Goal: Transaction & Acquisition: Purchase product/service

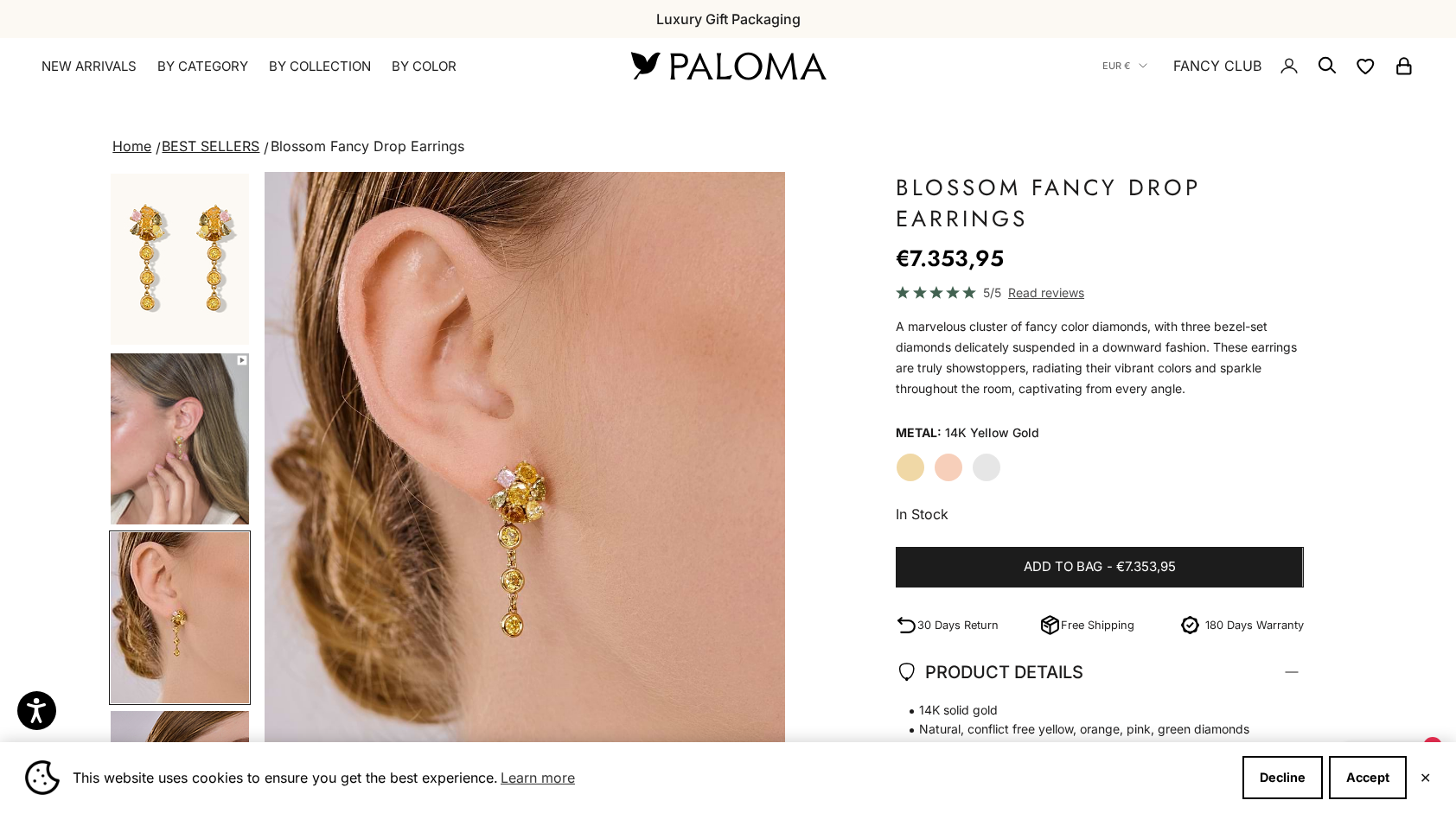
scroll to position [125, 0]
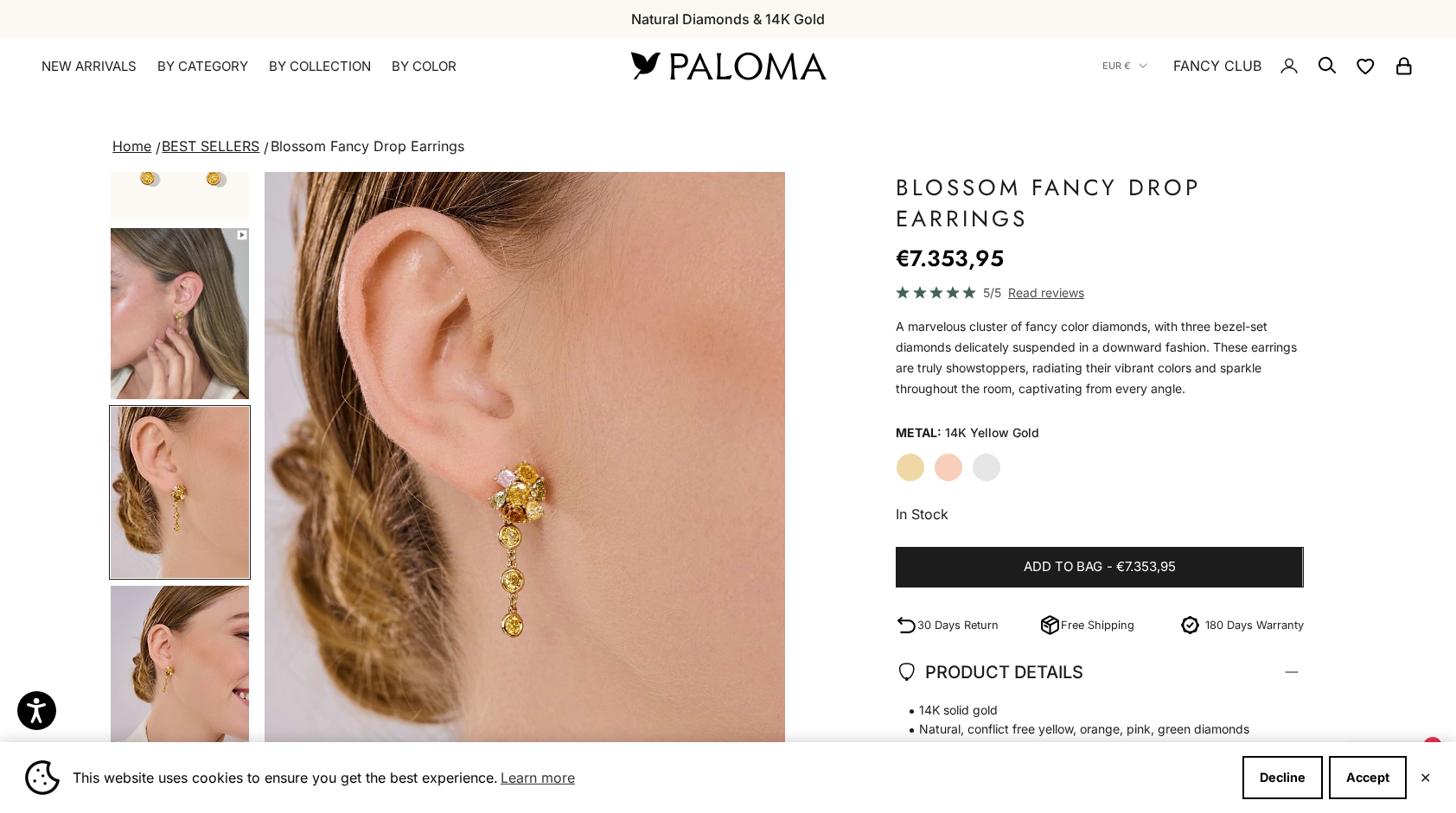
click at [197, 648] on img "Go to item 6" at bounding box center [180, 671] width 138 height 171
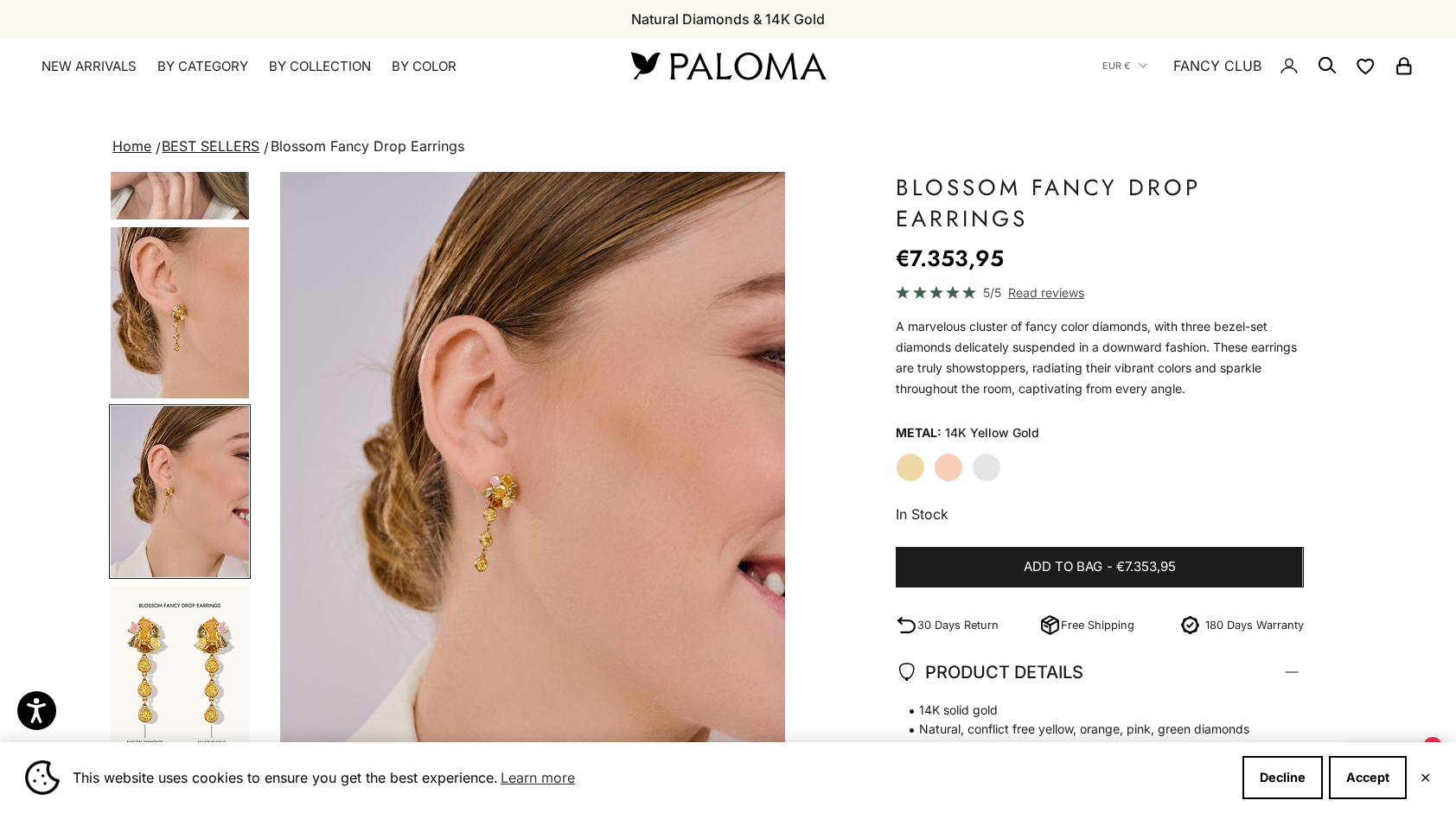
scroll to position [0, 1623]
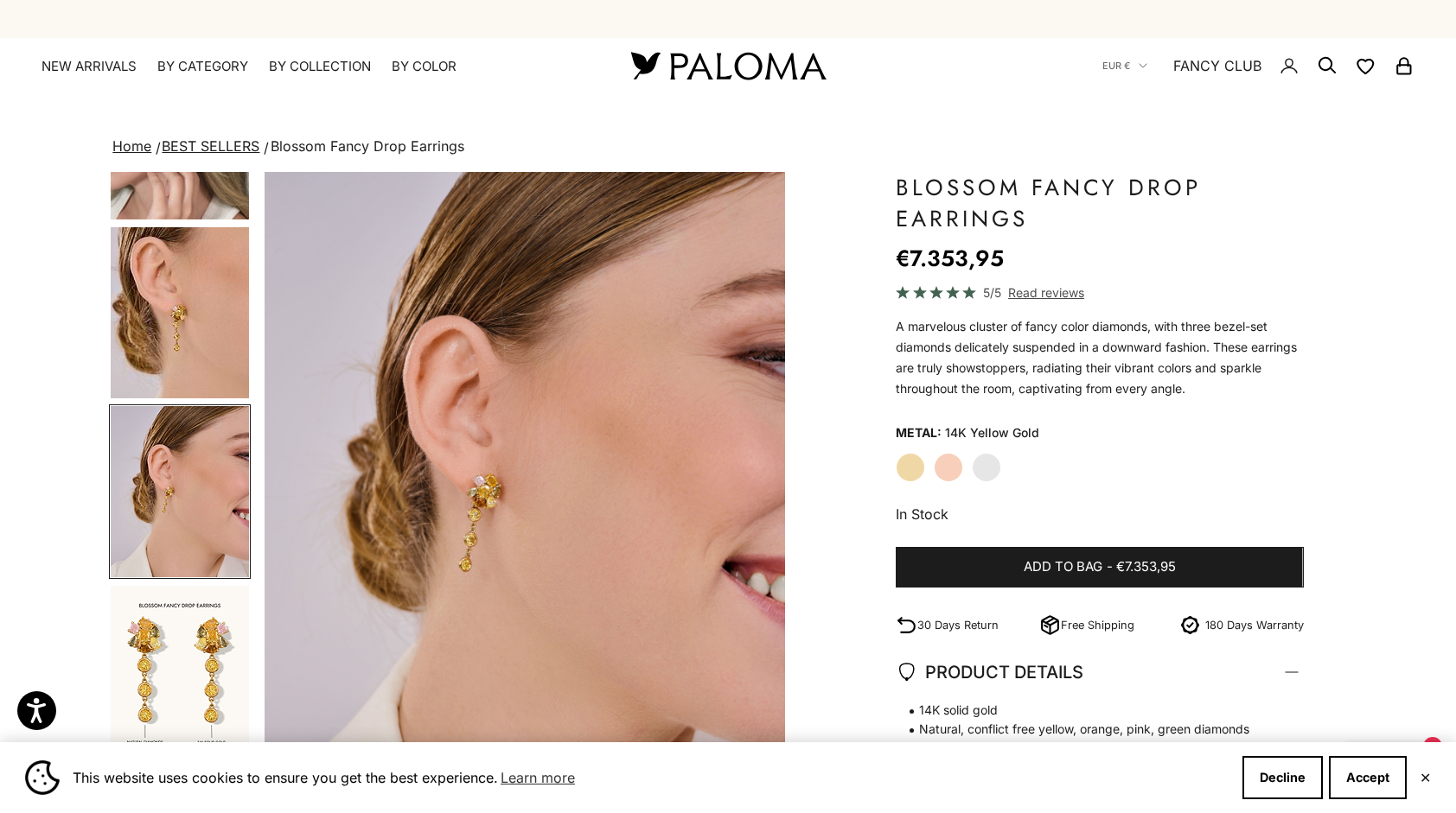
click at [101, 675] on div "Home BEST SELLERS Blossom Fancy Drop Earrings Zoom picture Save Add to wishlist…" at bounding box center [728, 642] width 1456 height 1015
click at [159, 659] on img "Go to item 7" at bounding box center [180, 671] width 138 height 171
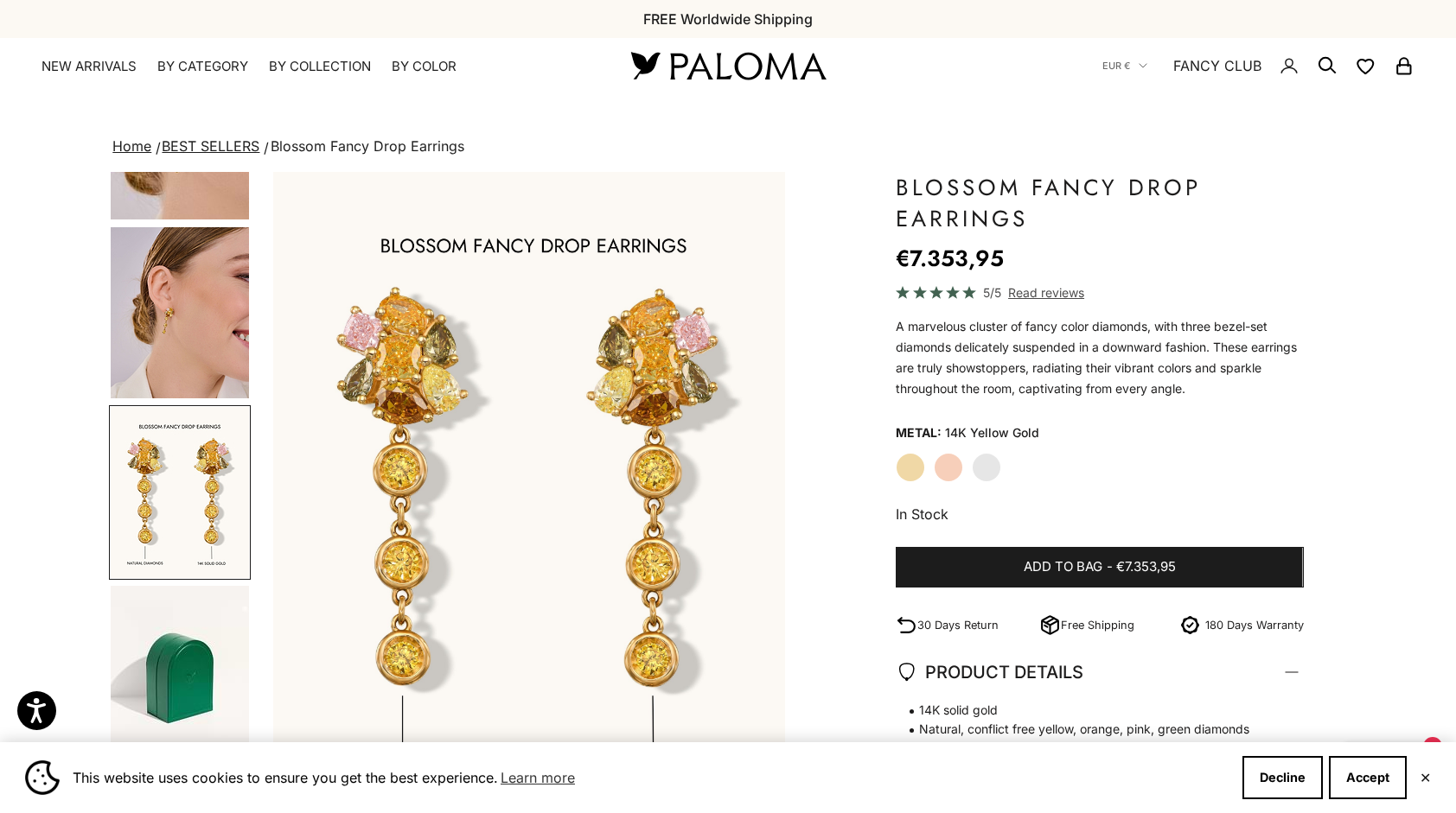
scroll to position [0, 2165]
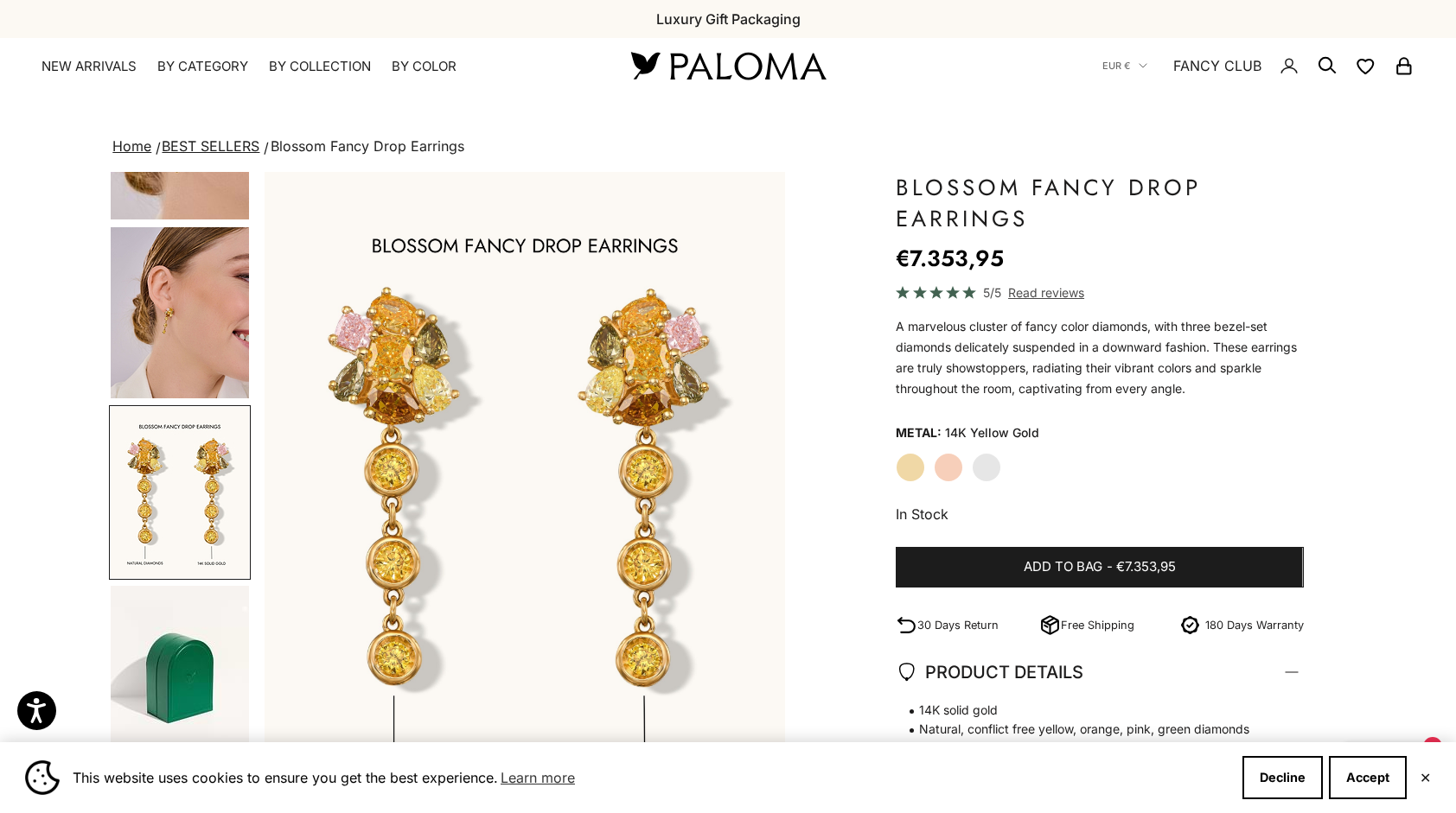
click at [178, 705] on img "Go to item 10" at bounding box center [180, 670] width 138 height 170
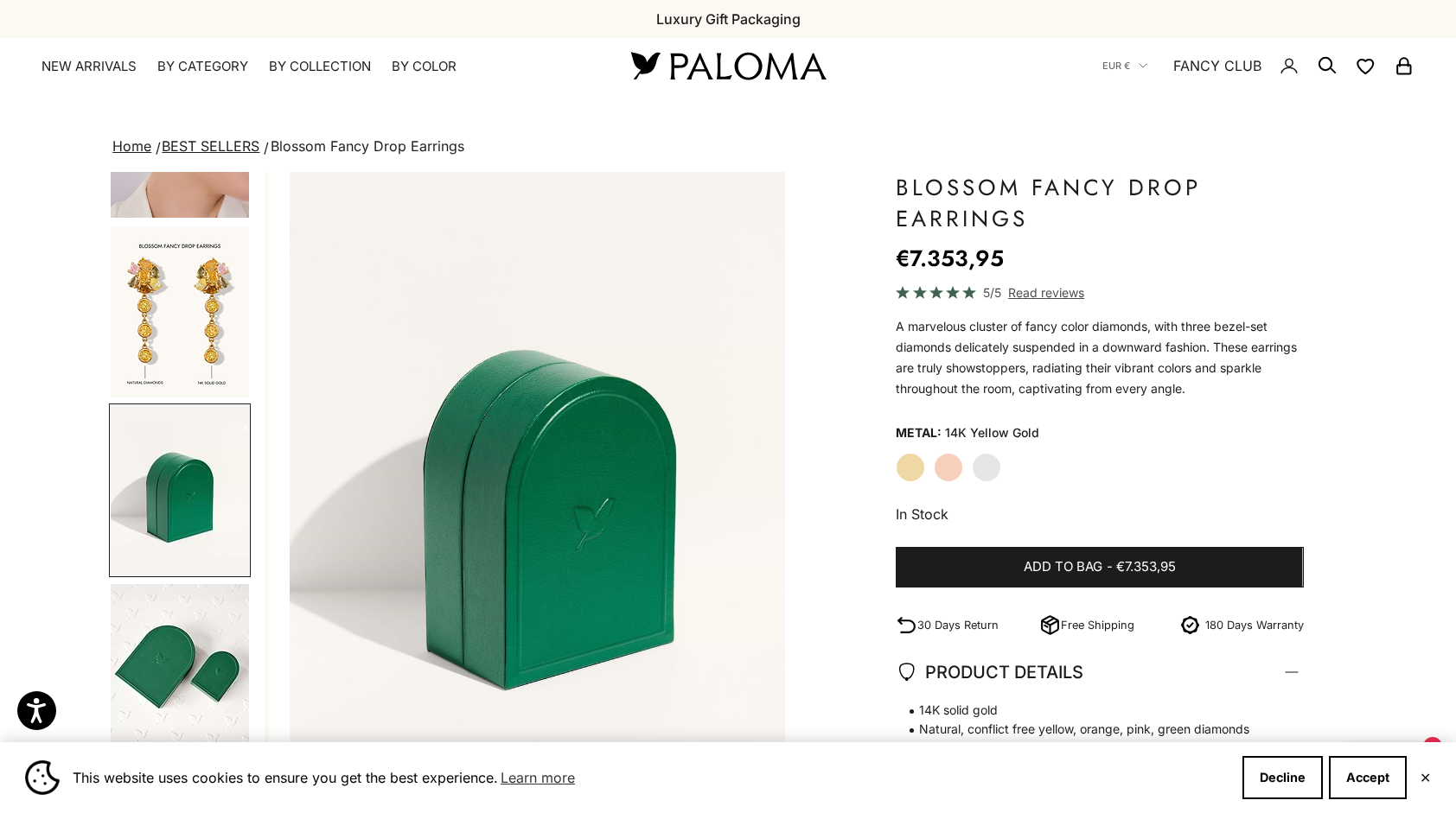
scroll to position [0, 2705]
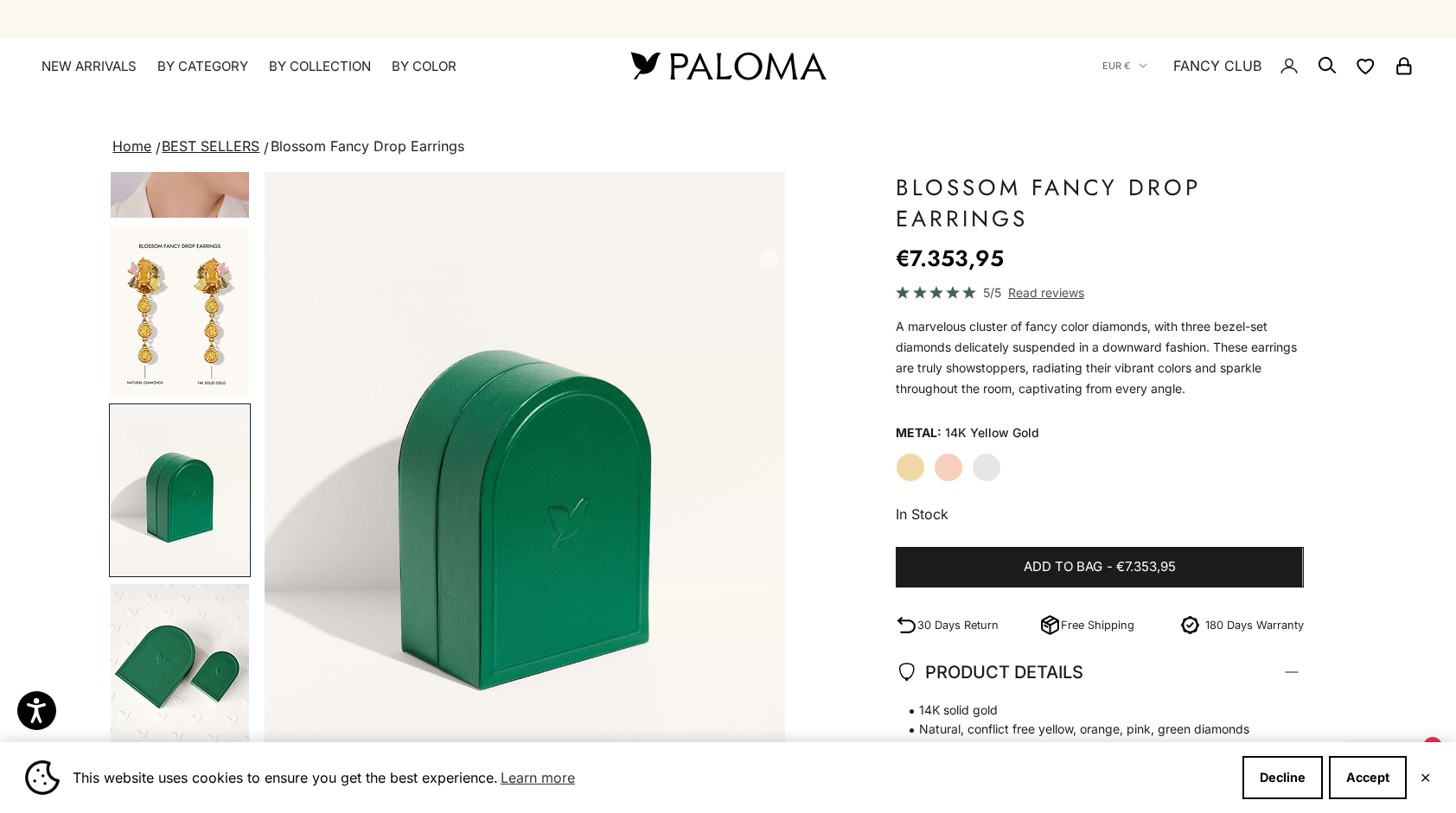
click at [199, 671] on img "Go to item 11" at bounding box center [180, 670] width 138 height 171
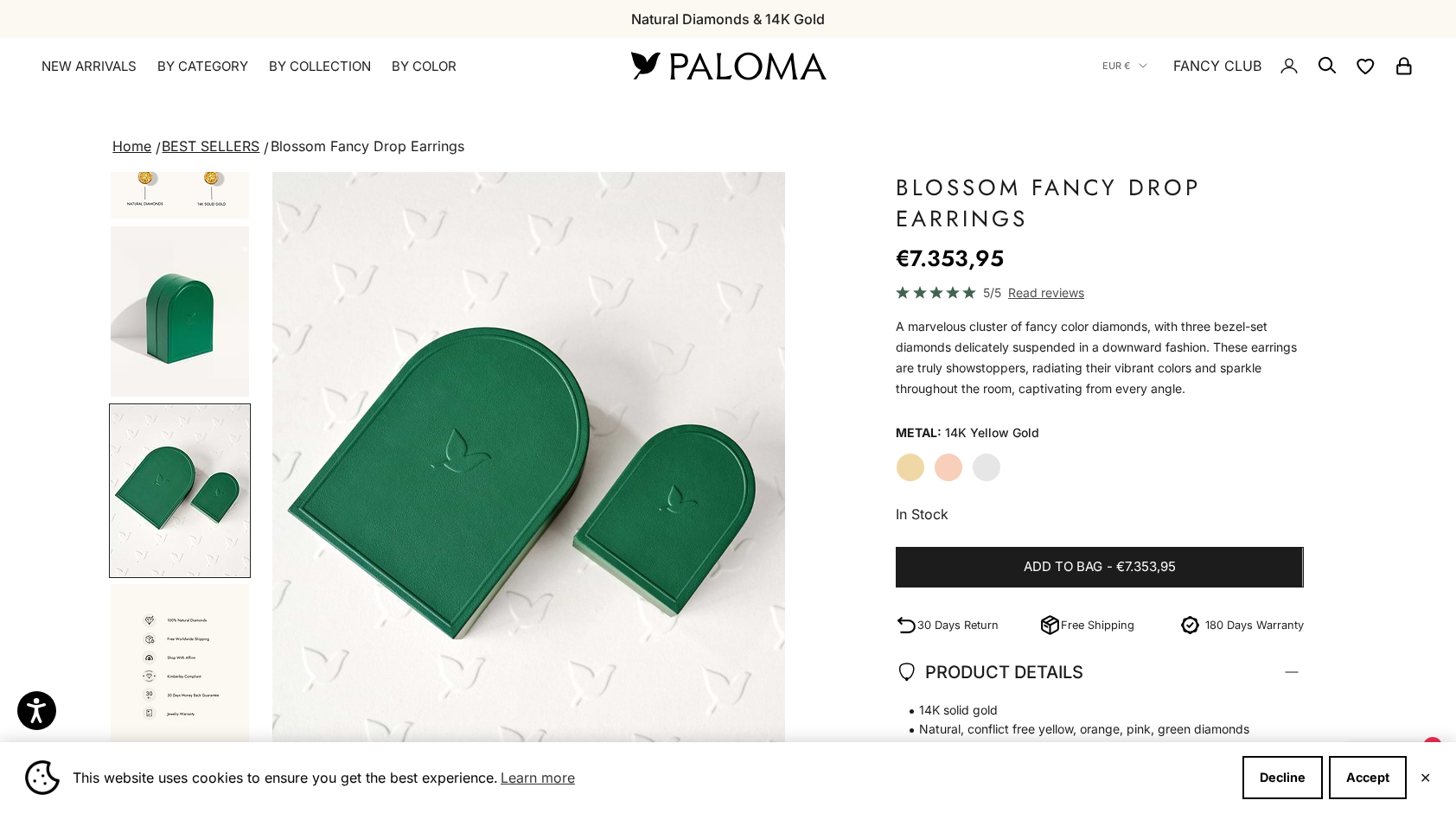
scroll to position [0, 3247]
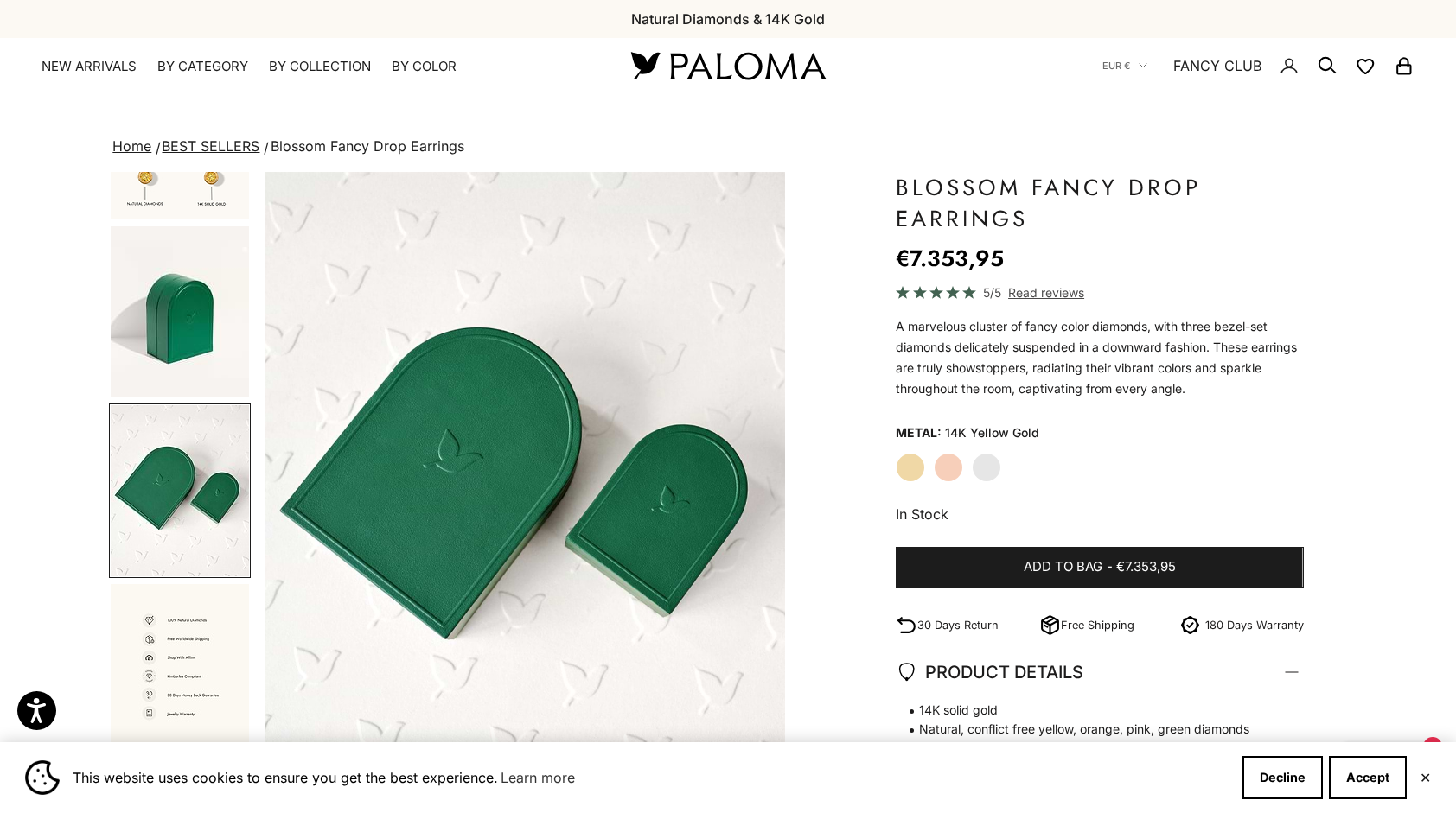
click at [199, 671] on img "Go to item 12" at bounding box center [180, 670] width 138 height 171
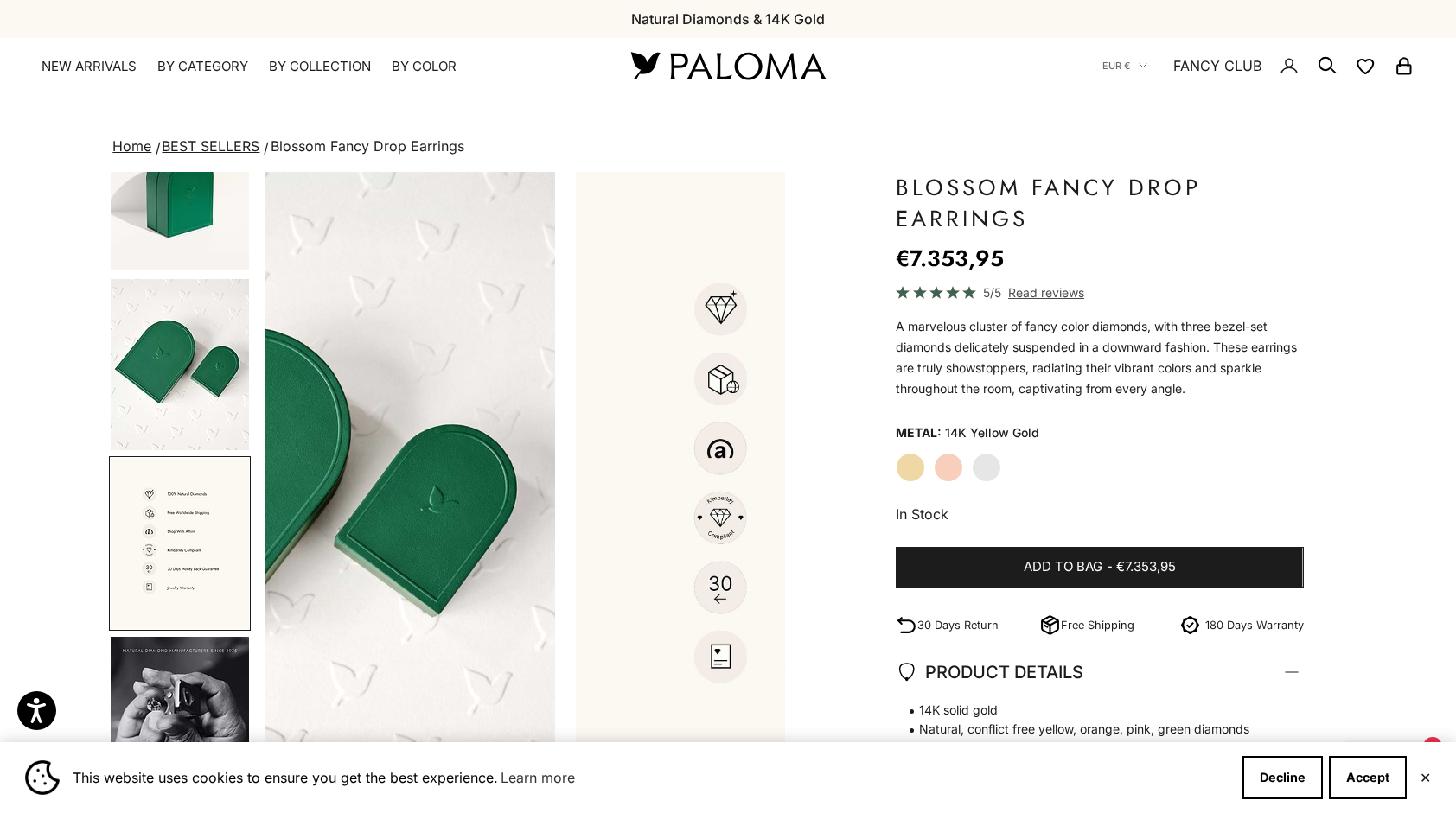
scroll to position [975, 0]
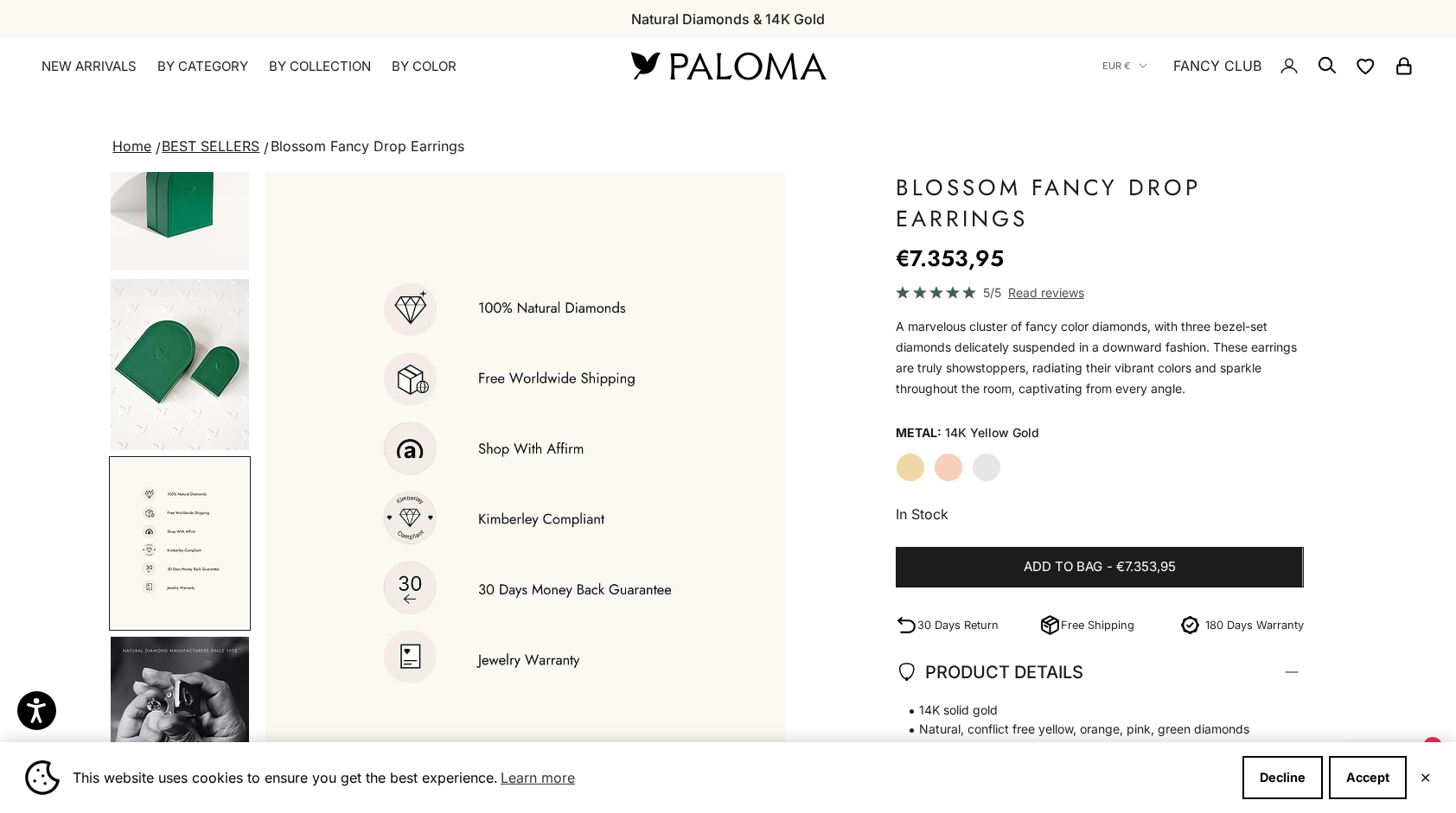
click at [199, 671] on img "Go to item 13" at bounding box center [180, 723] width 138 height 171
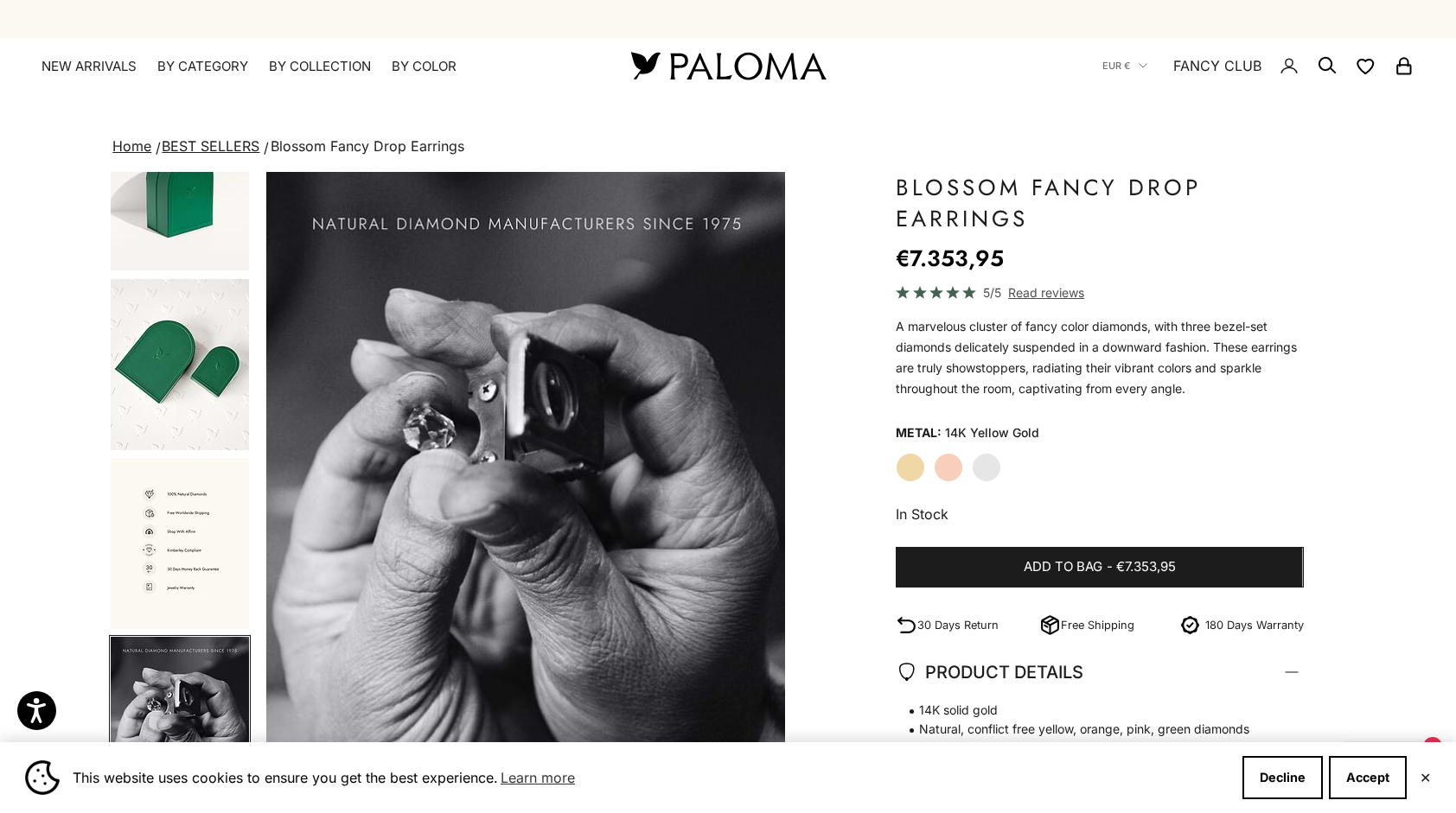
scroll to position [0, 0]
click at [178, 430] on img "Go to item 11" at bounding box center [180, 365] width 138 height 171
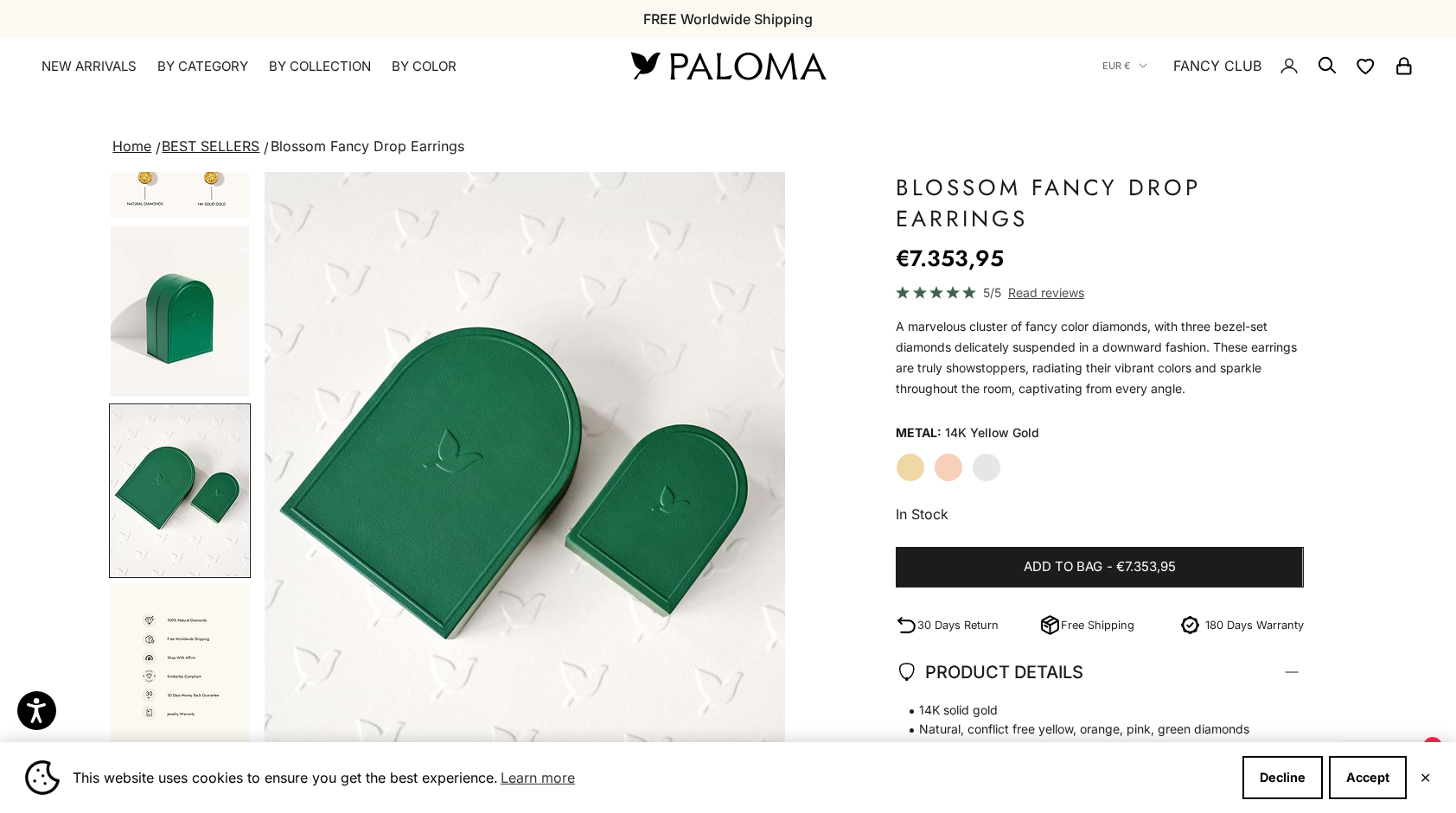
click at [193, 338] on img "Go to item 10" at bounding box center [180, 311] width 138 height 170
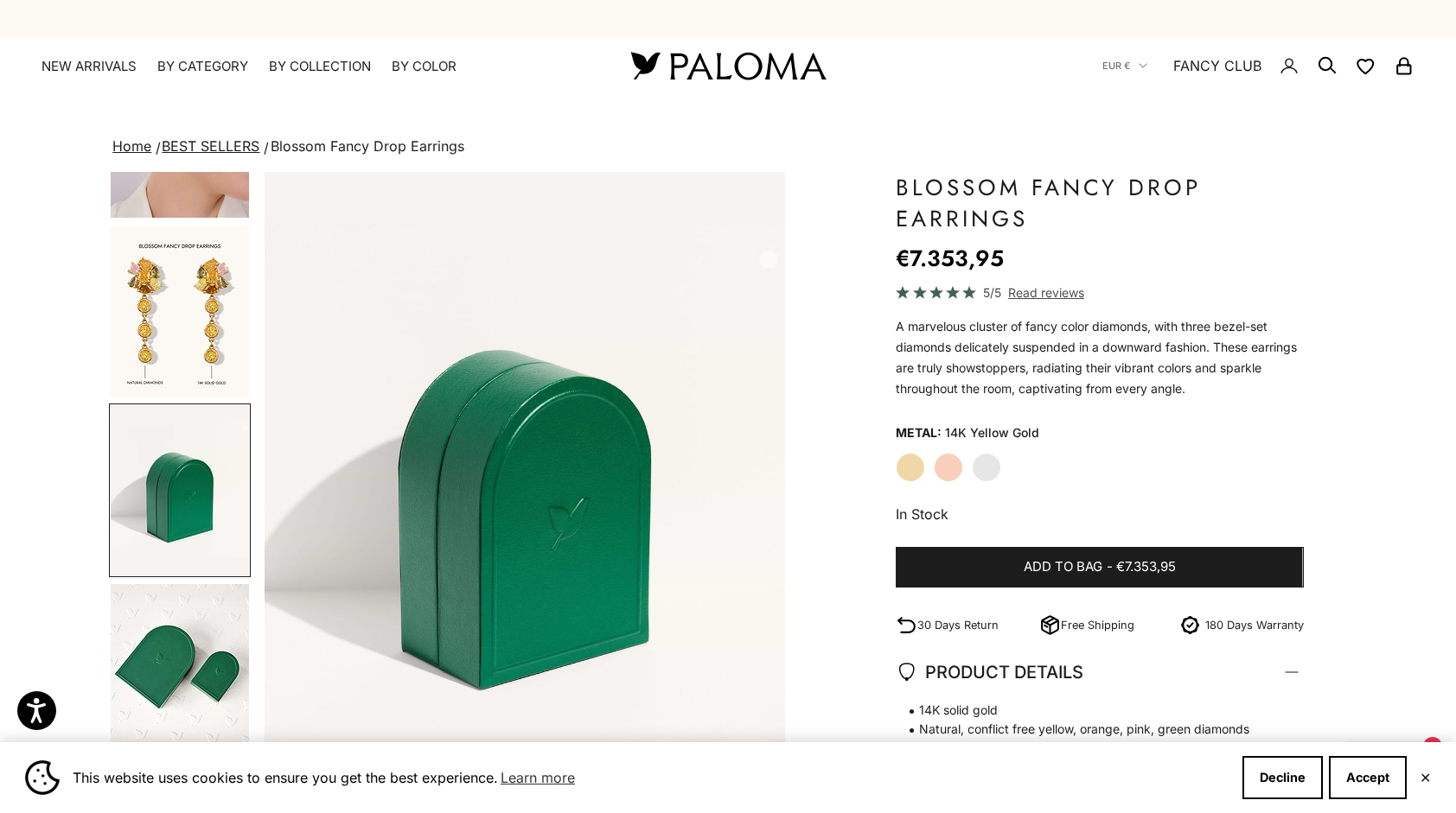
click at [193, 338] on img "Go to item 7" at bounding box center [180, 312] width 138 height 171
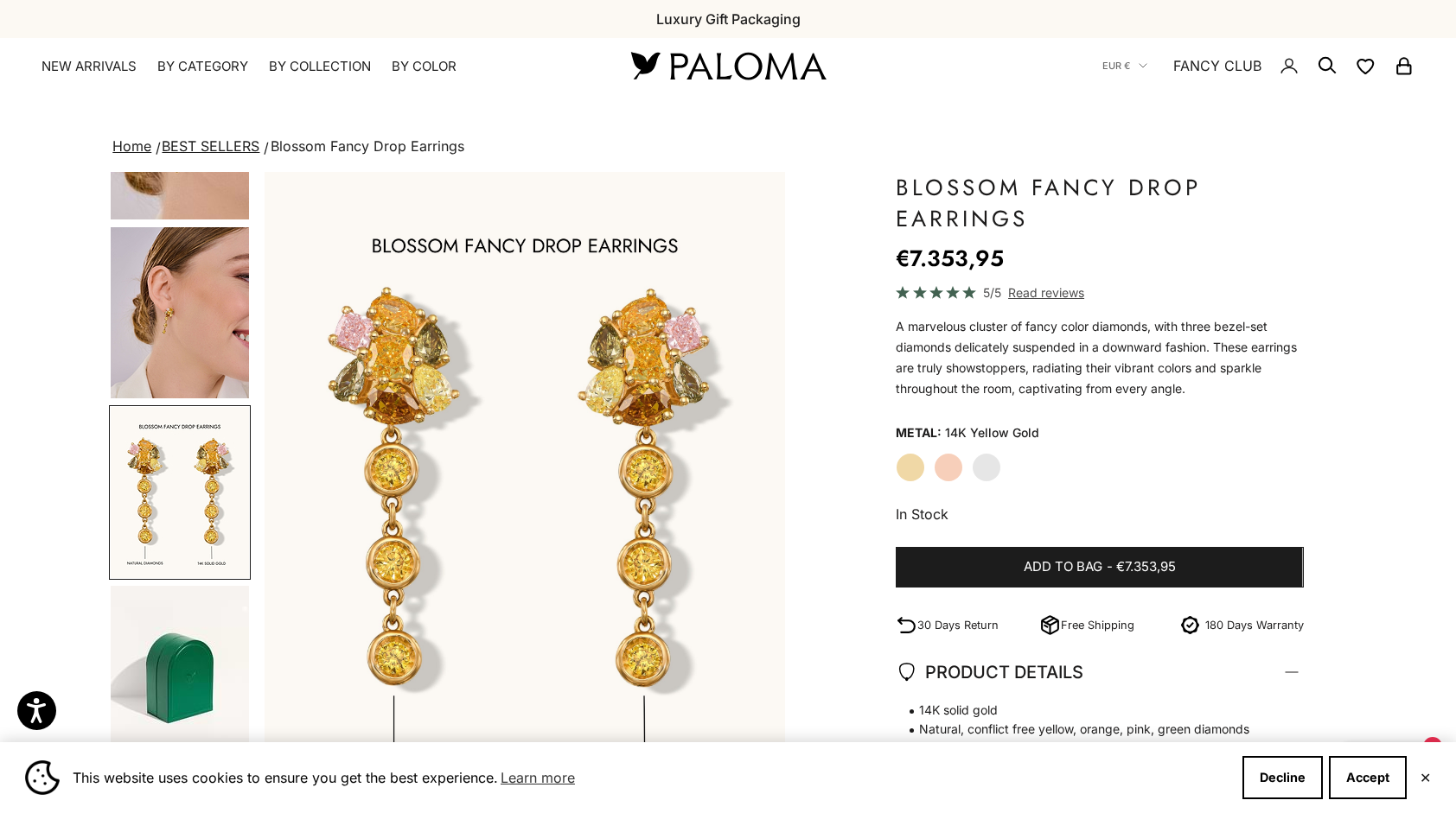
click at [190, 235] on img "Go to item 6" at bounding box center [180, 313] width 138 height 171
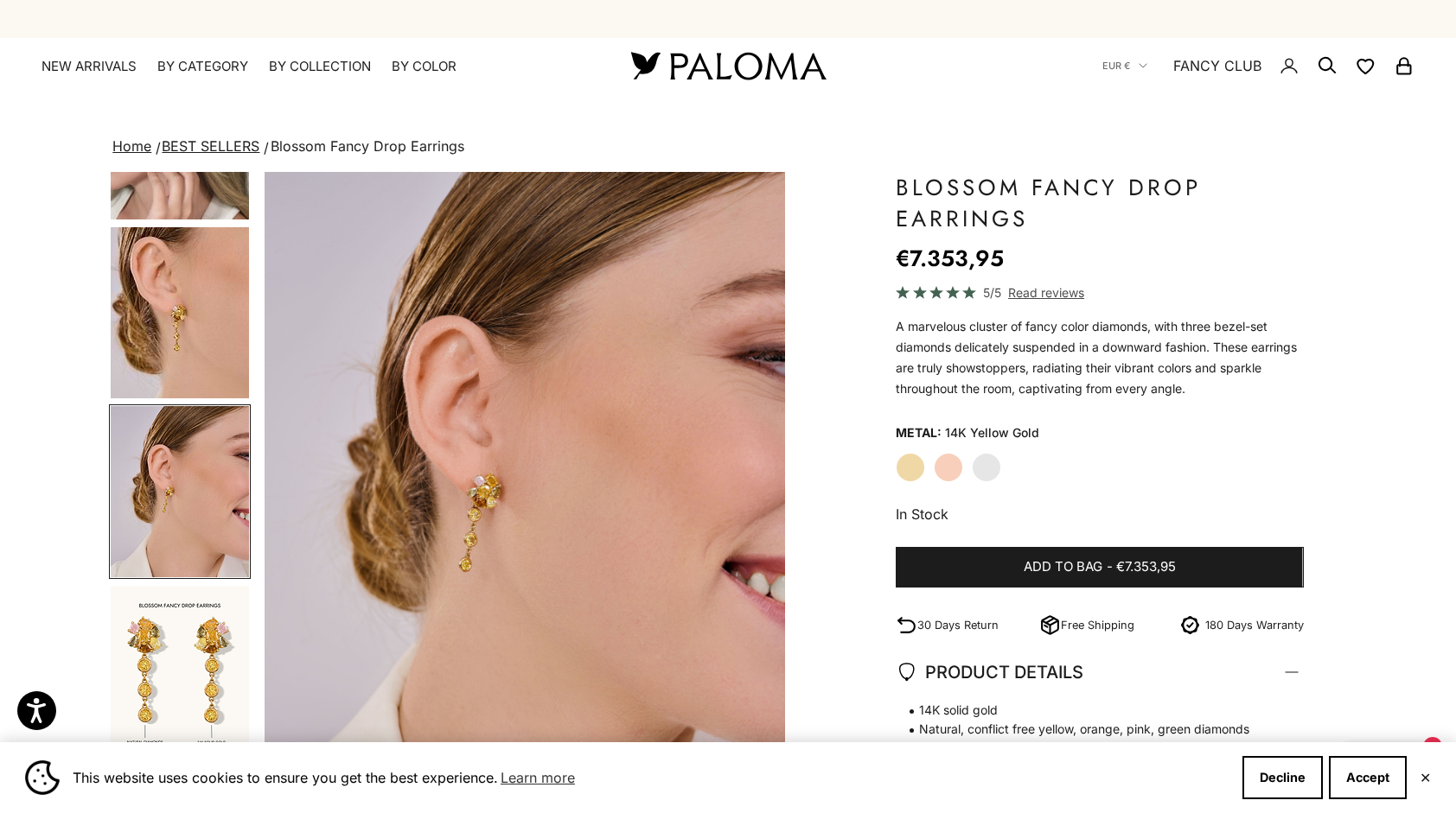
click at [190, 336] on img "Go to item 5" at bounding box center [180, 313] width 138 height 171
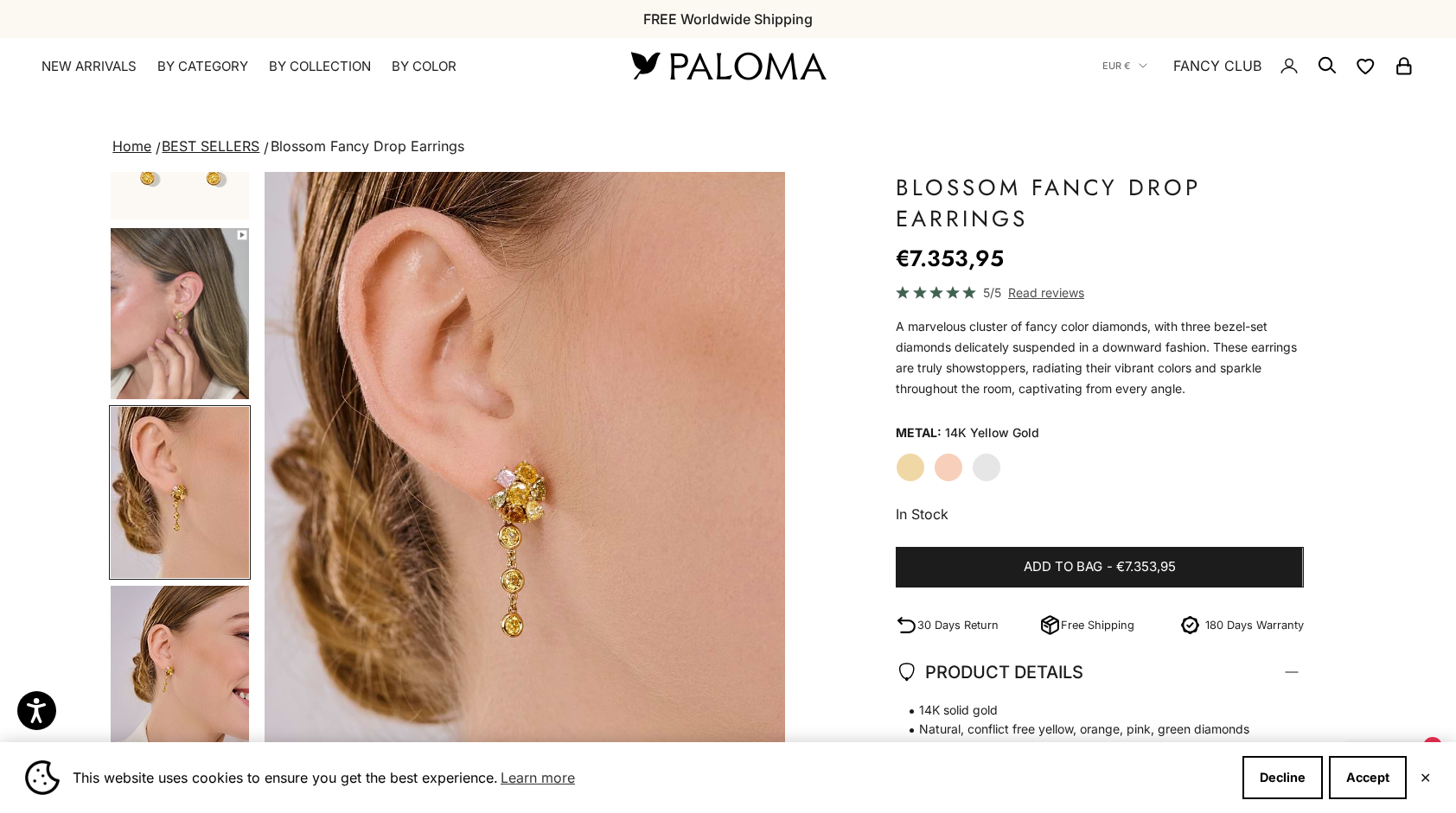
click at [185, 328] on img "Go to item 4" at bounding box center [180, 314] width 138 height 171
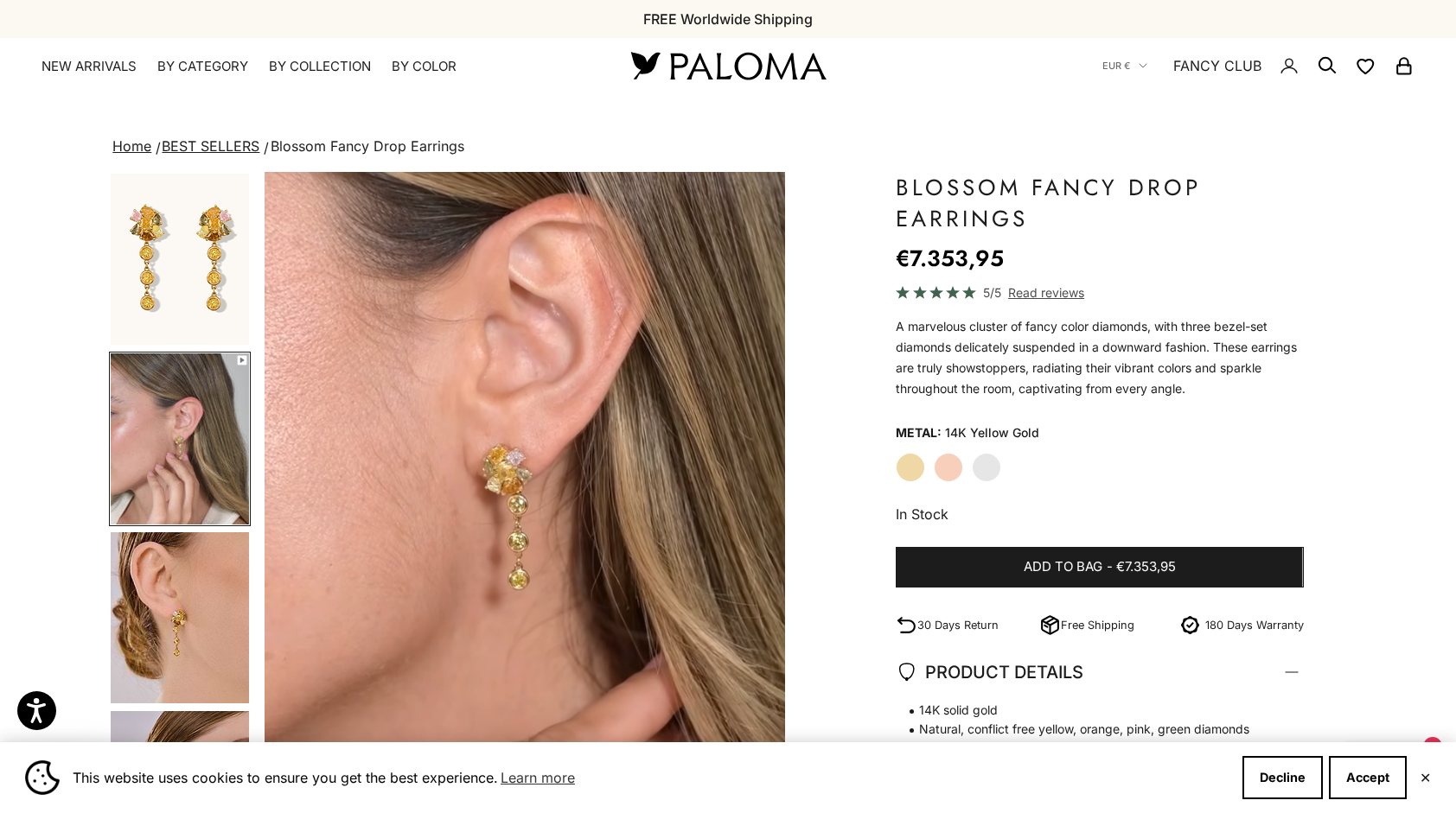
click at [382, 509] on div "Close dialog JOIN THE PALOMA FANCY CLUB Enjoy exclusive VIP deals & updates + 1…" at bounding box center [728, 406] width 1456 height 813
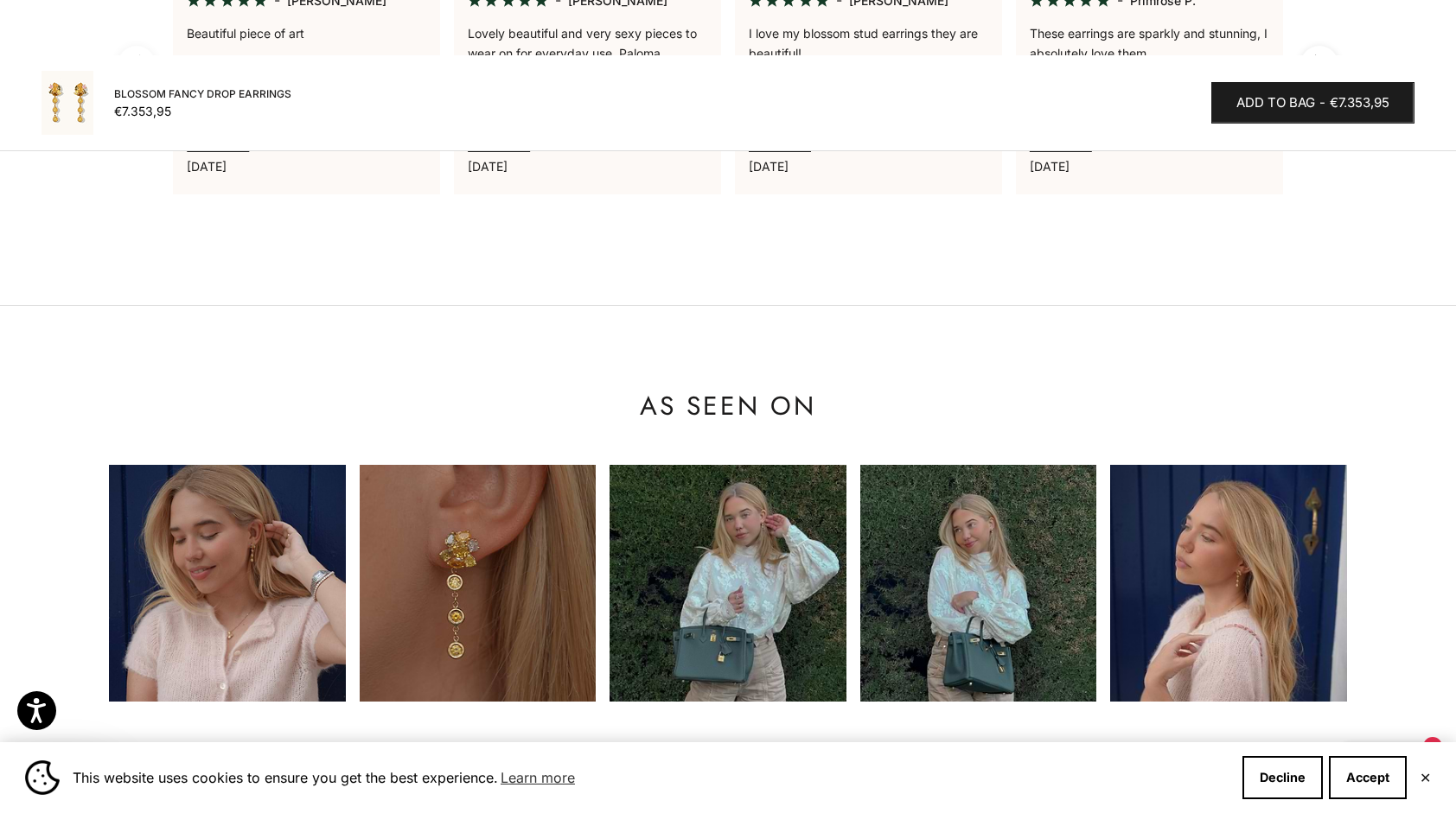
scroll to position [1487, 0]
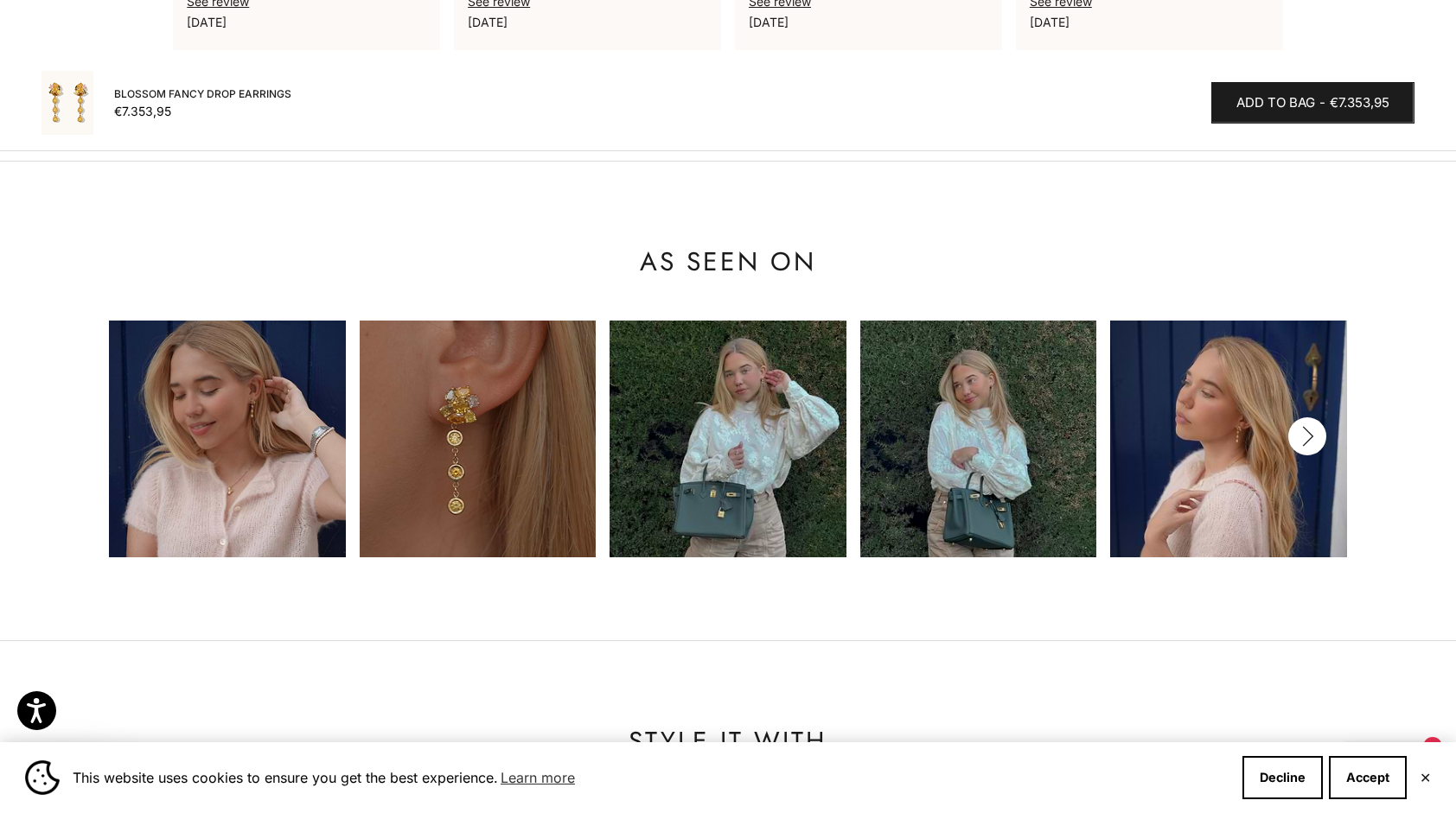
click at [1314, 426] on icon "button" at bounding box center [1307, 436] width 19 height 22
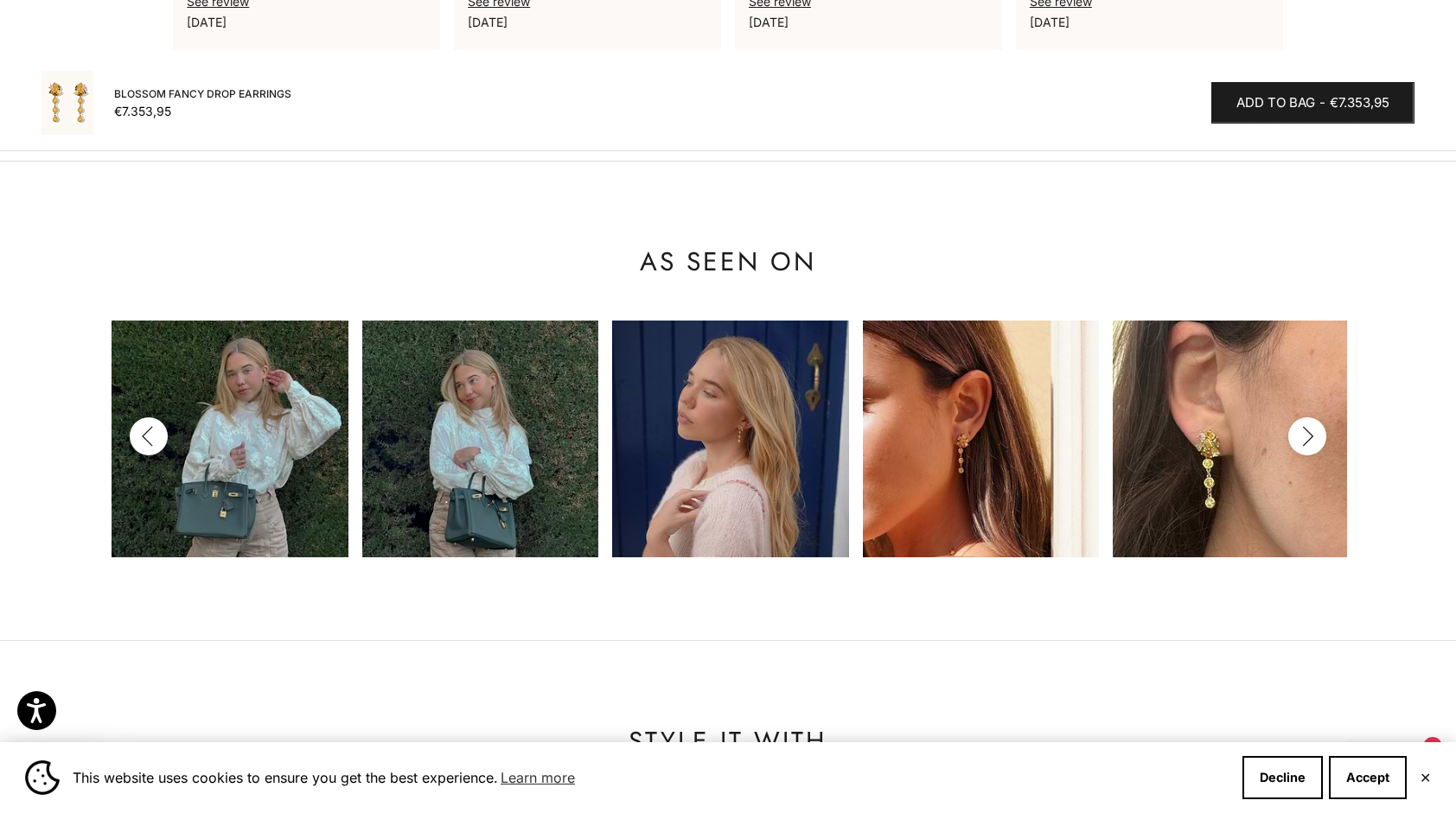
scroll to position [0, 500]
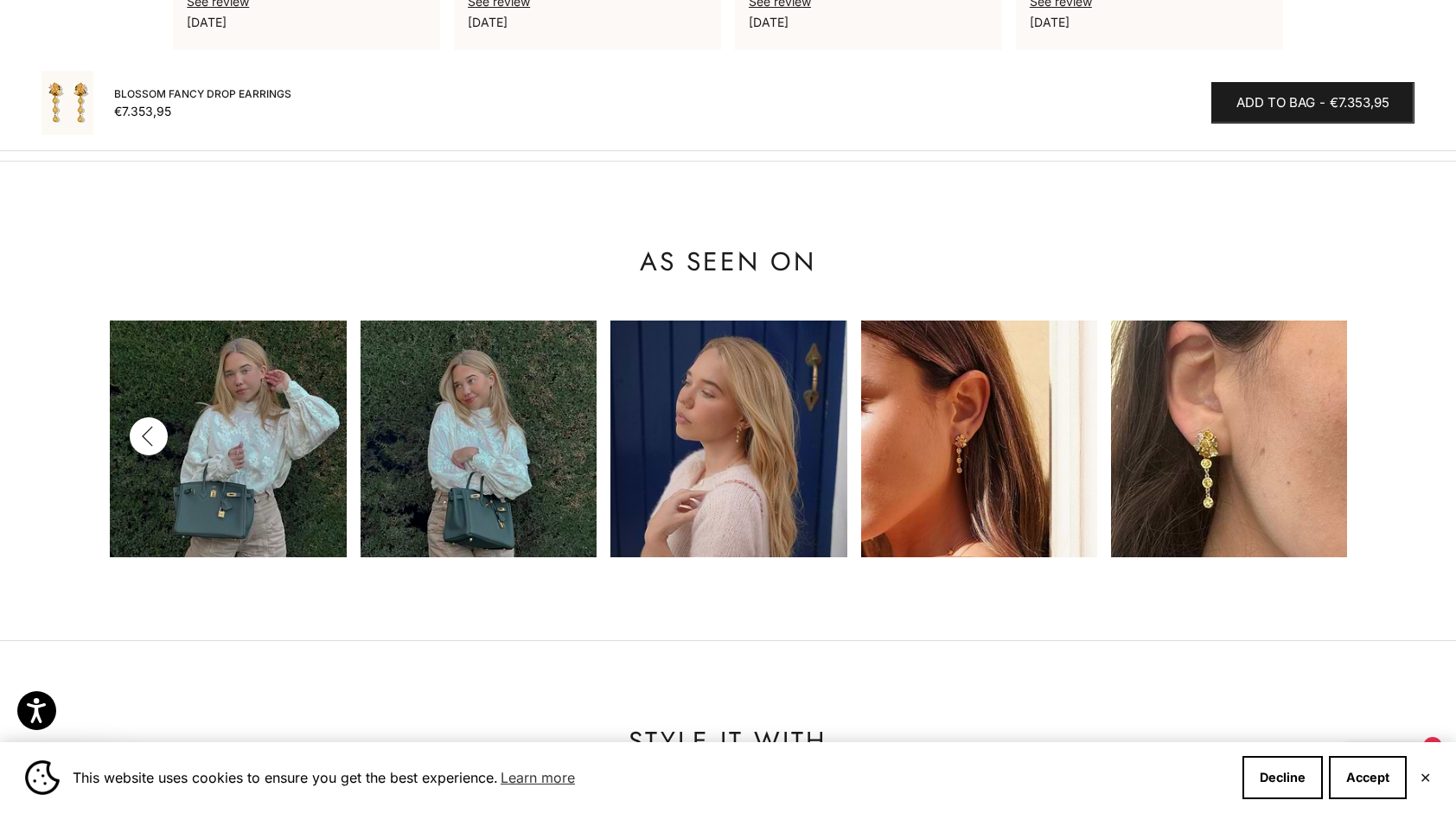
click at [967, 470] on img at bounding box center [978, 438] width 236 height 236
click at [1195, 448] on img at bounding box center [1229, 438] width 236 height 236
click at [490, 392] on img at bounding box center [478, 438] width 236 height 236
click at [156, 426] on icon "button" at bounding box center [149, 436] width 19 height 22
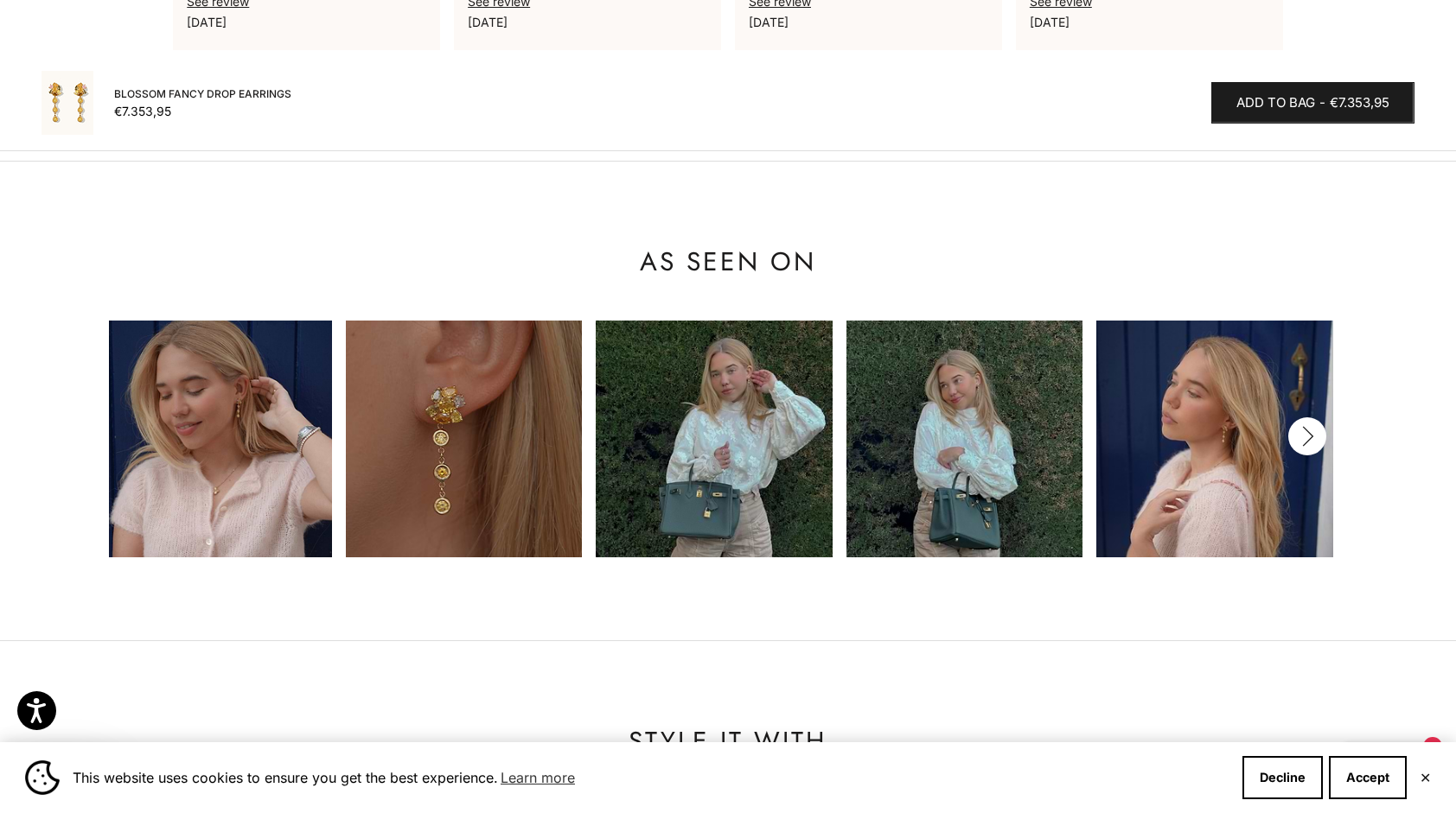
scroll to position [0, 0]
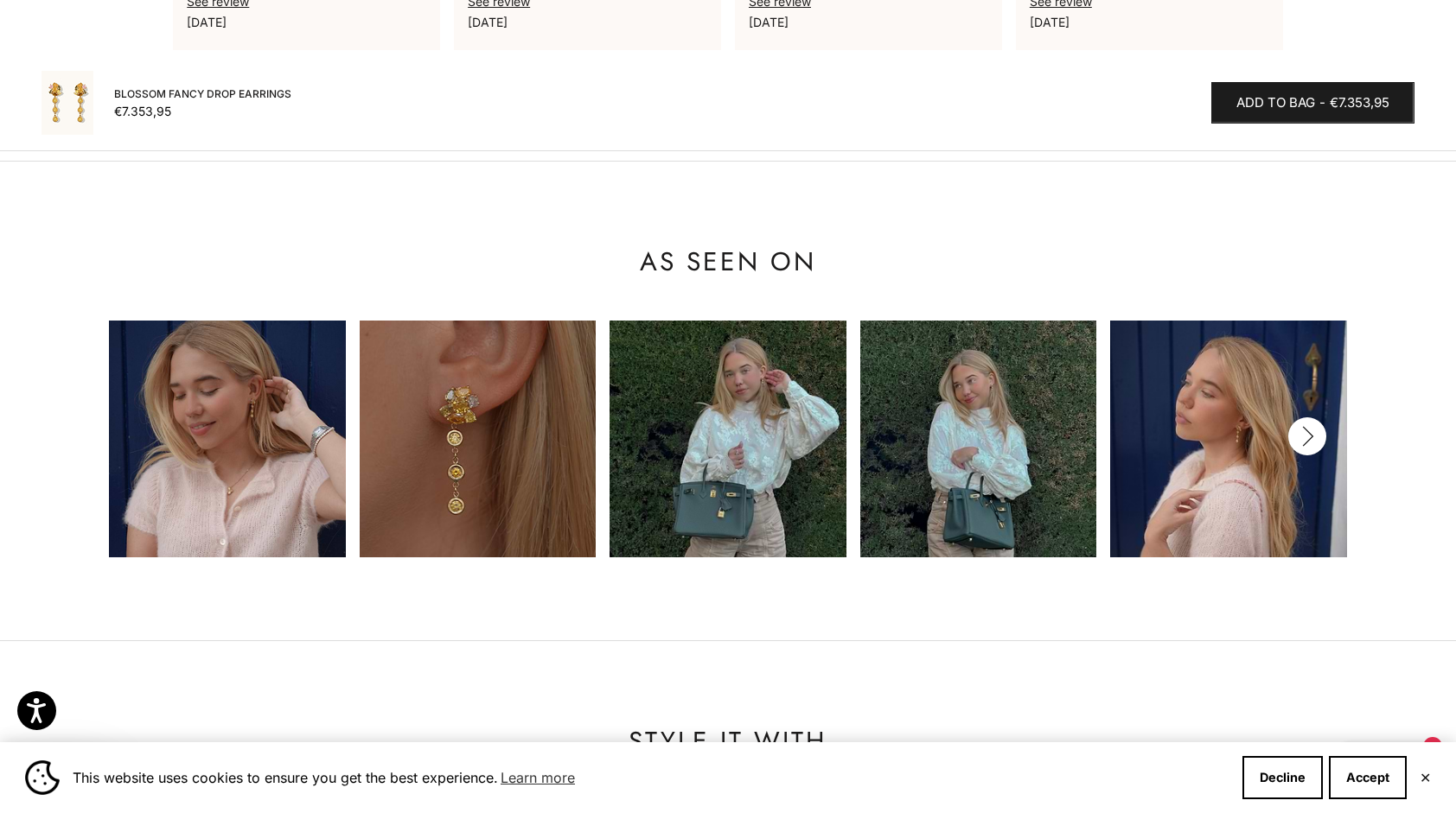
click at [448, 452] on img at bounding box center [478, 438] width 236 height 236
click at [1299, 435] on img at bounding box center [1228, 438] width 236 height 236
click at [1317, 432] on img at bounding box center [1228, 438] width 236 height 236
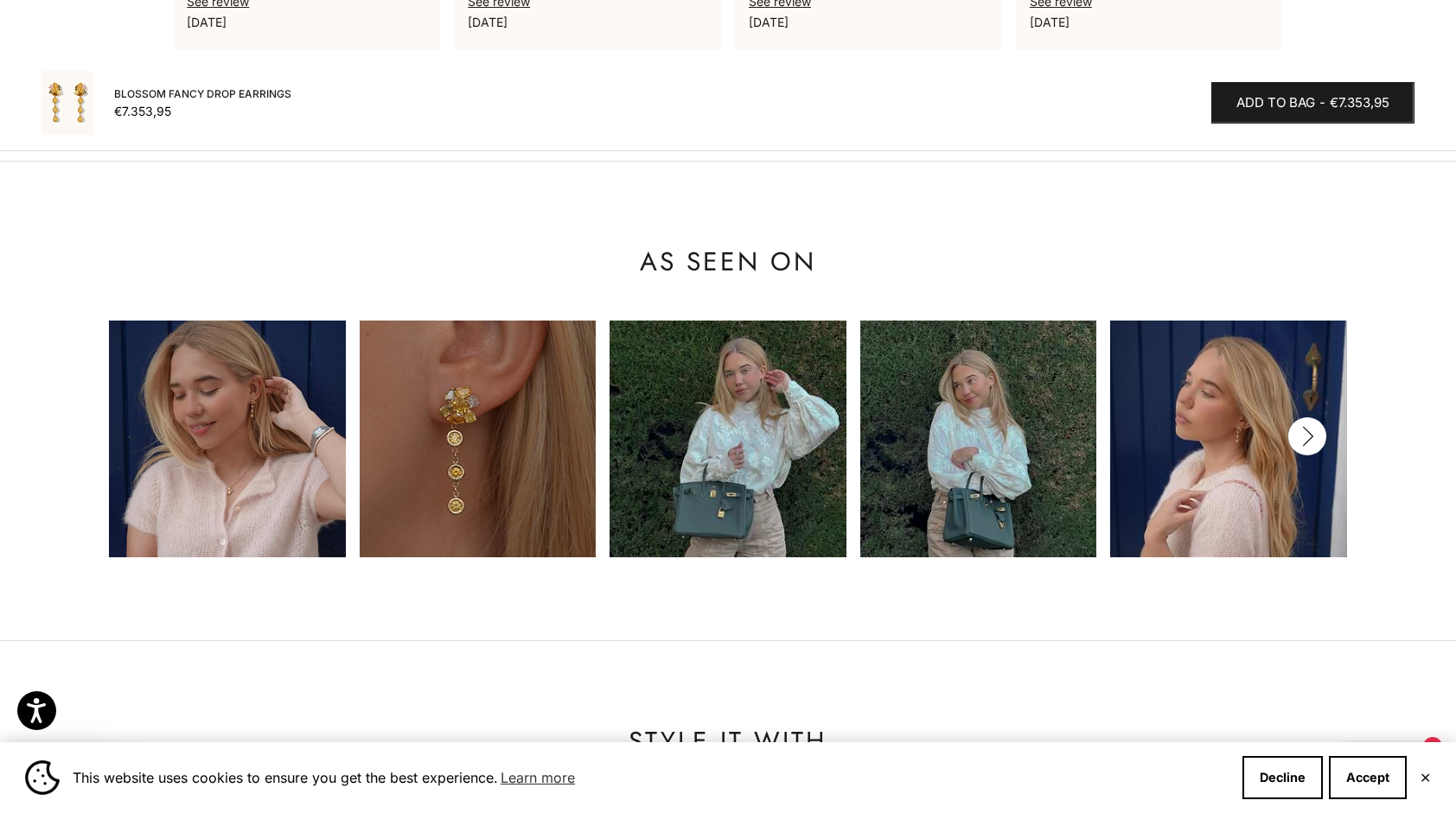
click at [1317, 432] on img at bounding box center [1228, 438] width 236 height 236
click at [1310, 426] on icon "button" at bounding box center [1307, 436] width 19 height 22
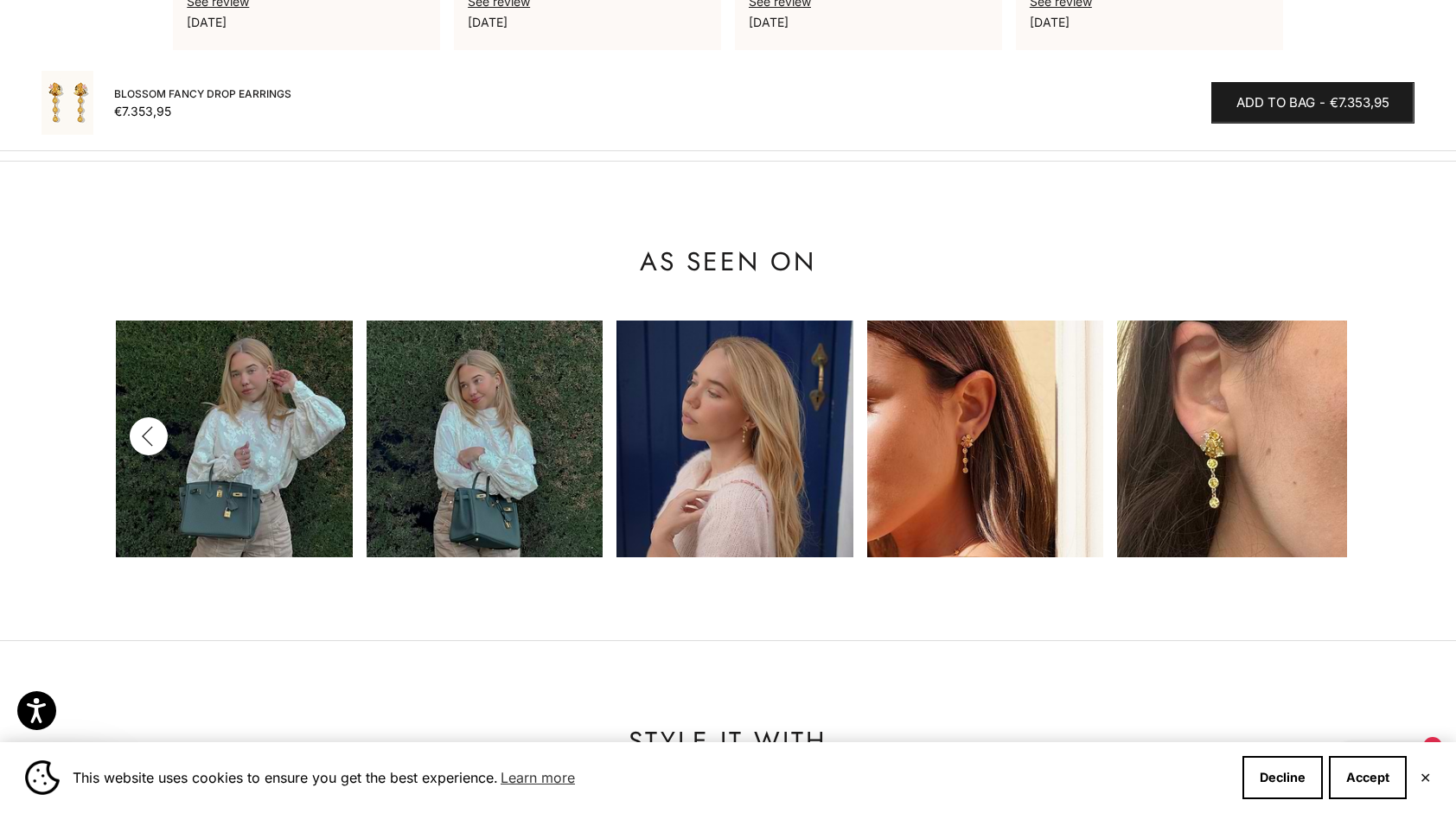
click at [1310, 418] on product-list "Previous Next" at bounding box center [728, 438] width 1237 height 236
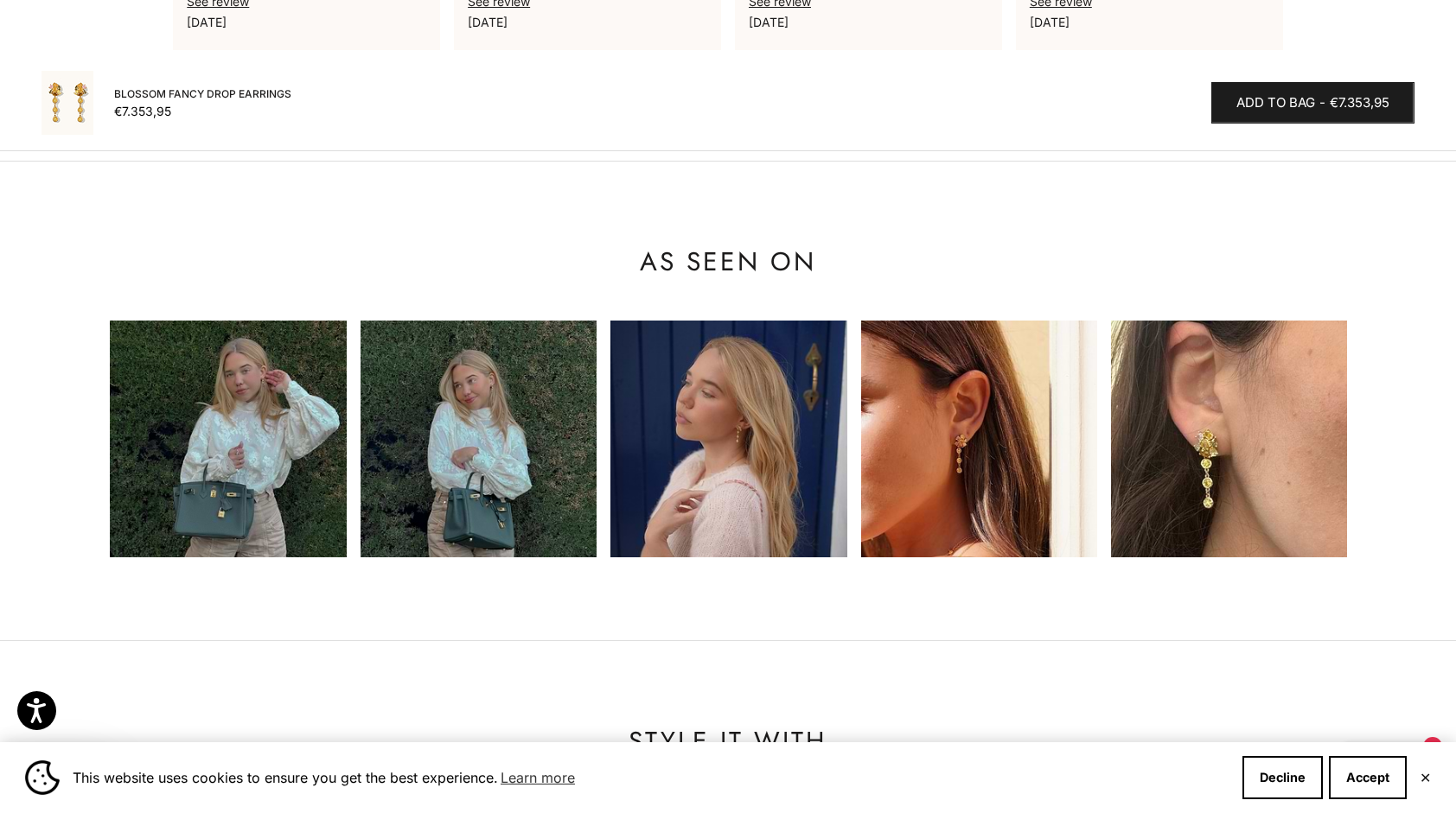
click at [74, 96] on img at bounding box center [67, 102] width 52 height 64
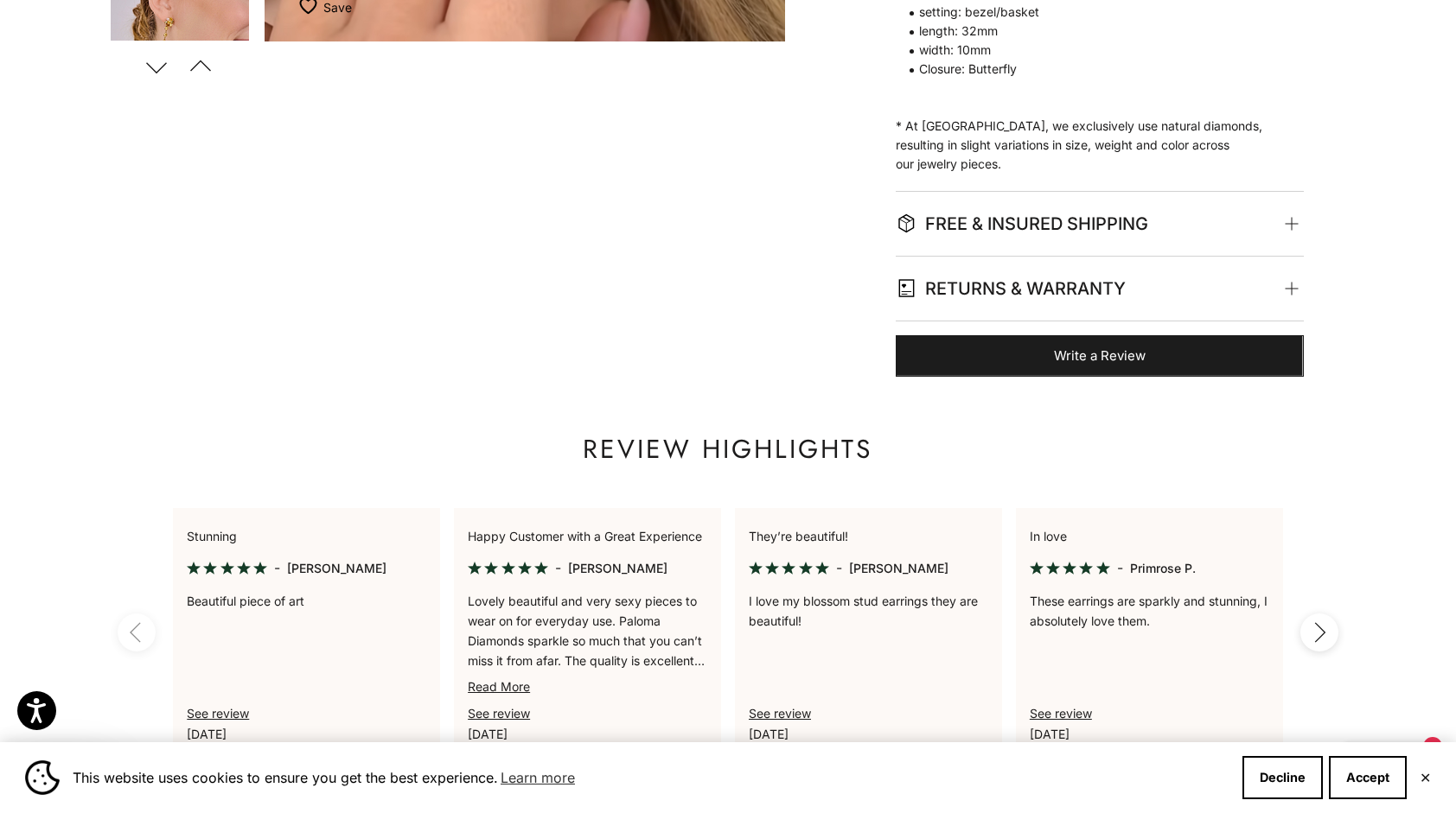
scroll to position [63, 0]
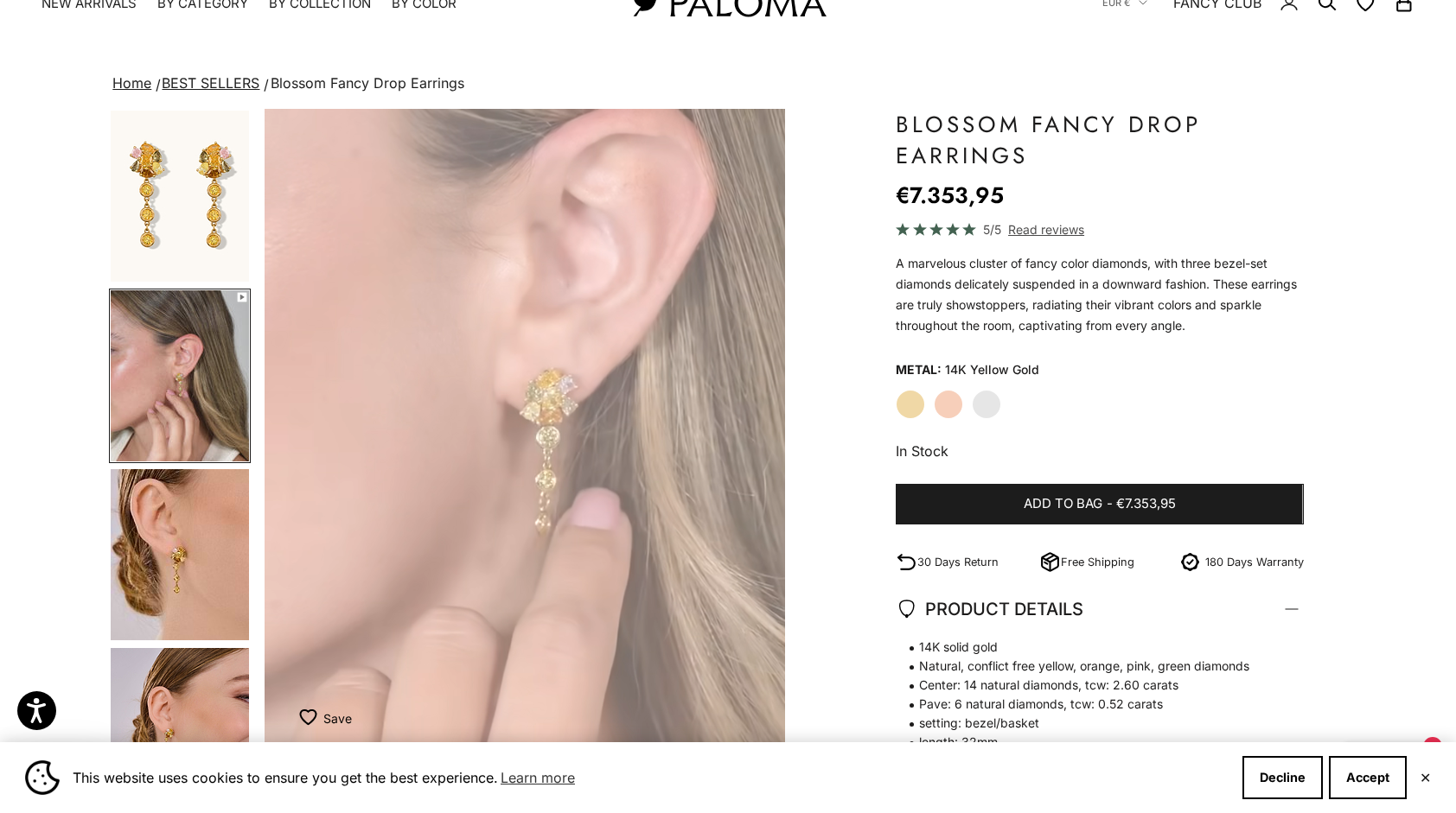
click at [208, 79] on link "BEST SELLERS" at bounding box center [211, 83] width 98 height 17
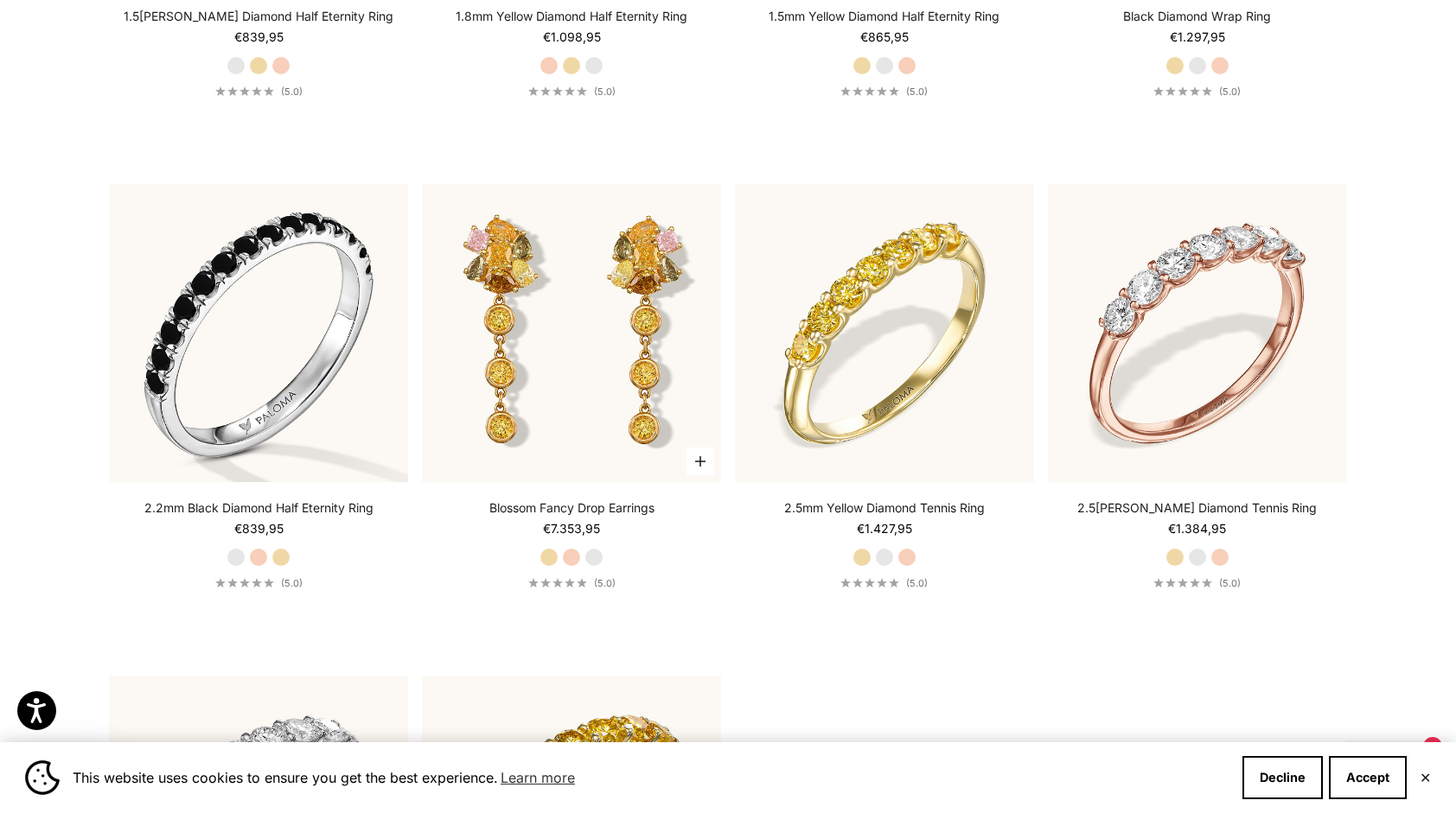
scroll to position [7813, 0]
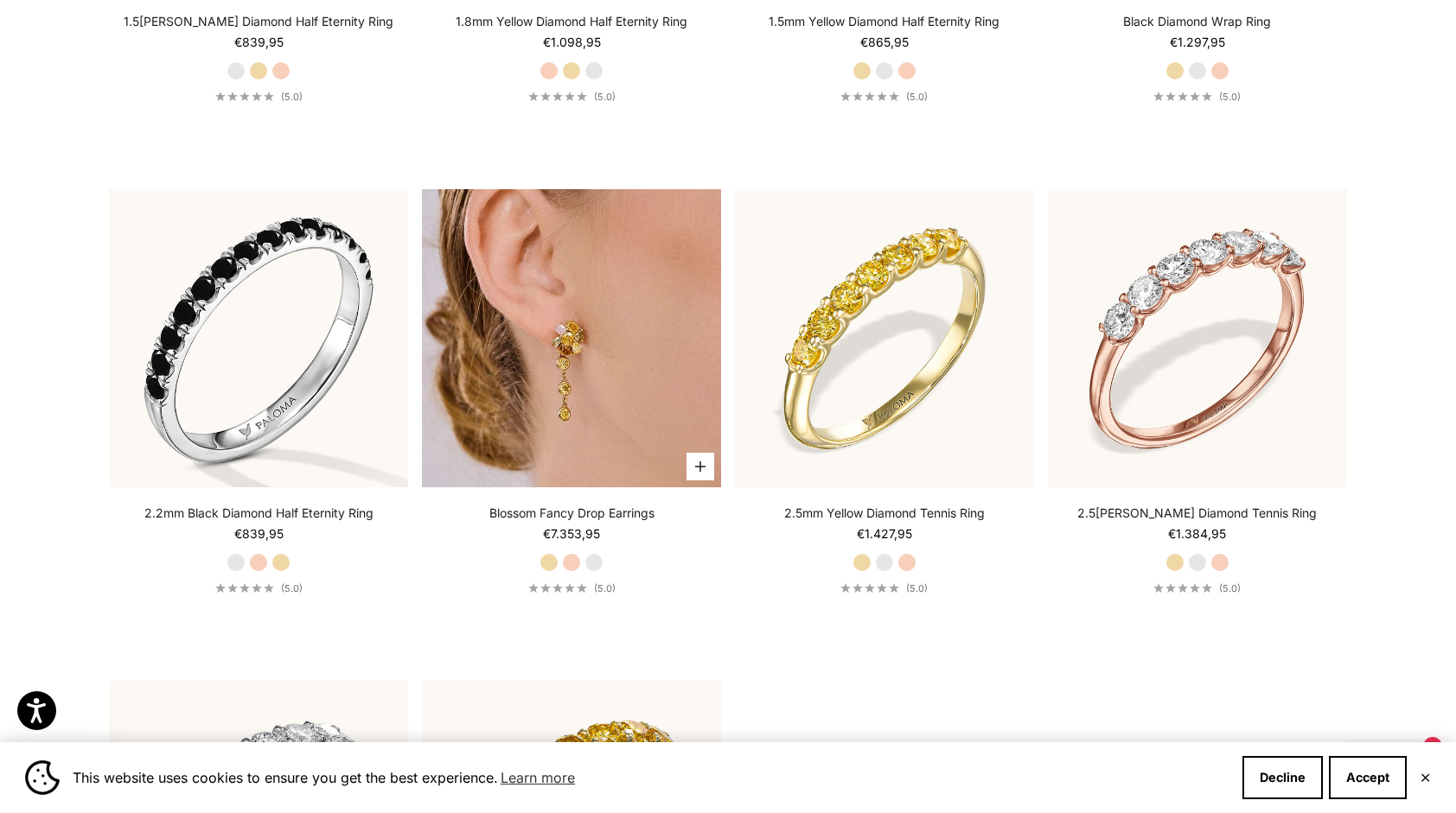
click at [586, 443] on img at bounding box center [571, 338] width 299 height 299
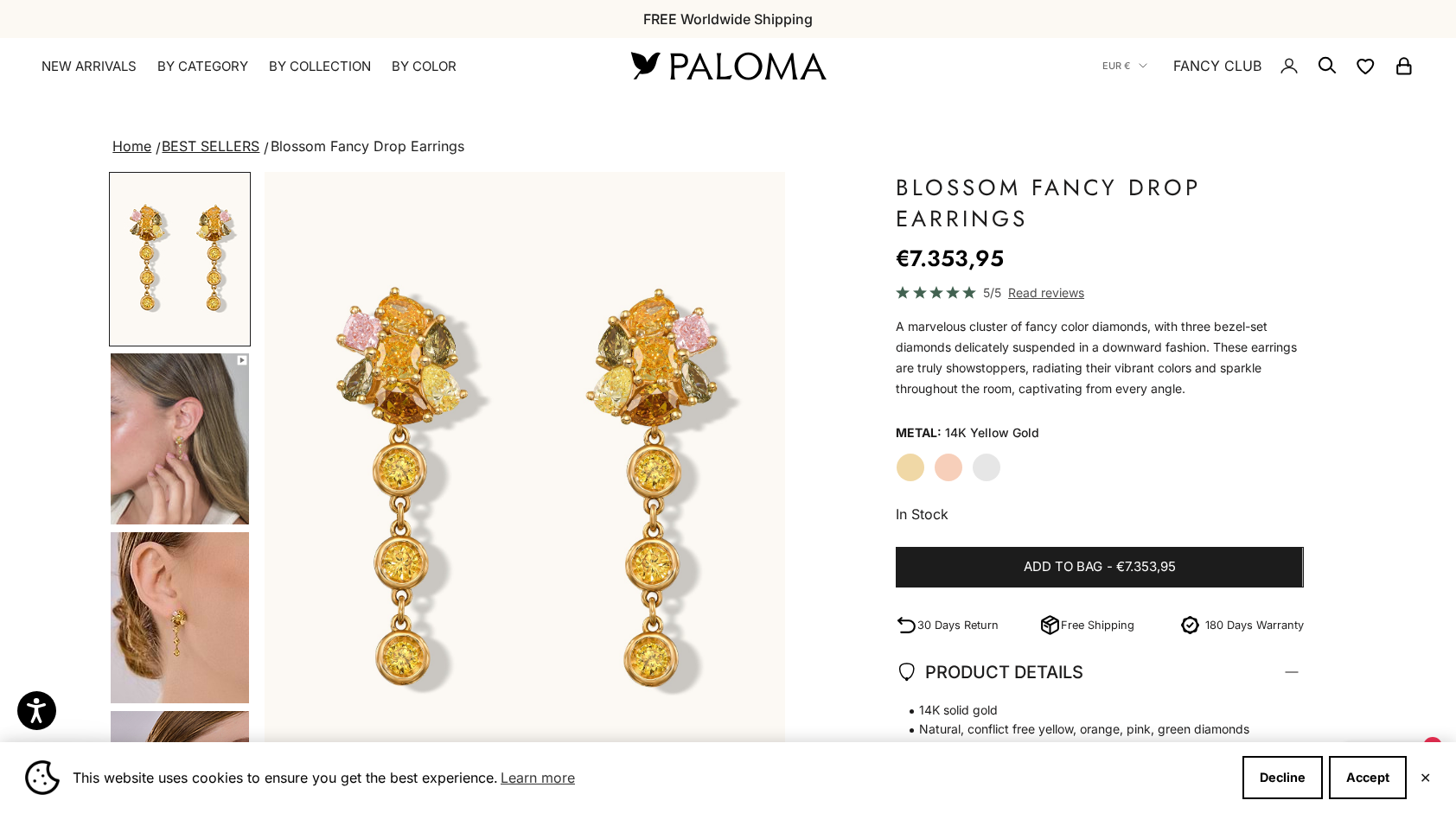
click at [150, 419] on img "Go to item 4" at bounding box center [180, 439] width 138 height 171
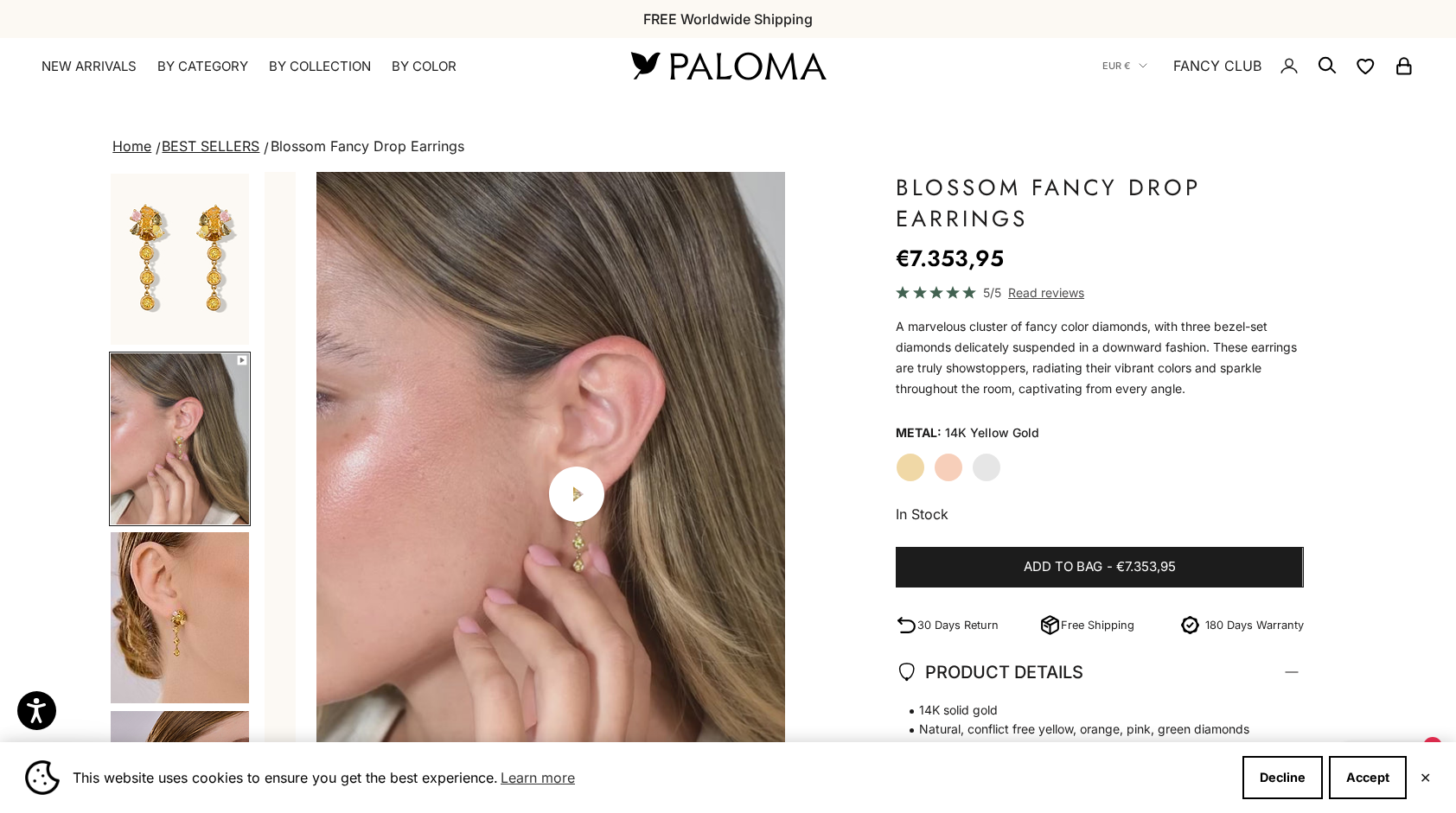
scroll to position [0, 541]
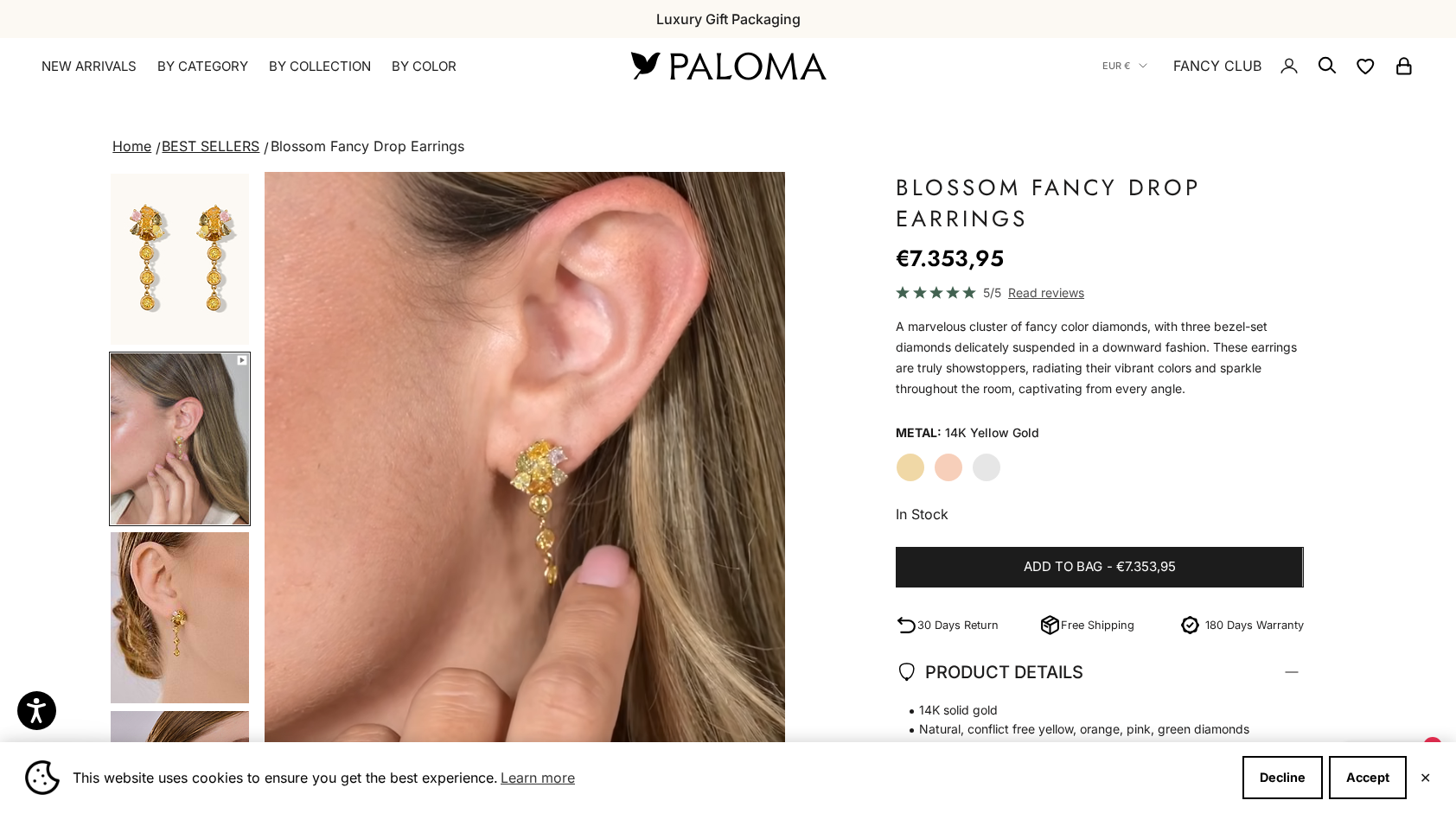
click at [161, 567] on img "Go to item 5" at bounding box center [180, 618] width 138 height 171
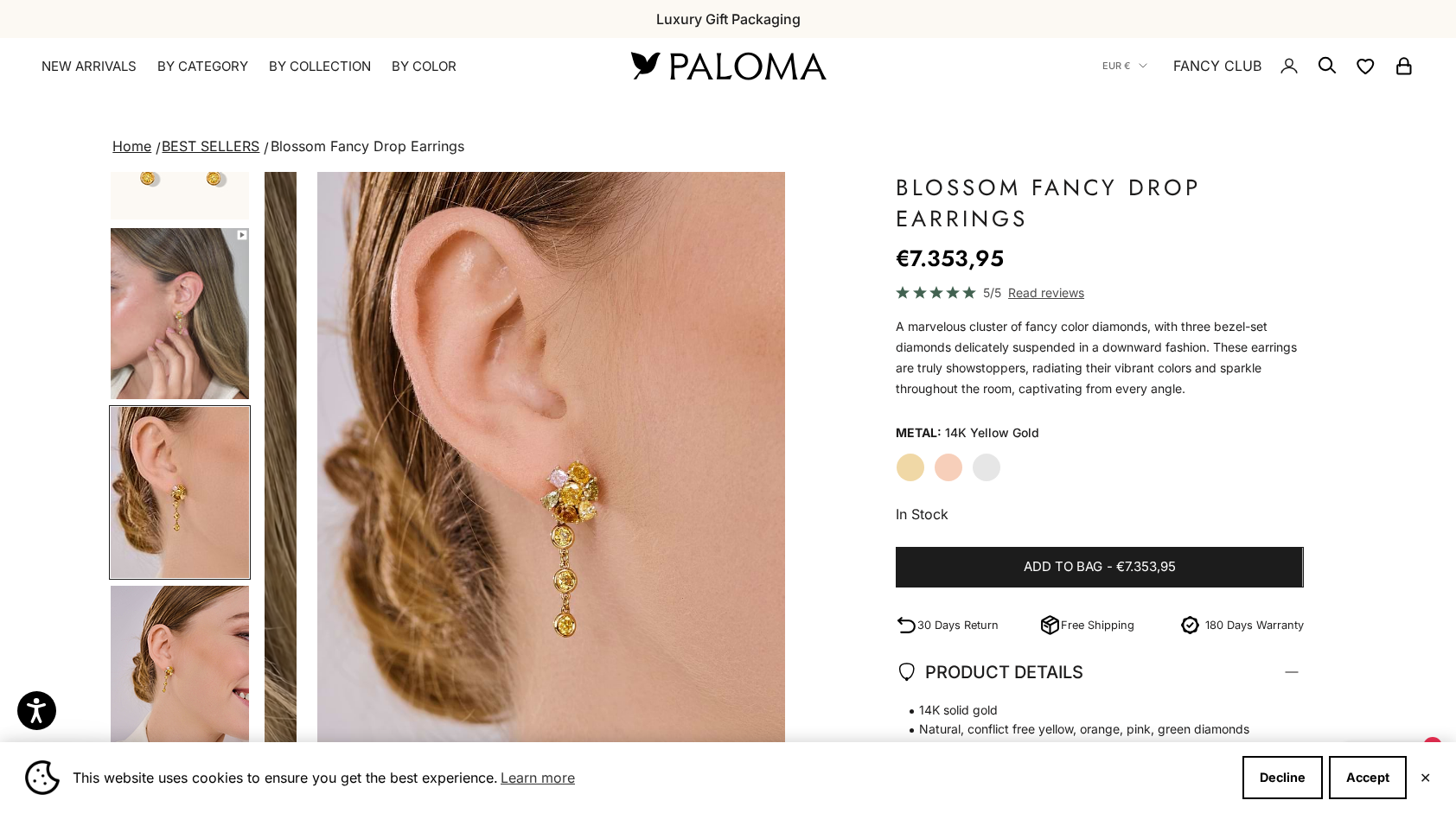
scroll to position [0, 1082]
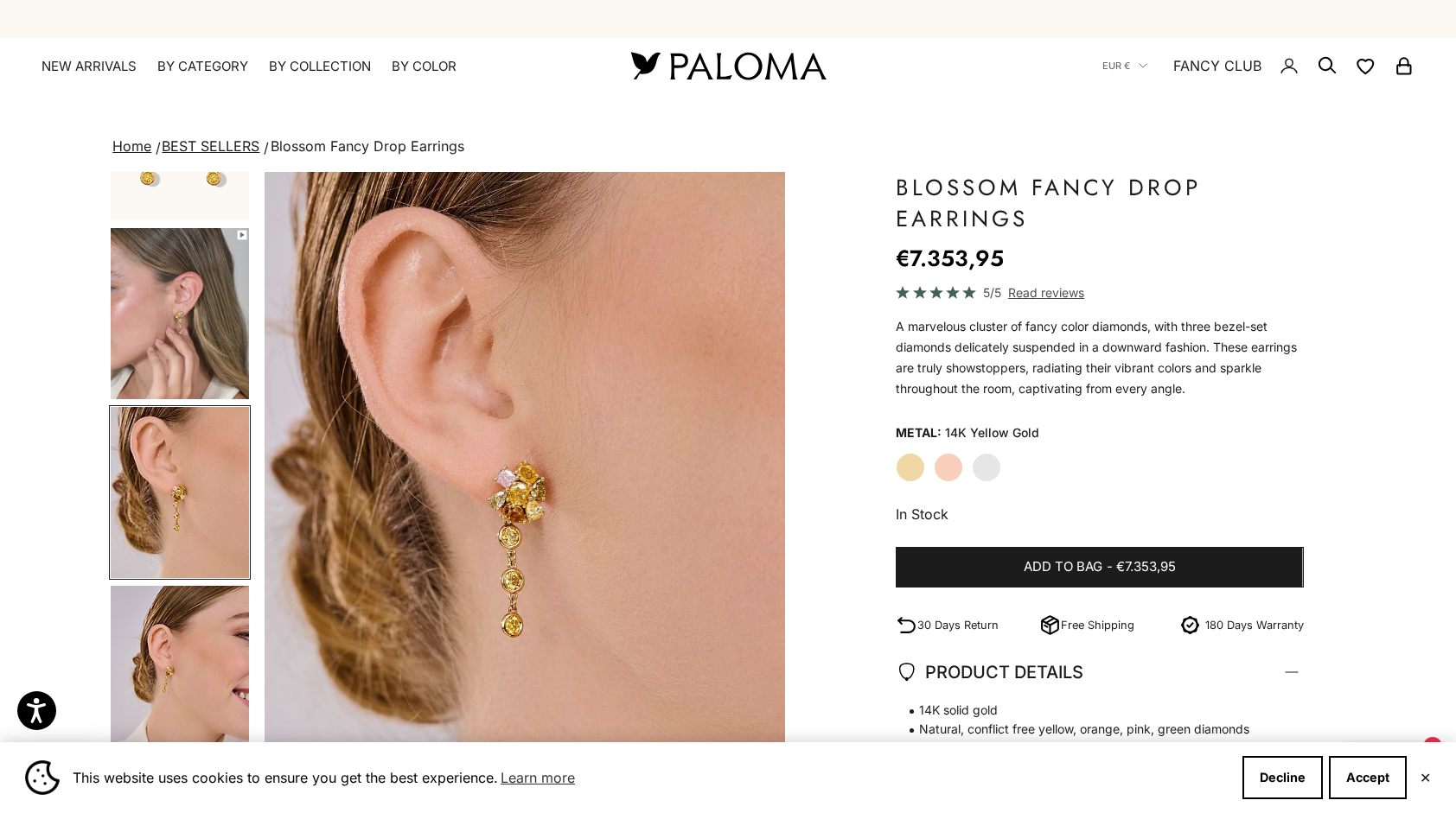
click at [162, 649] on img "Go to item 6" at bounding box center [180, 671] width 138 height 171
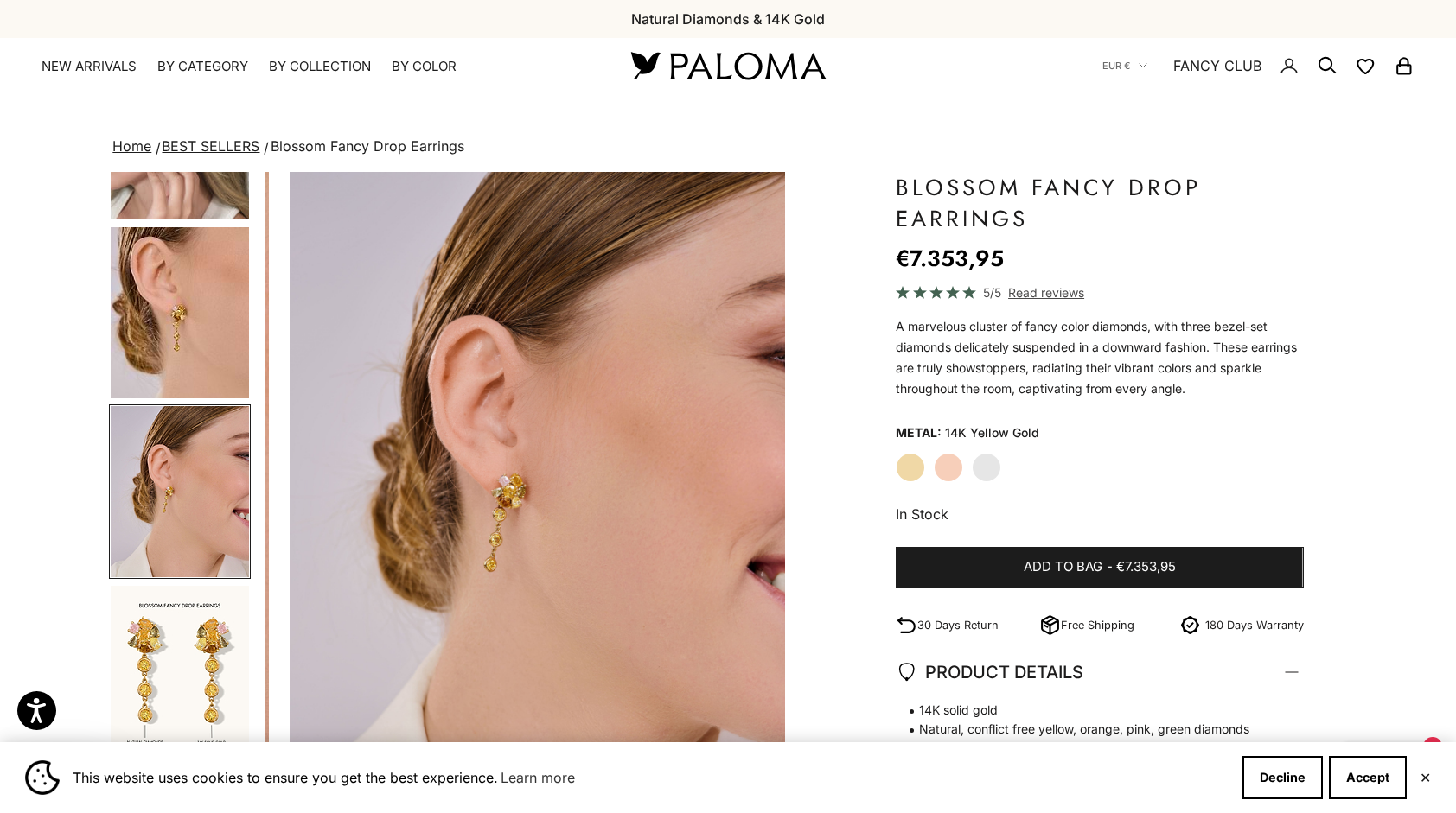
scroll to position [0, 1623]
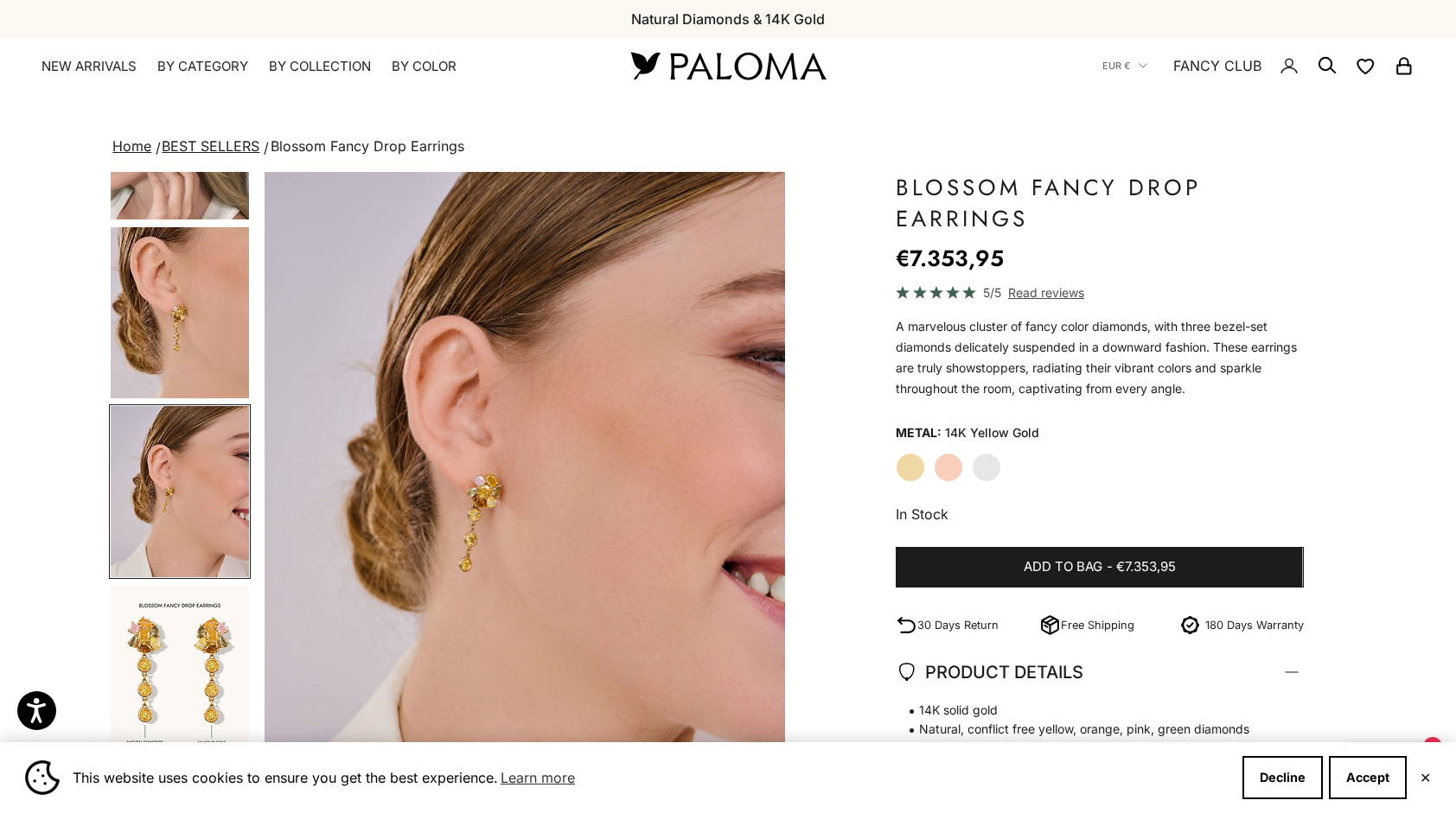
click at [174, 637] on img "Go to item 7" at bounding box center [180, 671] width 138 height 171
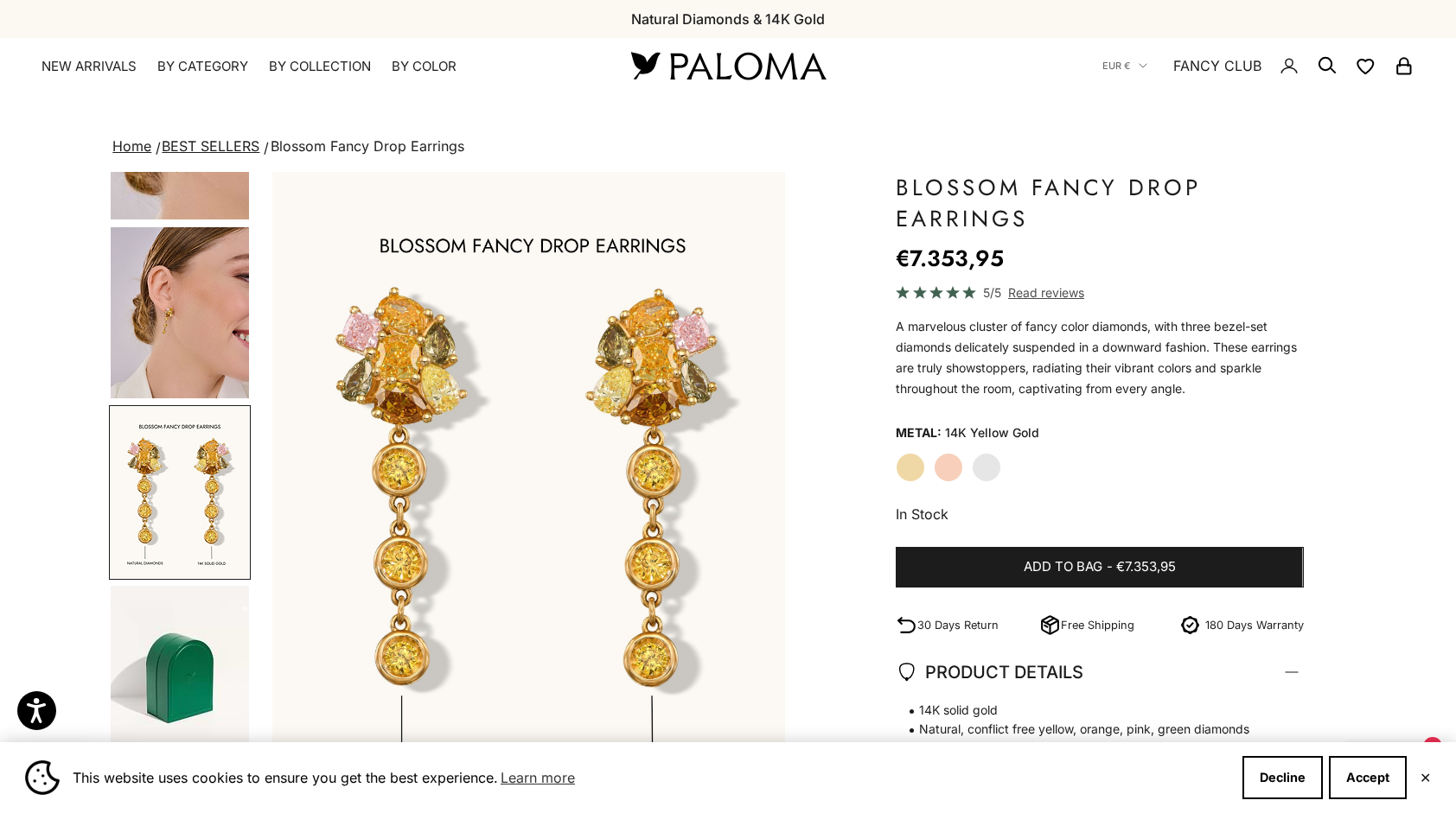
scroll to position [0, 2165]
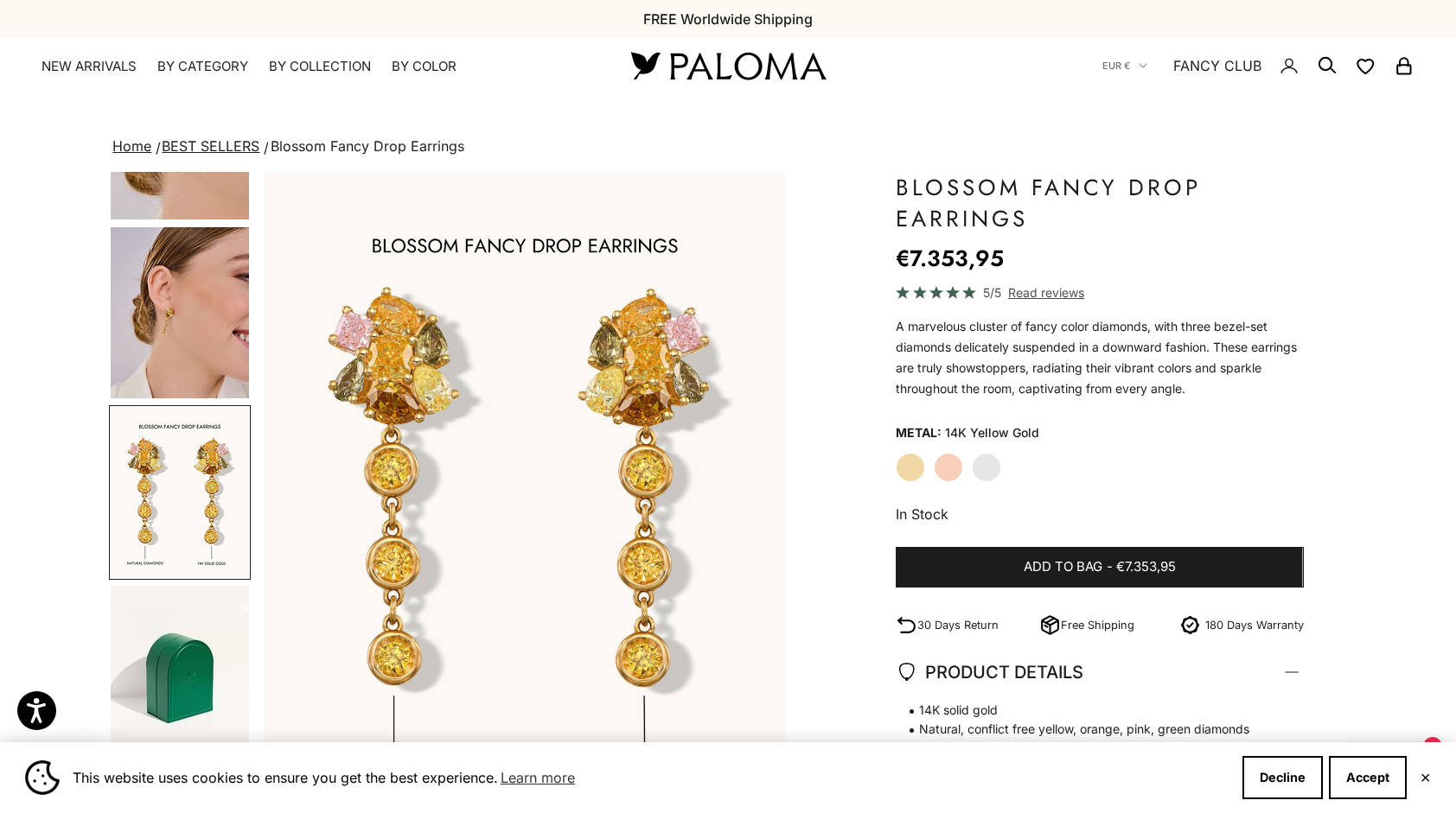
click at [422, 516] on img "Item 7 of 13" at bounding box center [524, 493] width 521 height 643
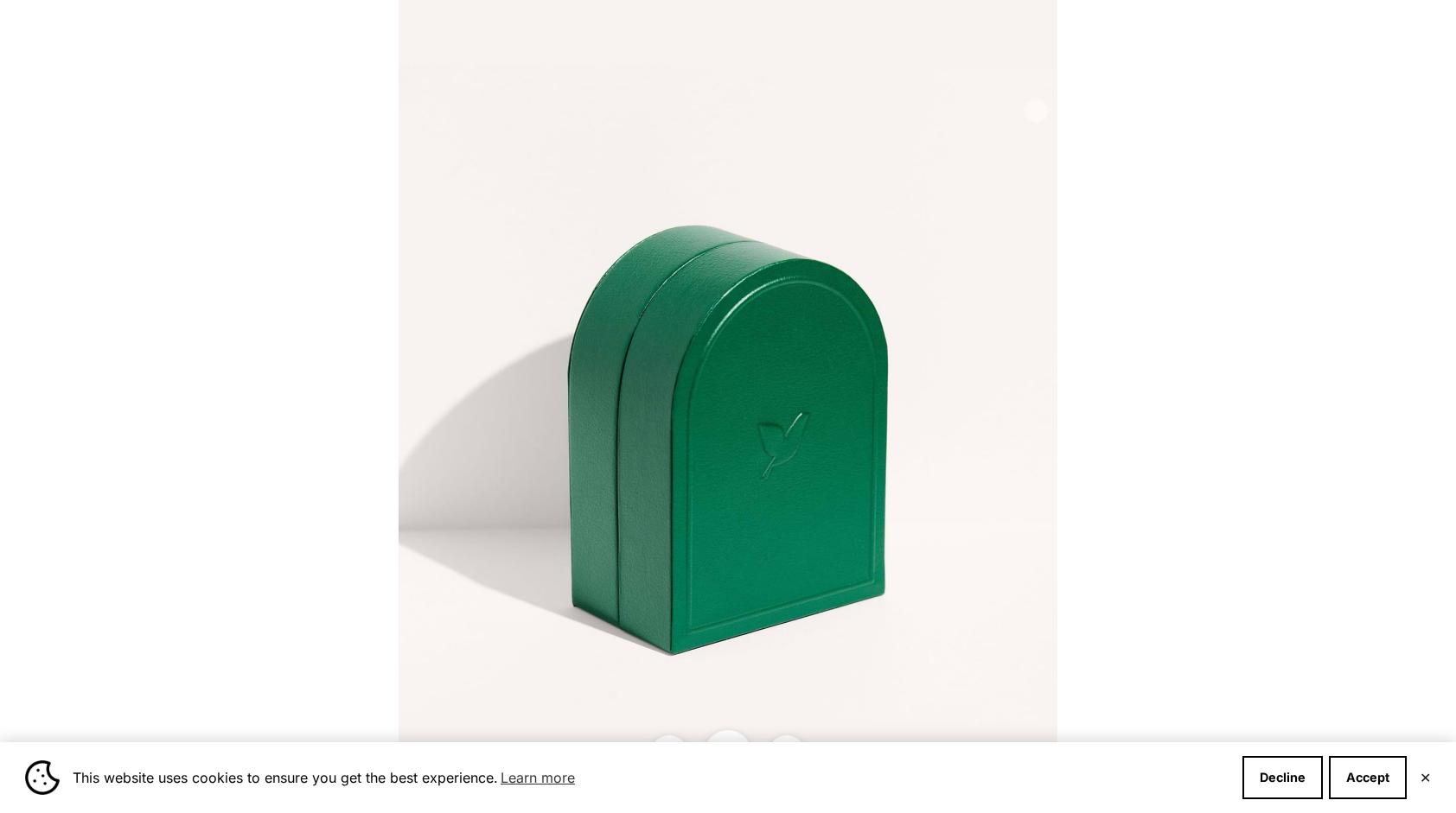
click at [627, 504] on img at bounding box center [728, 406] width 659 height 813
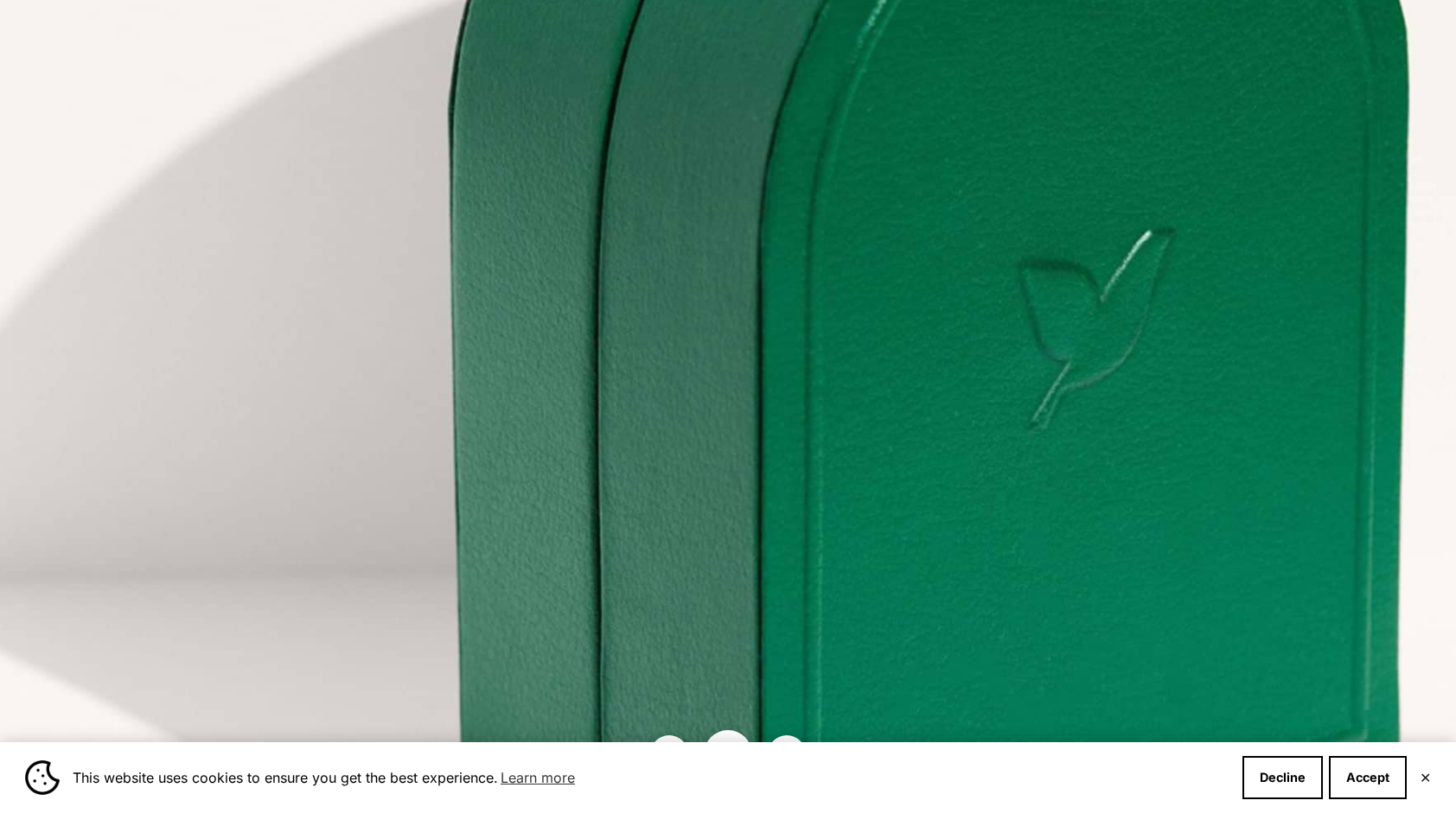
click at [1112, 567] on img at bounding box center [928, 211] width 1975 height 2440
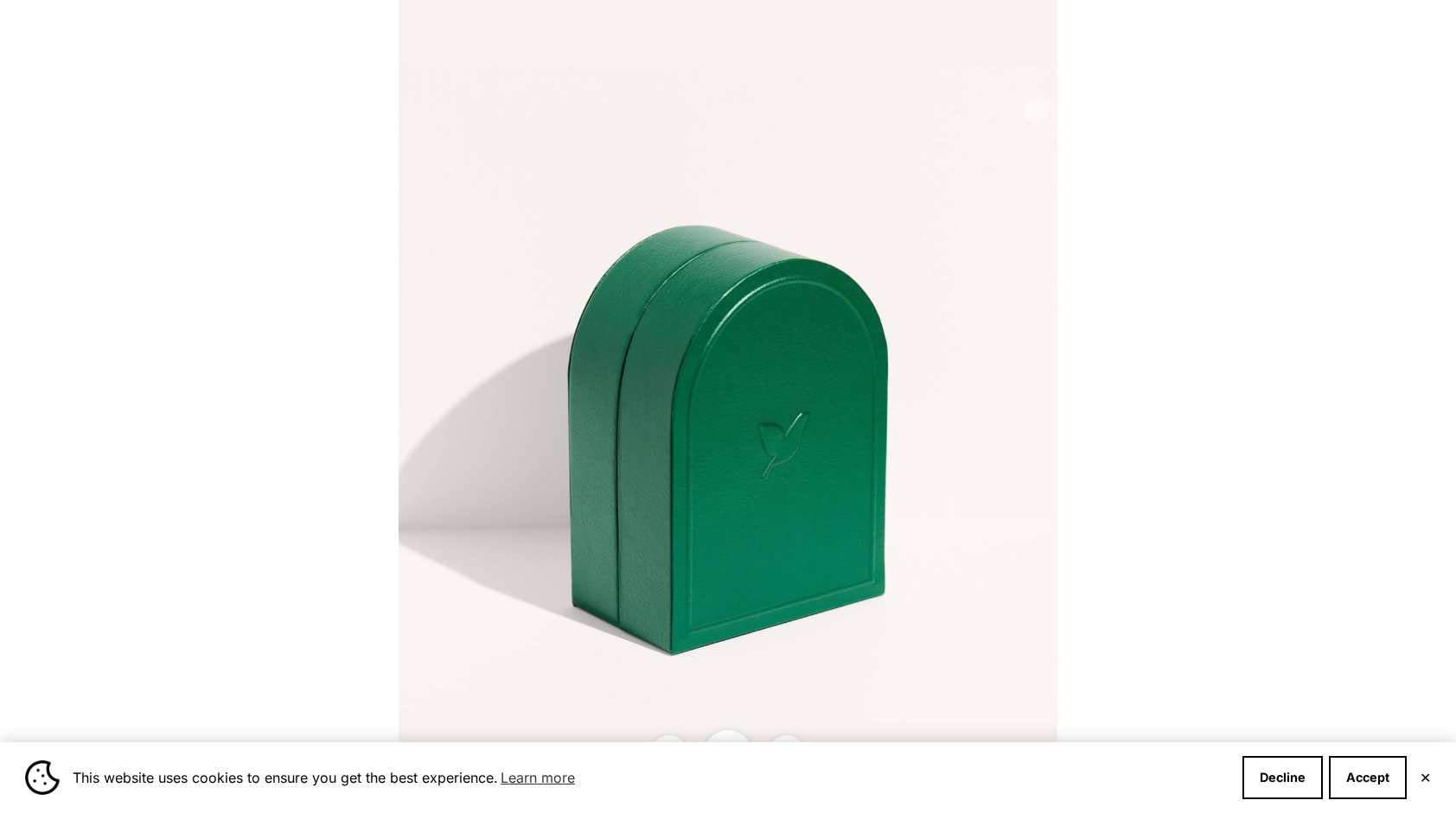
click at [1424, 775] on button "✕" at bounding box center [1425, 777] width 11 height 10
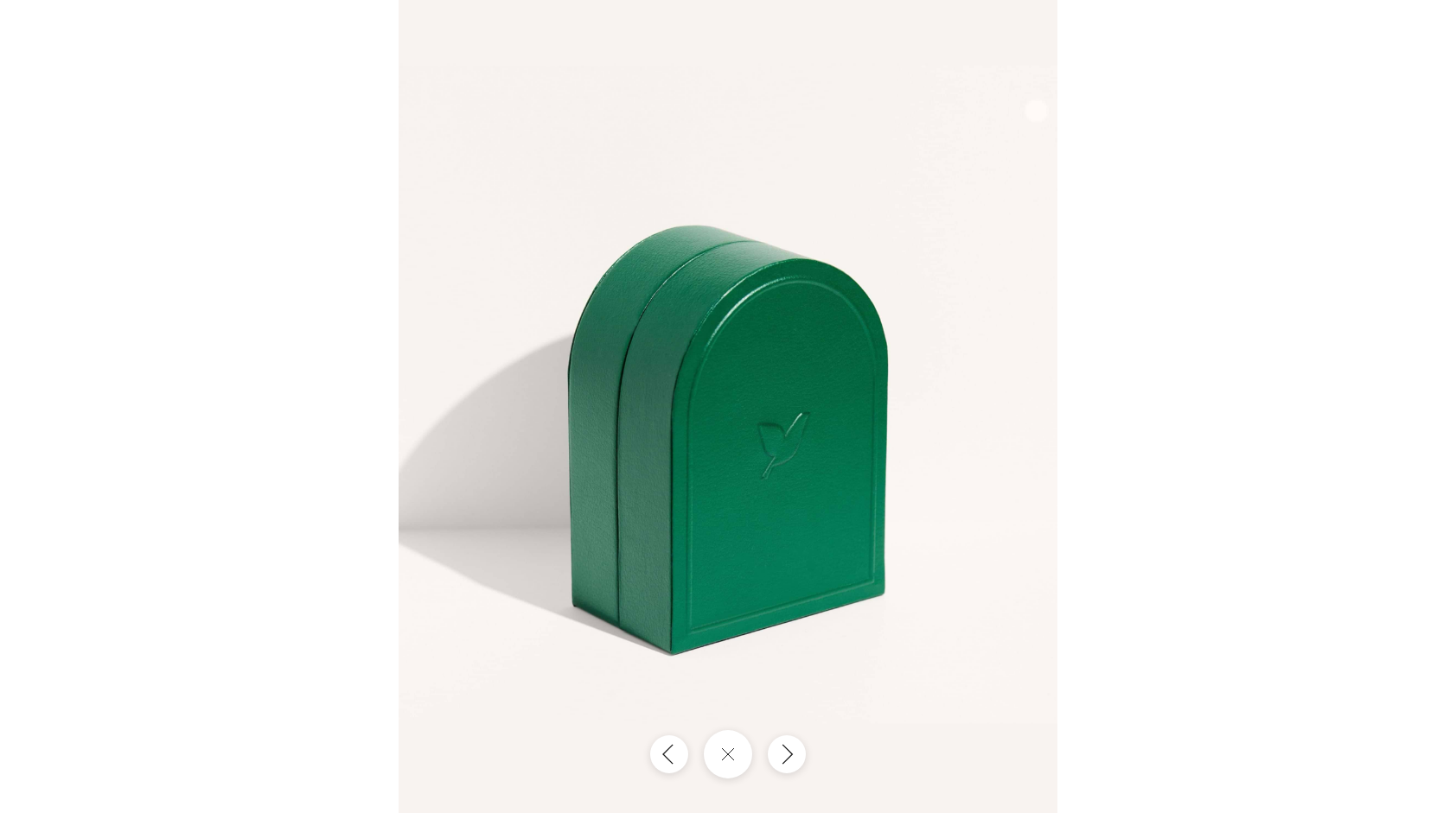
scroll to position [711, 0]
click at [1438, 377] on div at bounding box center [728, 406] width 1456 height 813
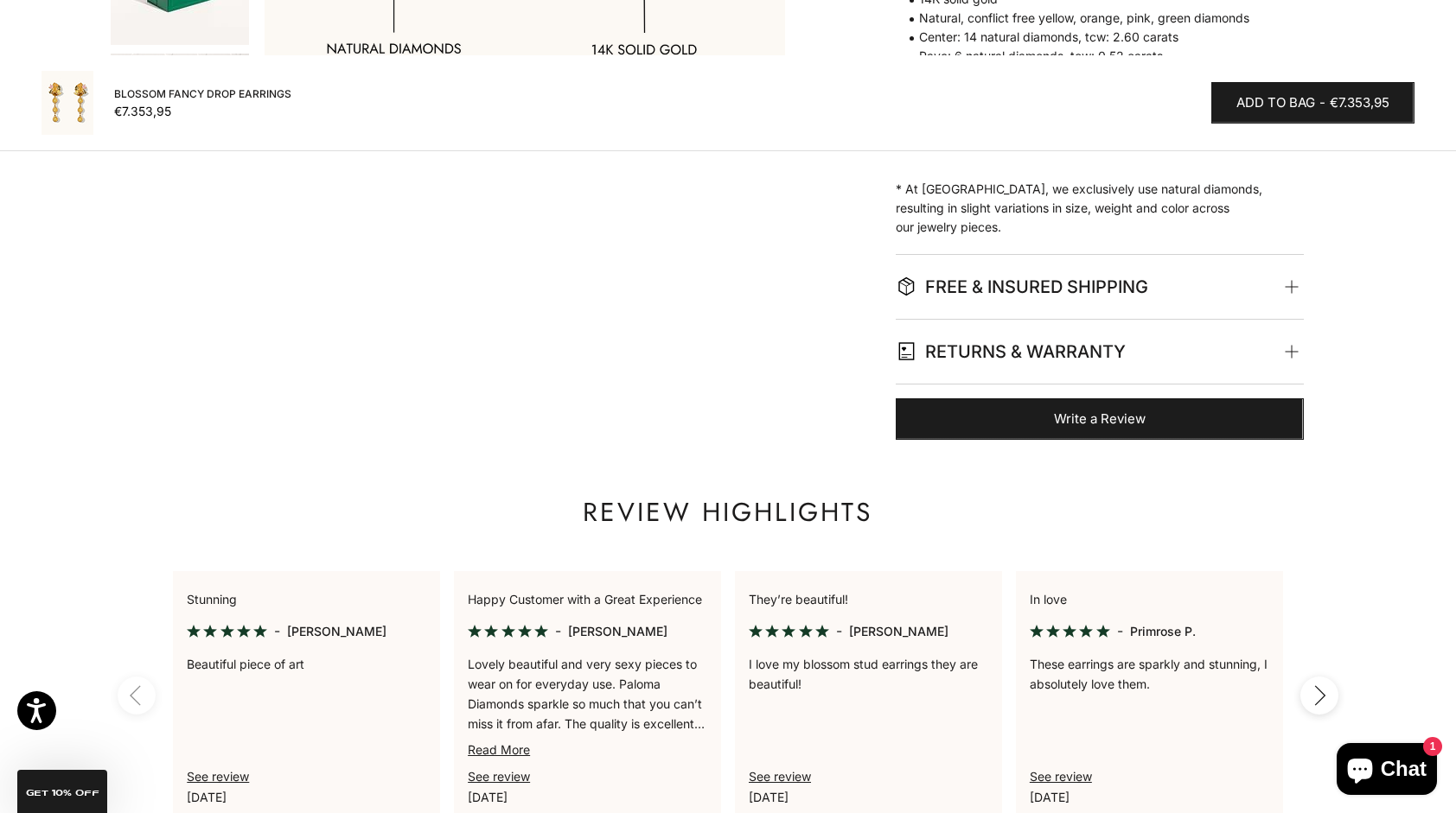
scroll to position [0, 0]
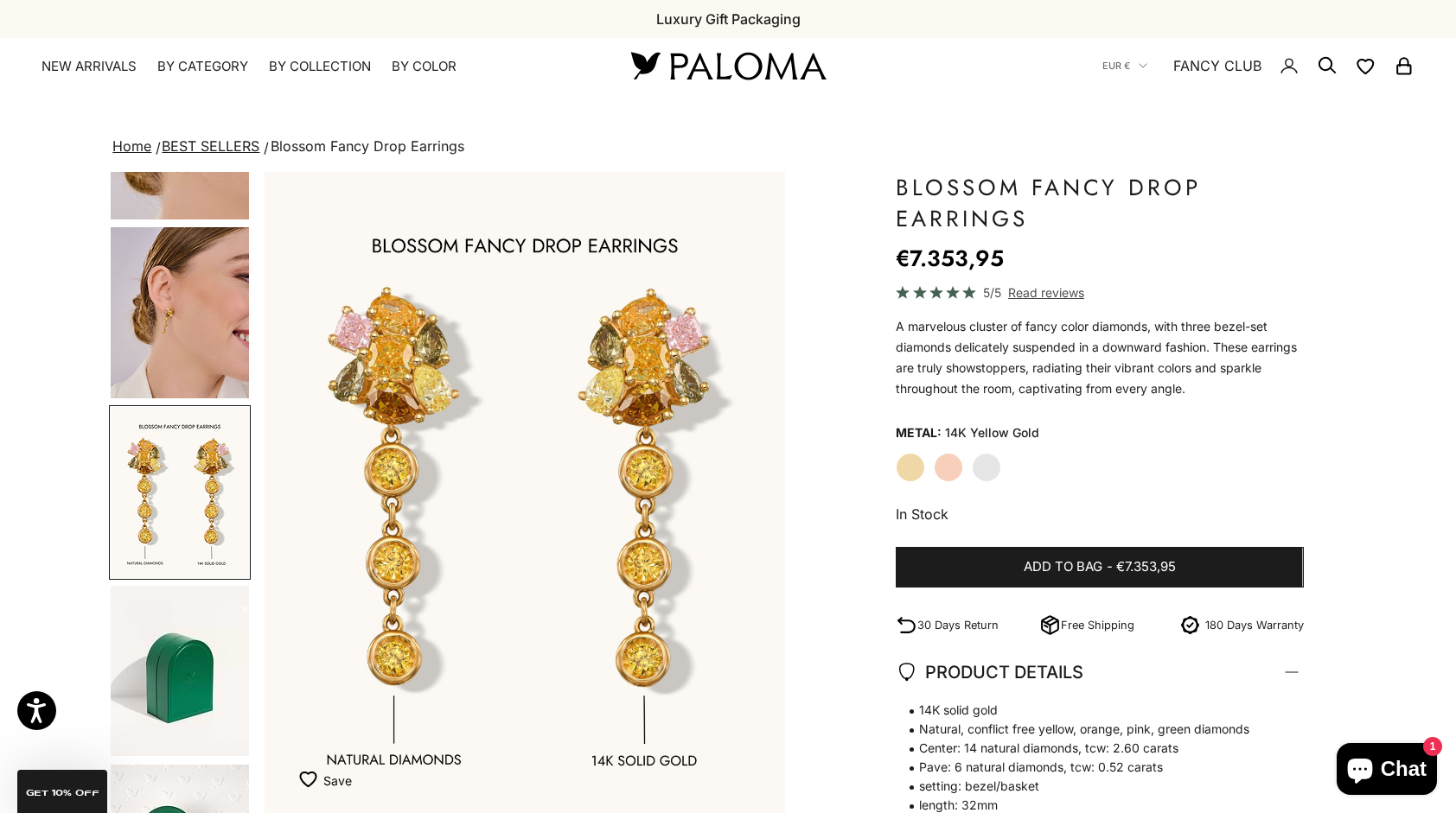
click at [158, 346] on img "Go to item 6" at bounding box center [180, 313] width 138 height 171
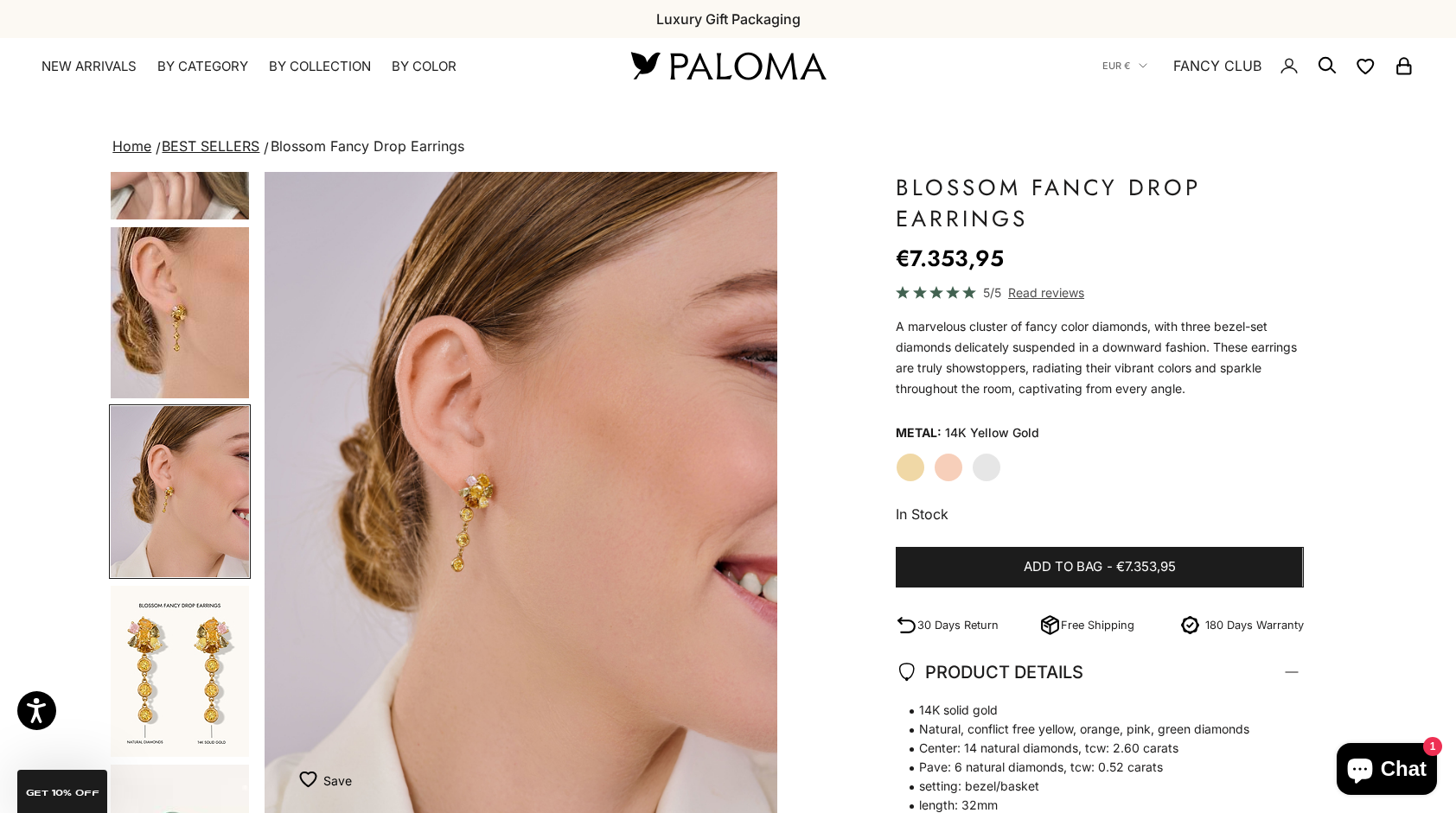
scroll to position [0, 1623]
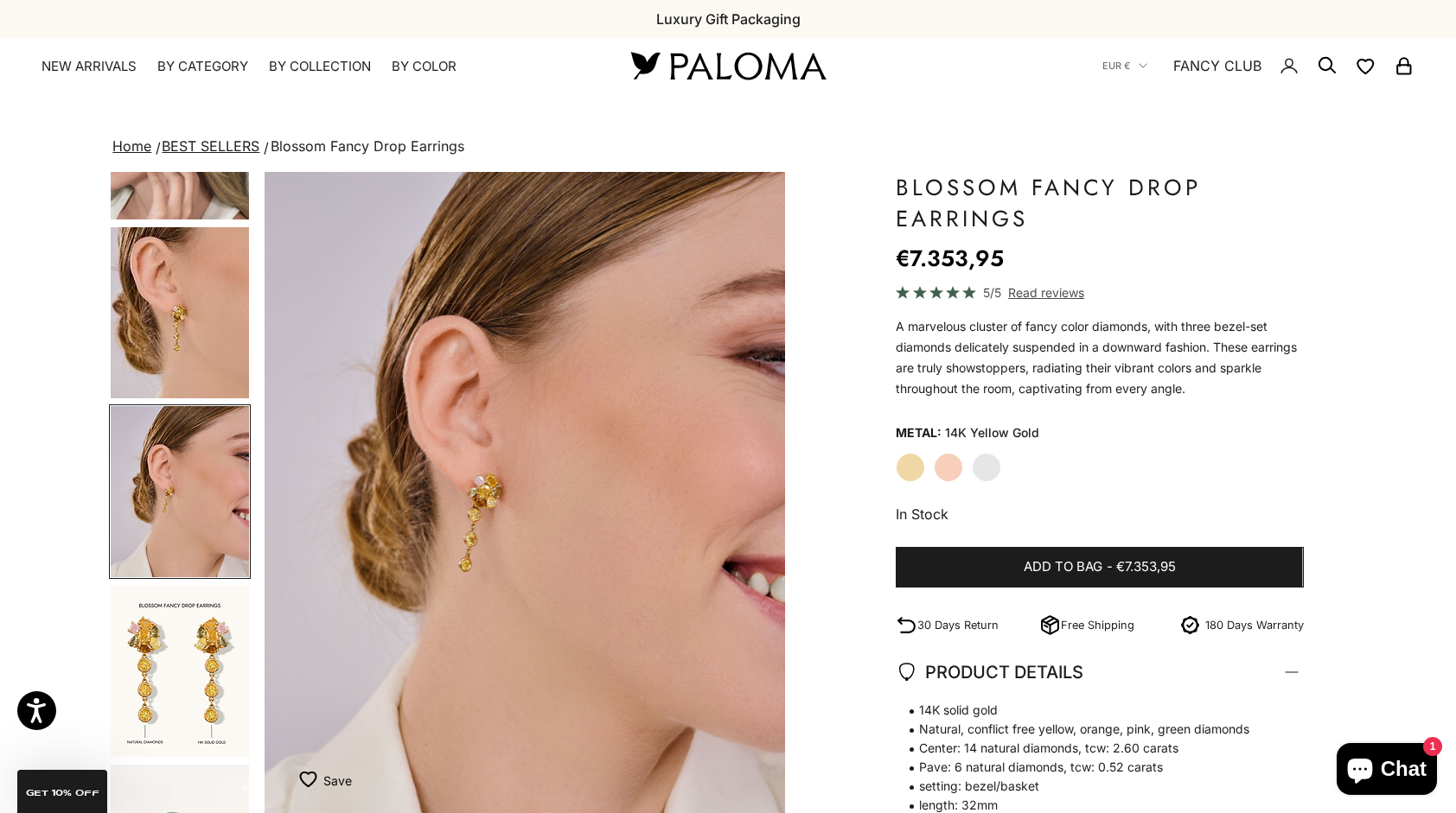
click at [462, 410] on img "Item 6 of 13" at bounding box center [524, 493] width 521 height 643
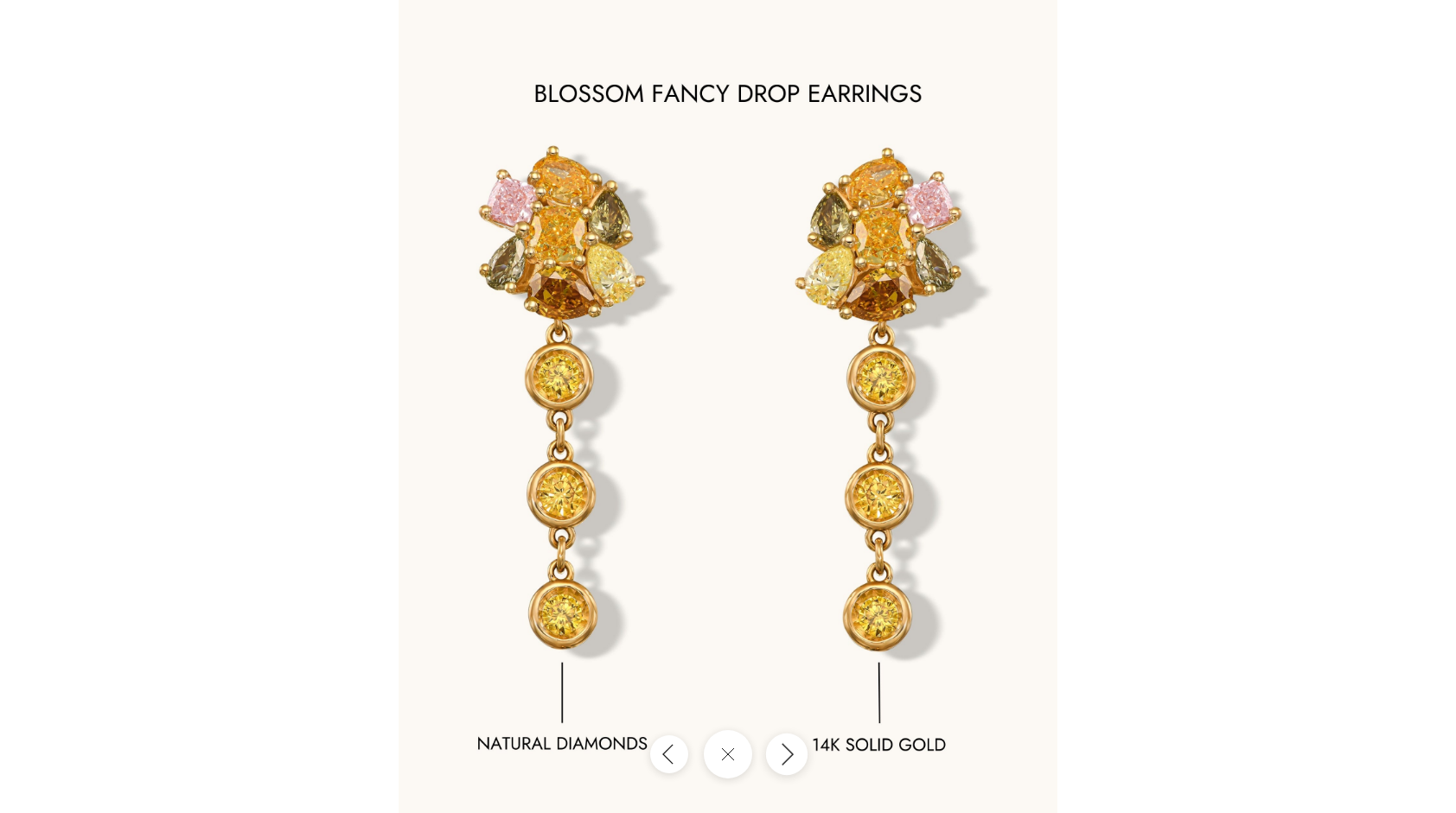
click at [797, 763] on button "Next" at bounding box center [787, 755] width 41 height 41
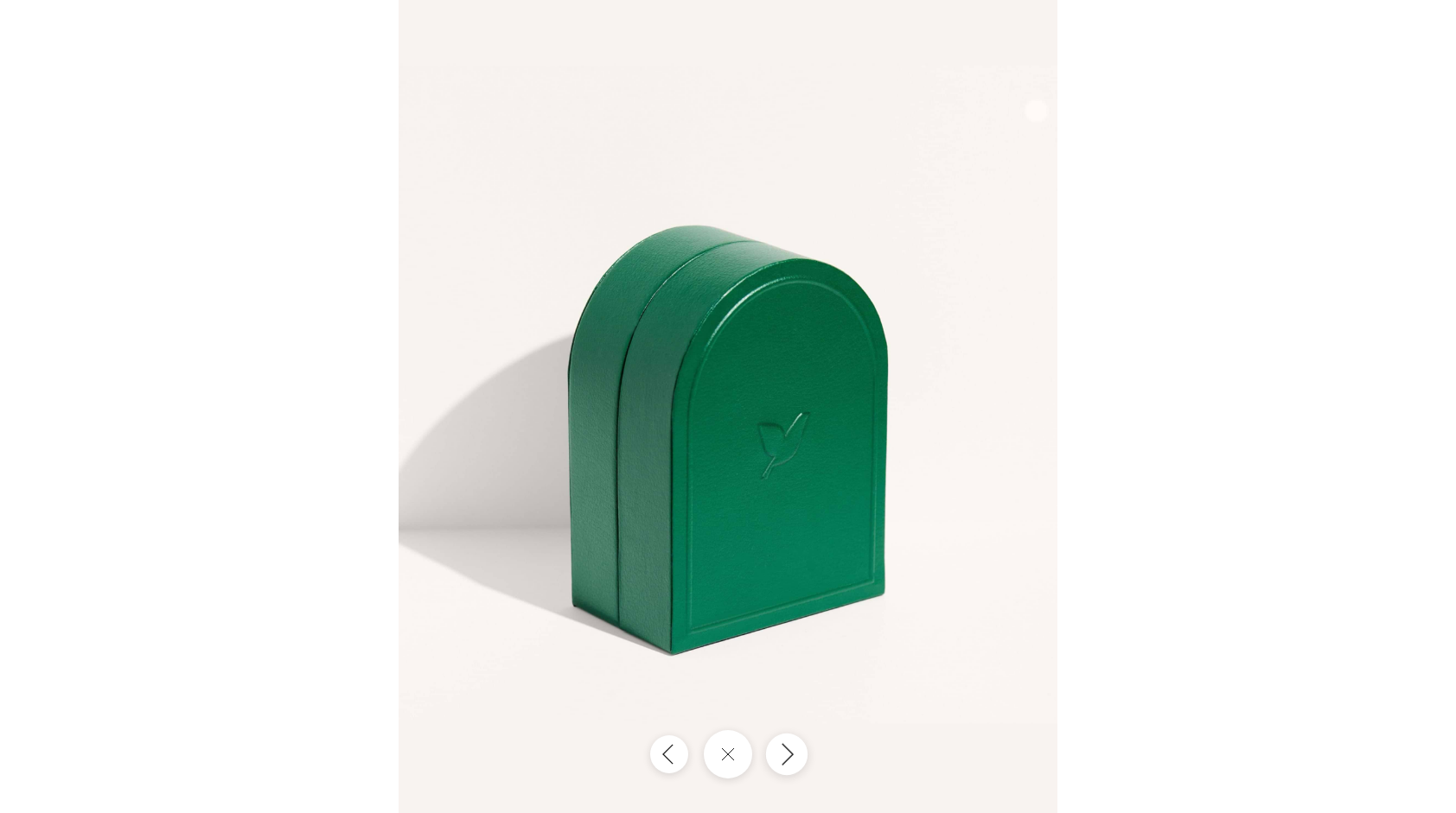
click at [797, 763] on icon "Next" at bounding box center [787, 754] width 21 height 23
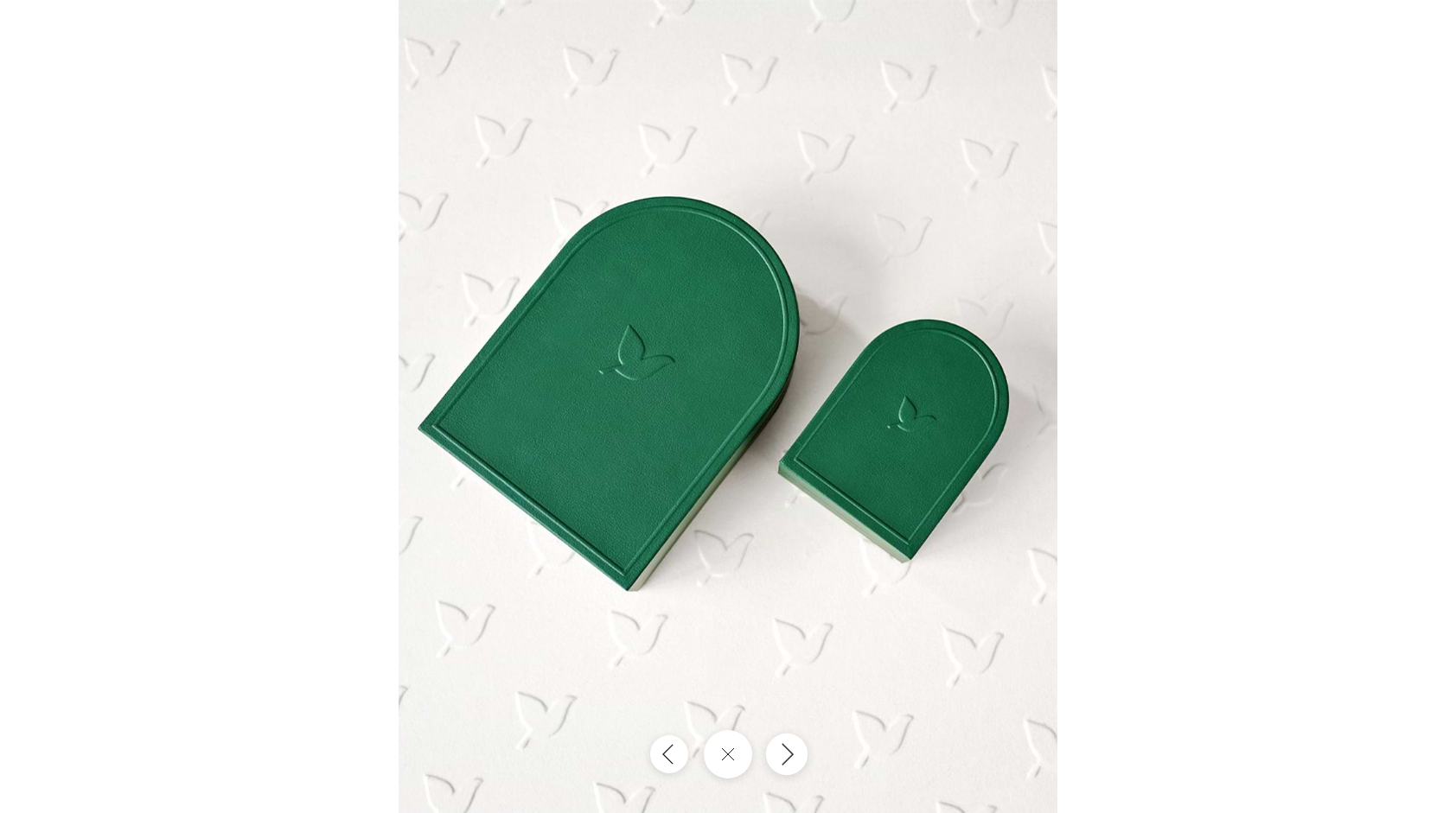
click at [797, 763] on icon "Next" at bounding box center [787, 754] width 21 height 23
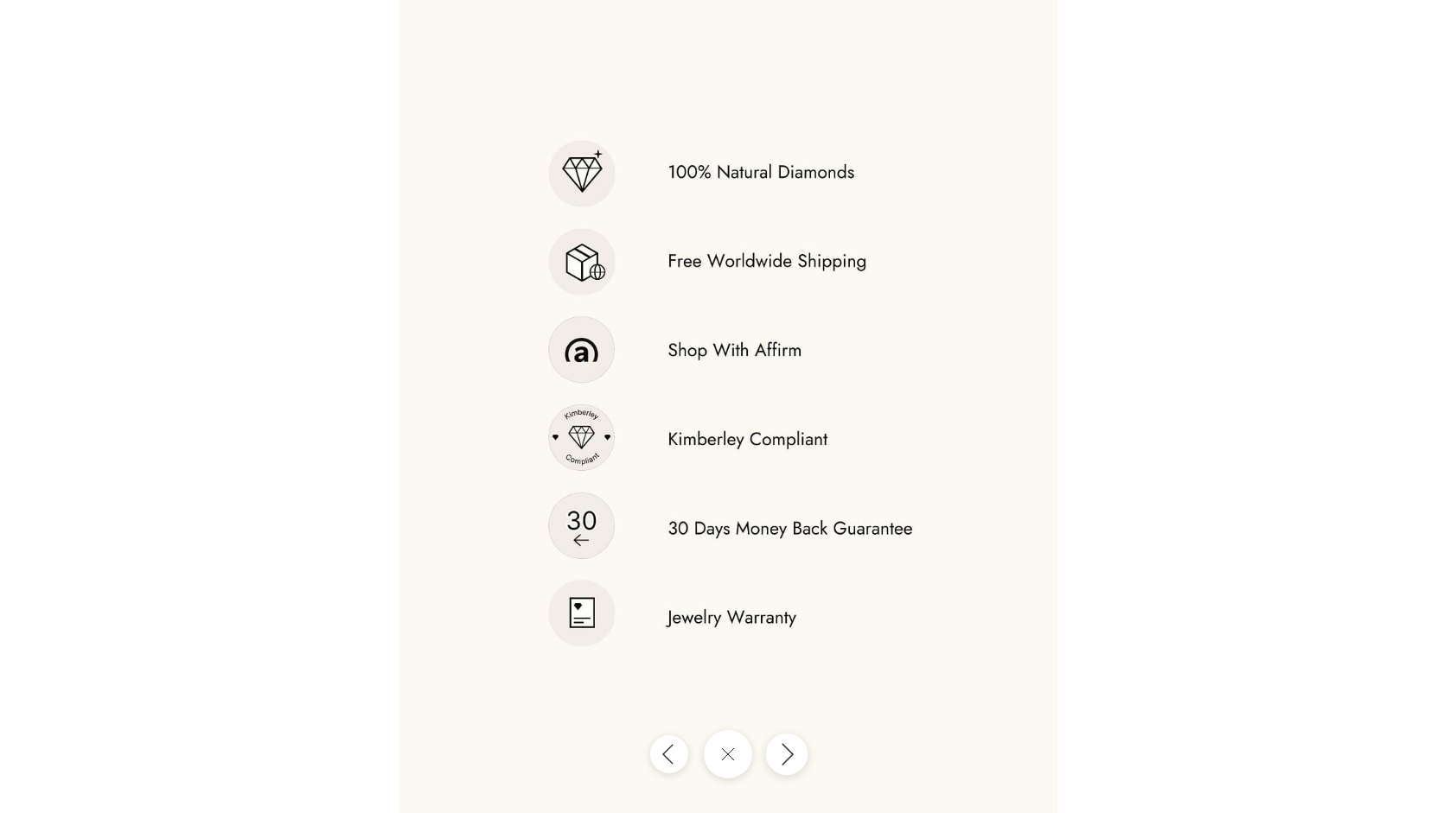
click at [797, 763] on icon "Next" at bounding box center [787, 754] width 21 height 23
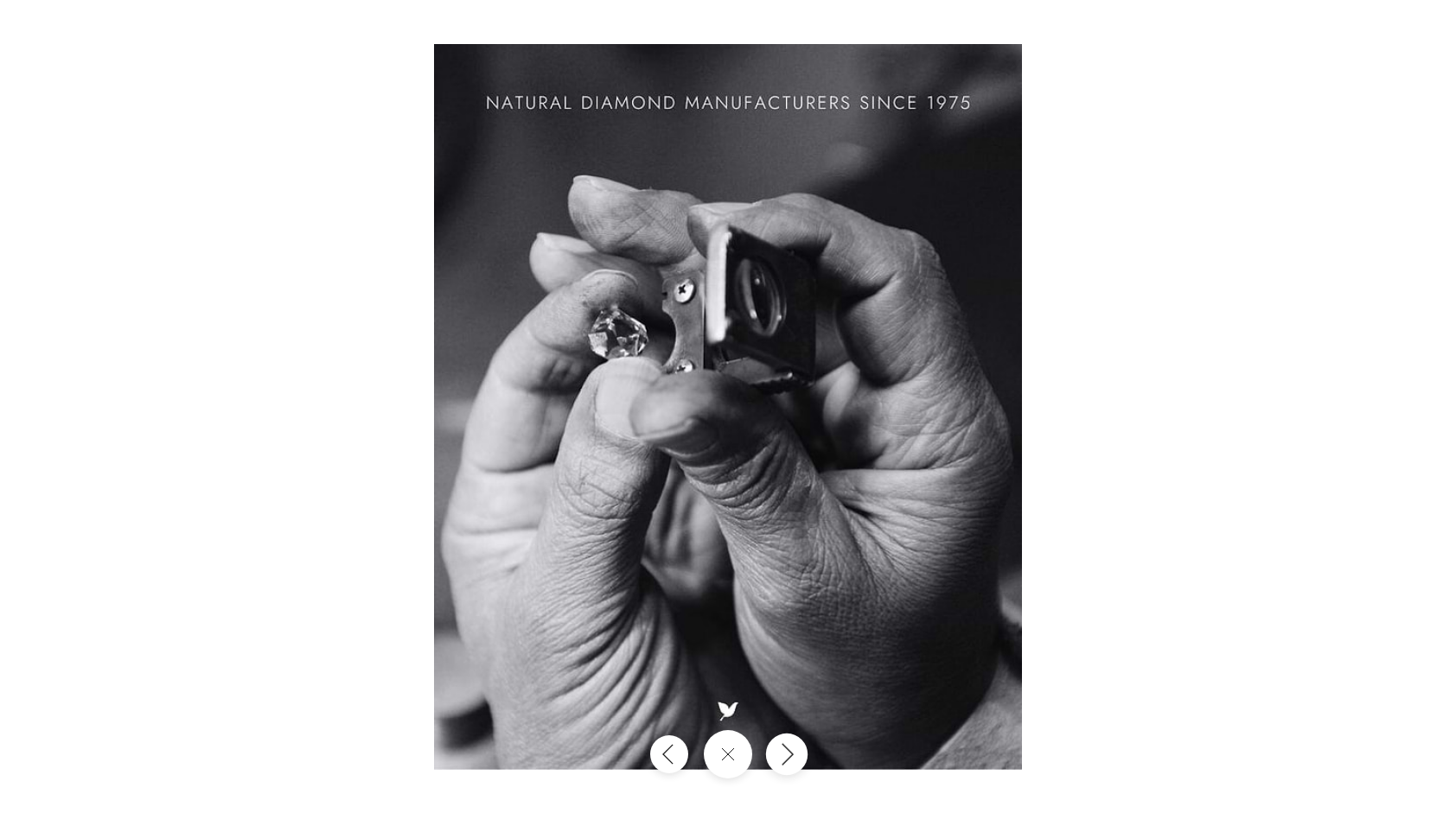
click at [797, 763] on icon "Next" at bounding box center [787, 754] width 21 height 23
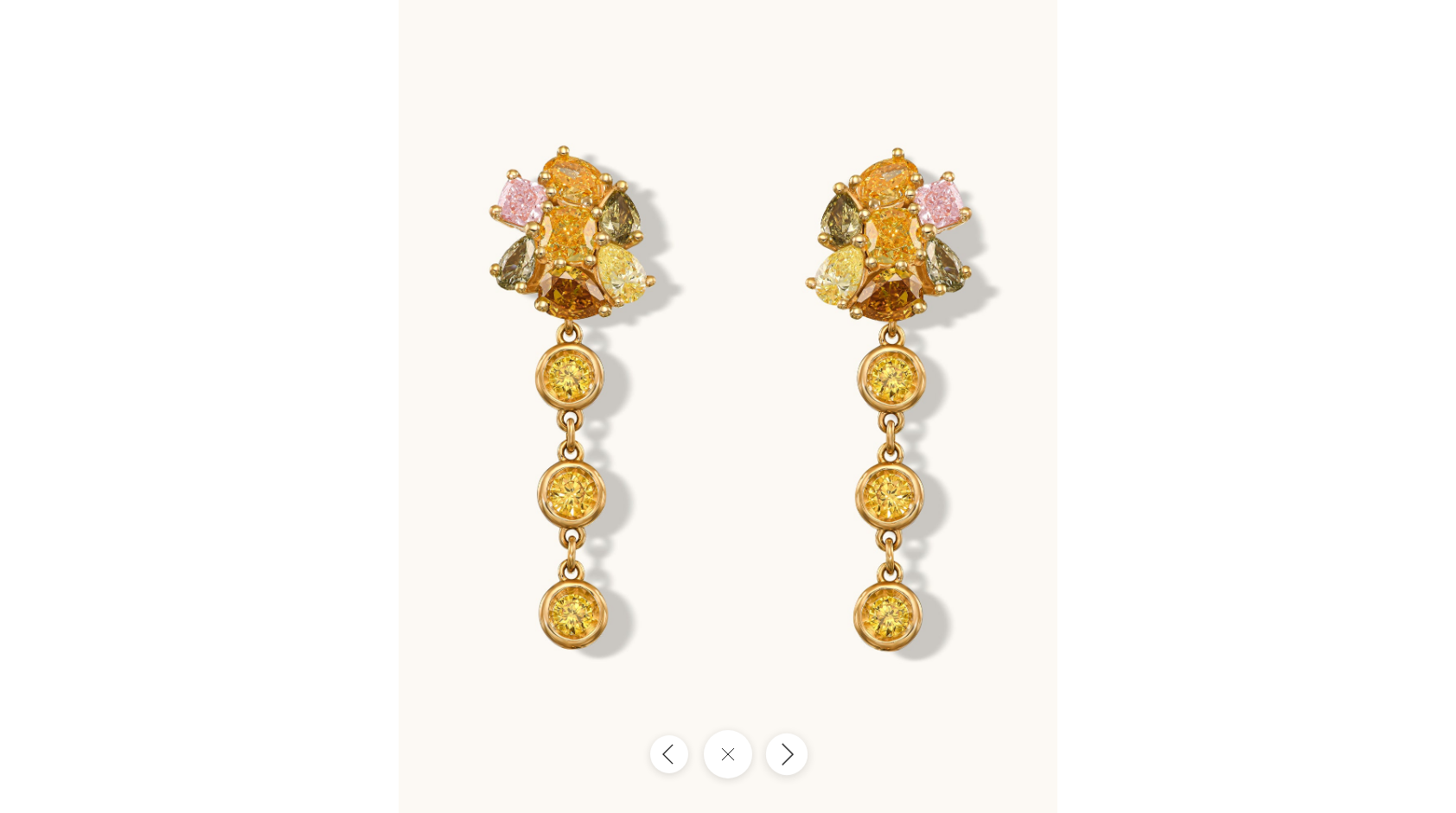
click at [797, 763] on icon "Next" at bounding box center [787, 754] width 21 height 23
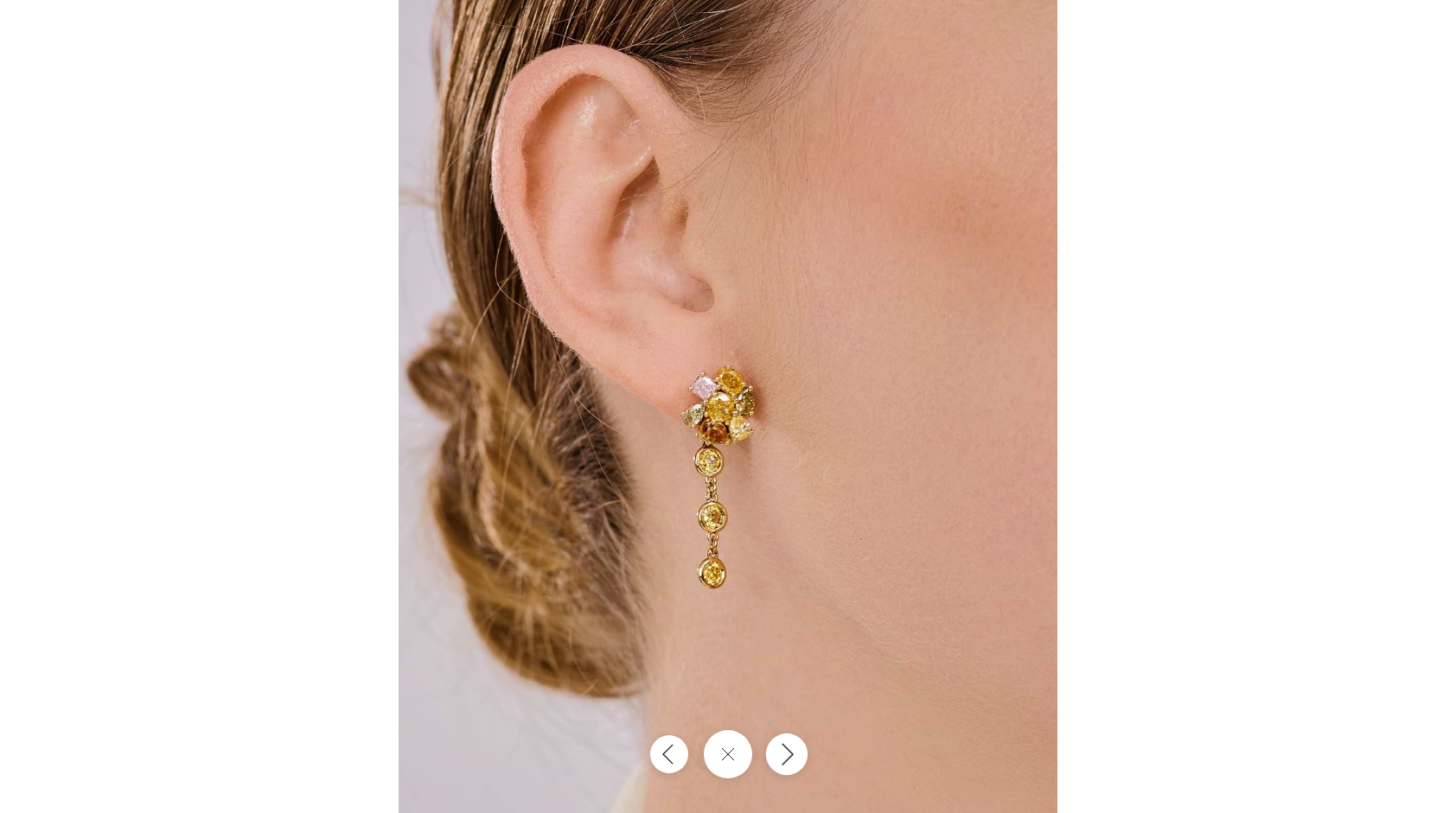
click at [797, 763] on icon "Next" at bounding box center [787, 754] width 21 height 23
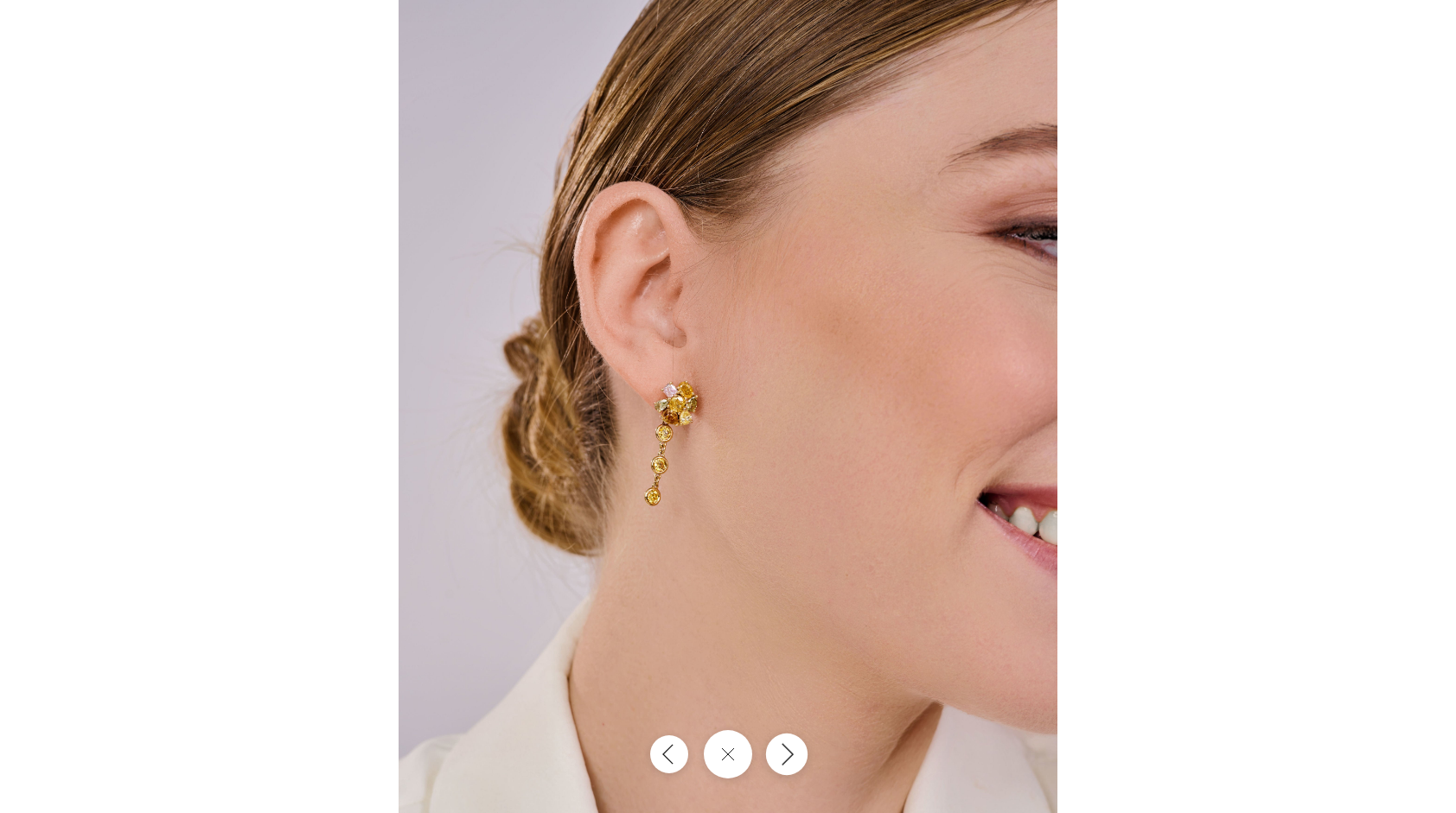
click at [797, 763] on icon "Next" at bounding box center [787, 754] width 21 height 23
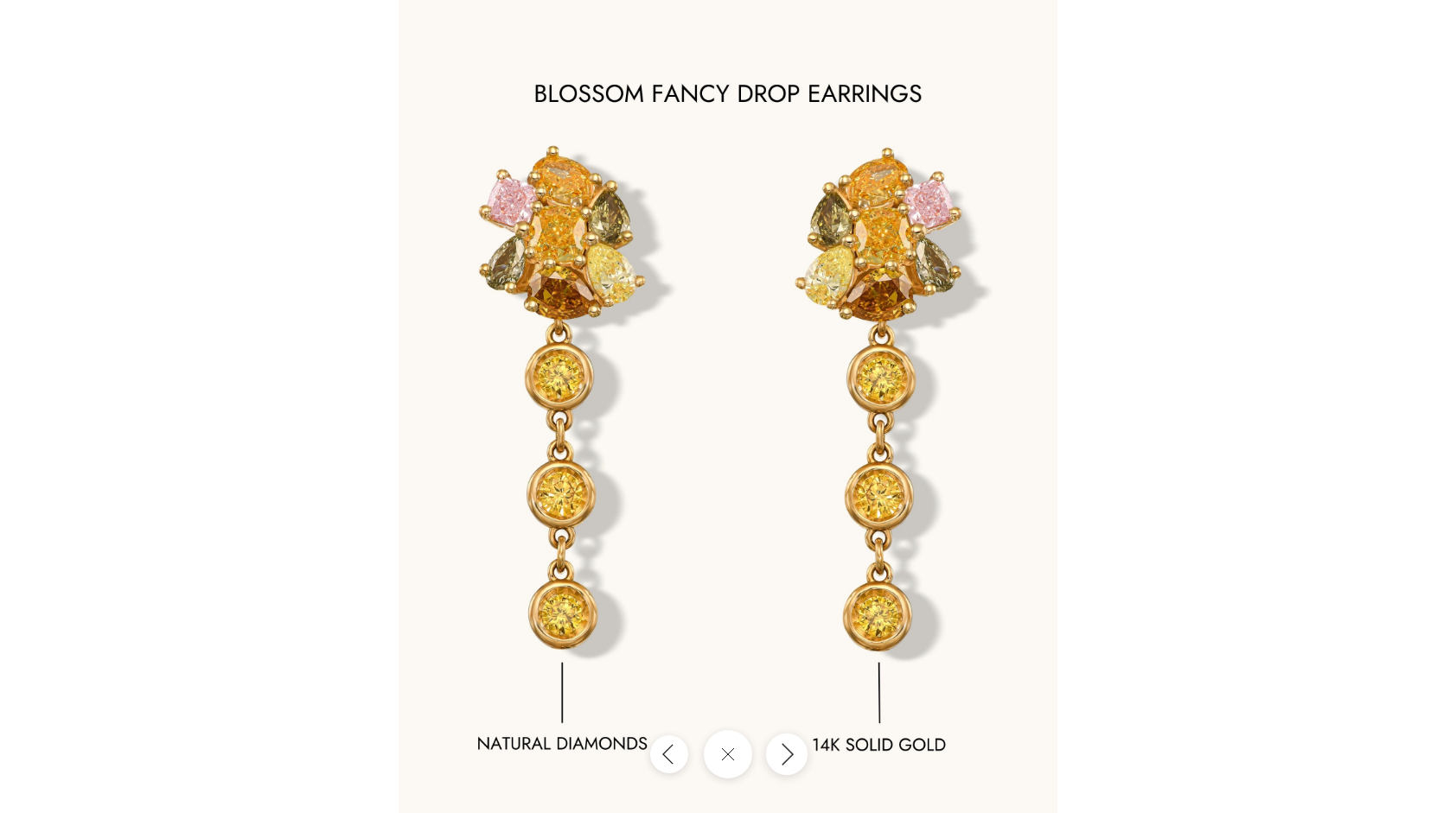
click at [797, 763] on icon "Next" at bounding box center [787, 754] width 21 height 23
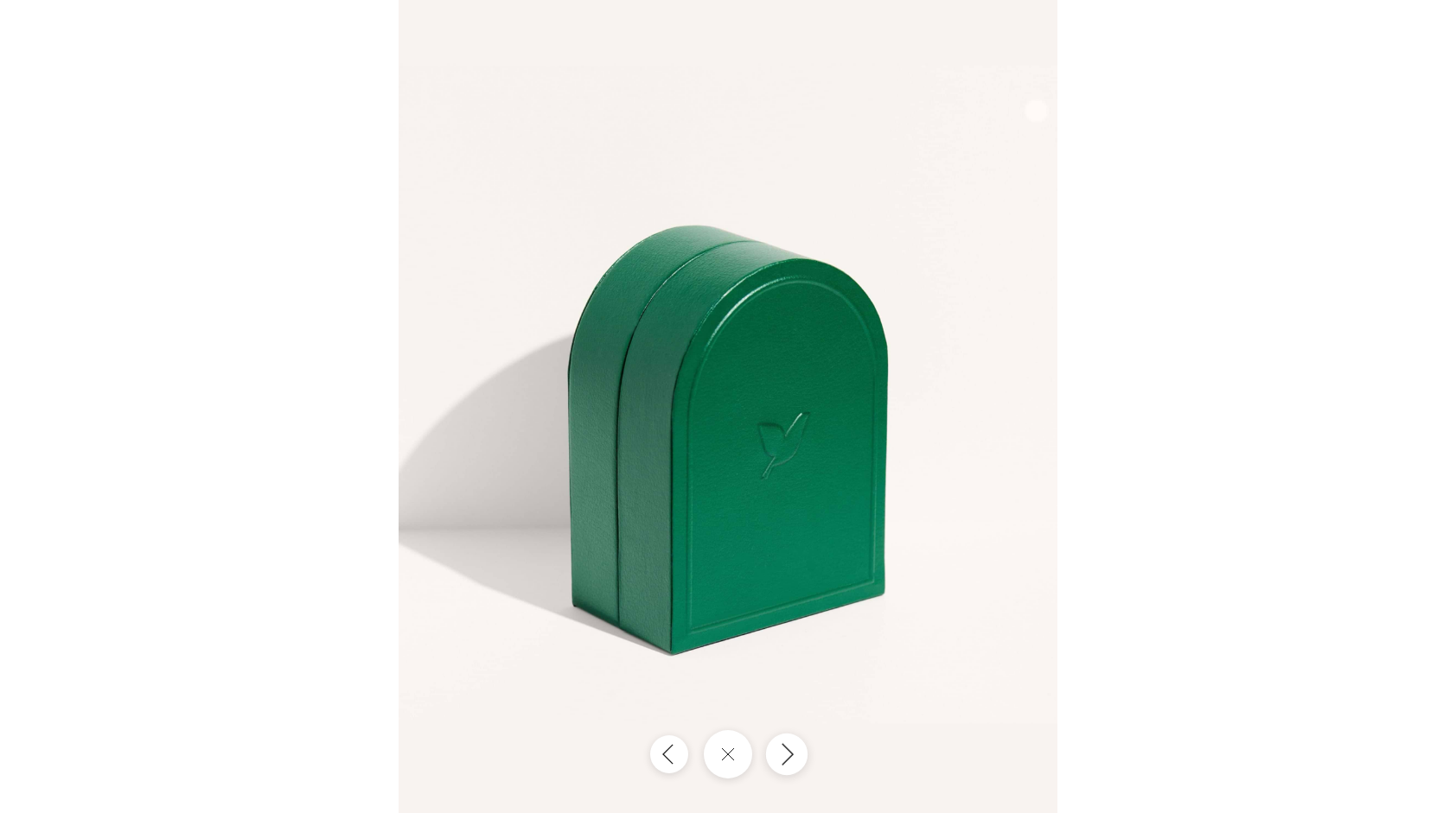
click at [797, 763] on icon "Next" at bounding box center [787, 754] width 21 height 23
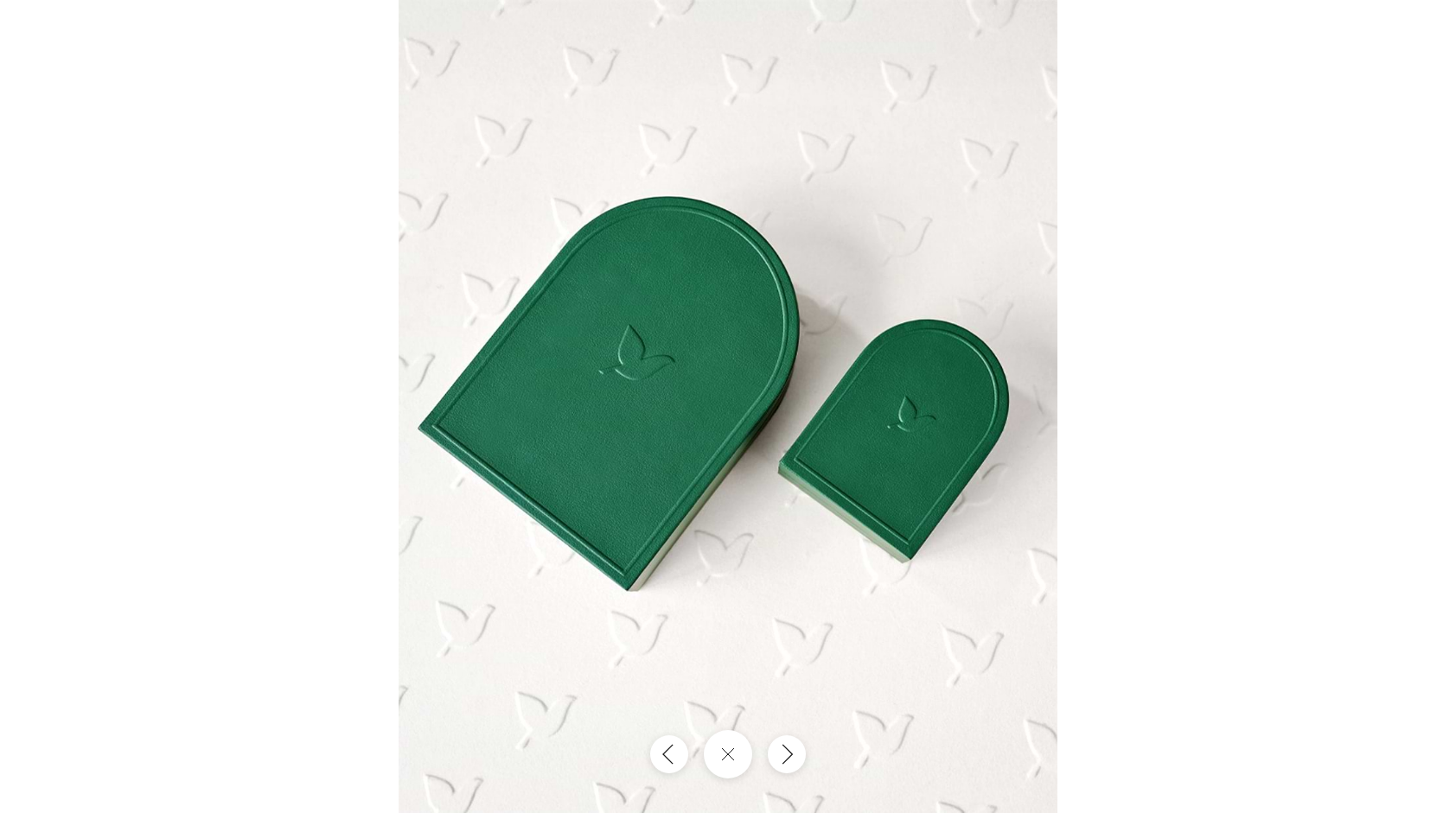
click at [1176, 608] on div at bounding box center [728, 406] width 1456 height 813
